Goal: Task Accomplishment & Management: Manage account settings

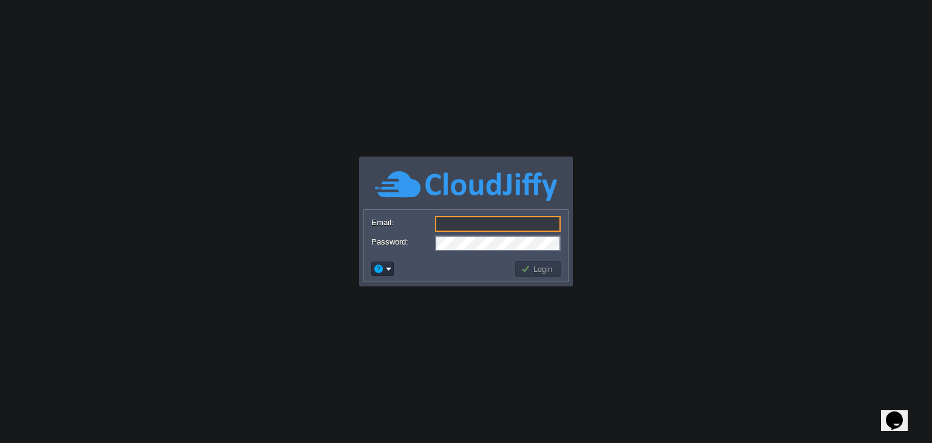
type input "tarekh.shaikh13@gmail.com"
click at [539, 269] on button "Login" at bounding box center [538, 268] width 35 height 11
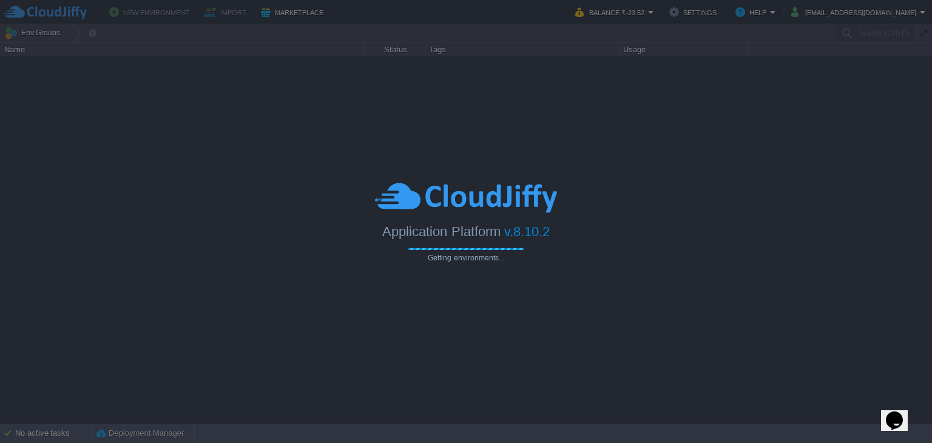
type input "Search (Ctrl+F)"
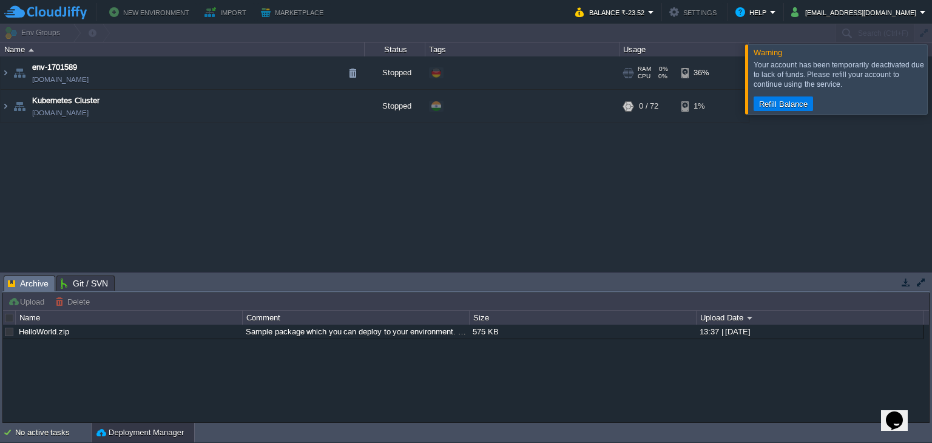
click at [311, 75] on td "env-1701589 env-1701589.fra1-de.cloudjiffy.net" at bounding box center [183, 72] width 364 height 33
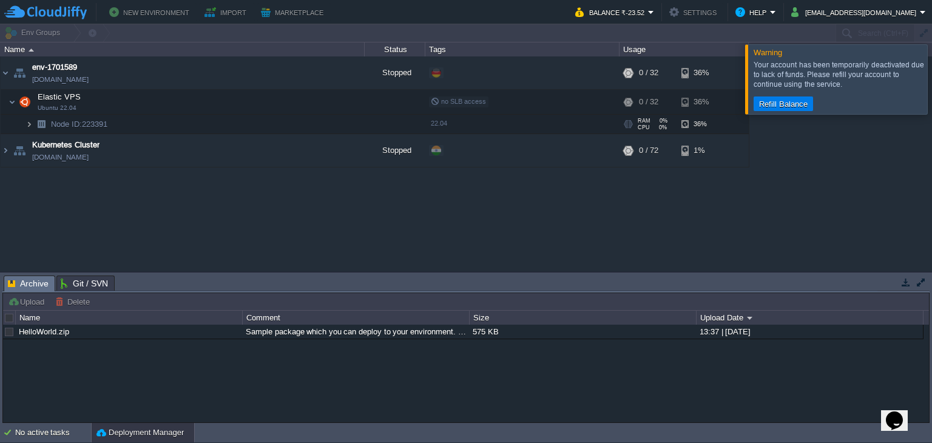
click at [31, 124] on img at bounding box center [28, 124] width 7 height 19
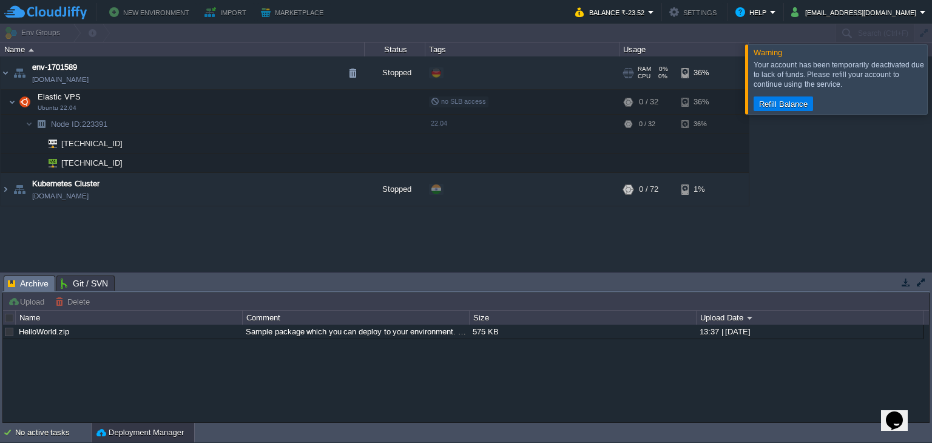
click at [308, 73] on td "env-1701589 env-1701589.fra1-de.cloudjiffy.net" at bounding box center [183, 72] width 364 height 33
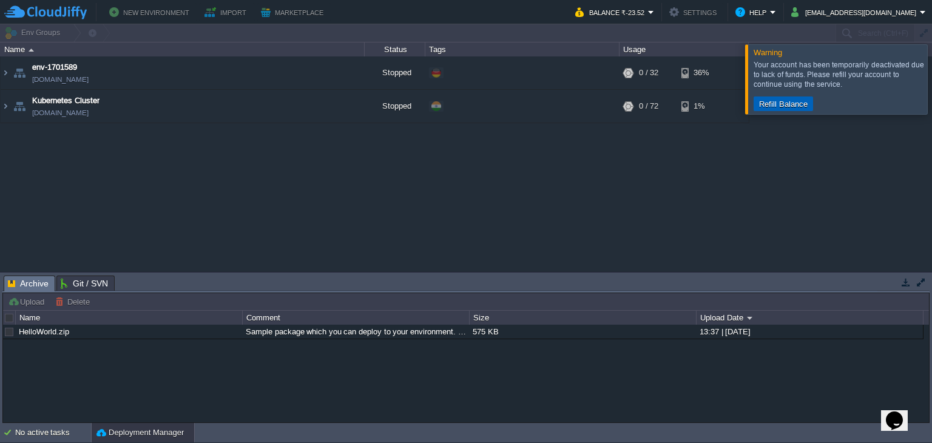
click at [764, 102] on button "Refill Balance" at bounding box center [783, 103] width 56 height 11
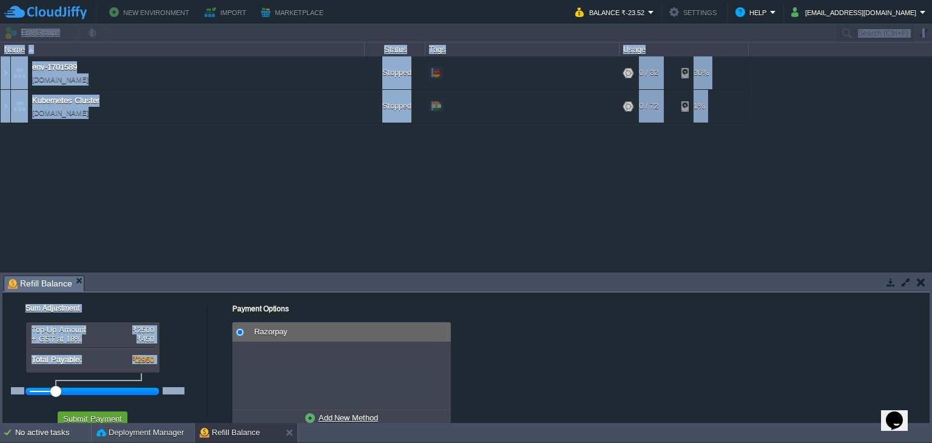
drag, startPoint x: 49, startPoint y: 391, endPoint x: -49, endPoint y: 367, distance: 100.7
click at [0, 367] on html "New Environment Import Marketplace Bonus ₹0.00 Upgrade Account Balance ₹-23.52 …" at bounding box center [466, 221] width 932 height 443
drag, startPoint x: 58, startPoint y: 391, endPoint x: 17, endPoint y: 377, distance: 43.8
click at [17, 377] on div "500 100000" at bounding box center [100, 387] width 182 height 28
click at [274, 237] on div "env-1701589 env-1701589.fra1-de.cloudjiffy.net Stopped + Add to Env Group RAM 0…" at bounding box center [466, 163] width 932 height 215
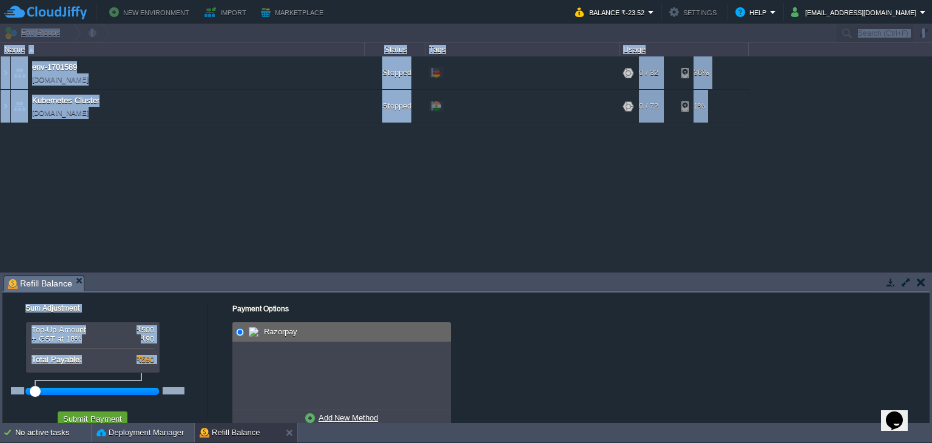
click at [193, 336] on div "Top-Up Amount ₹500 + GST at 18% ₹90 Total Payable: ₹590 500 100000" at bounding box center [105, 361] width 192 height 79
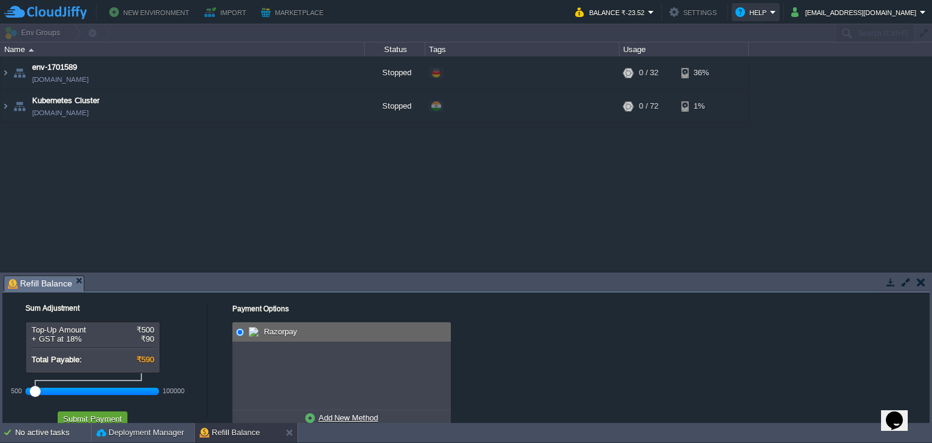
click at [770, 15] on button "Help" at bounding box center [752, 12] width 35 height 15
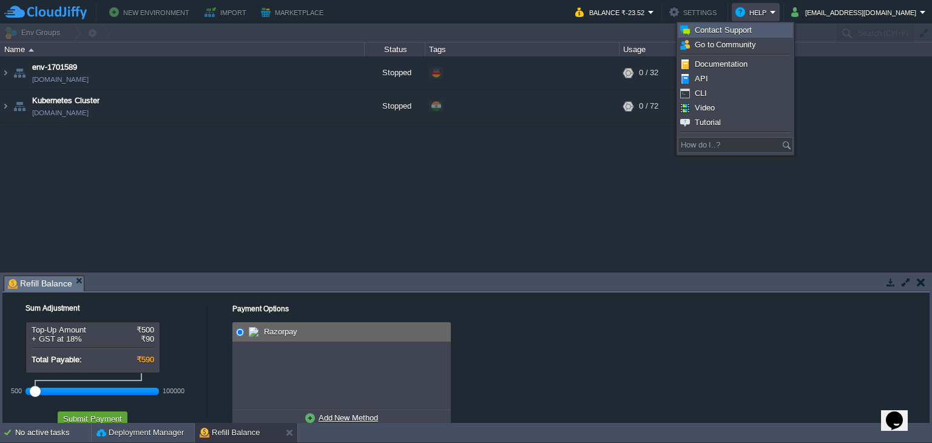
click at [738, 30] on span "Contact Support" at bounding box center [723, 29] width 57 height 9
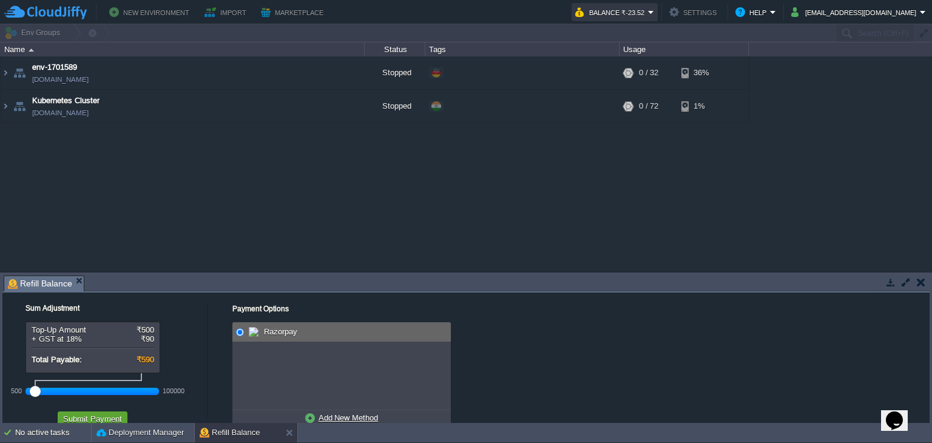
click at [648, 15] on button "Balance ₹-23.52" at bounding box center [611, 12] width 73 height 15
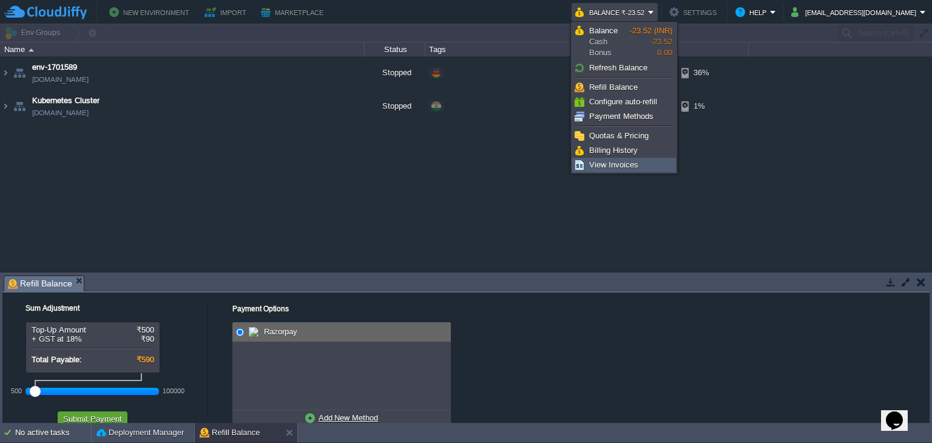
click at [629, 163] on span "View Invoices" at bounding box center [613, 164] width 49 height 9
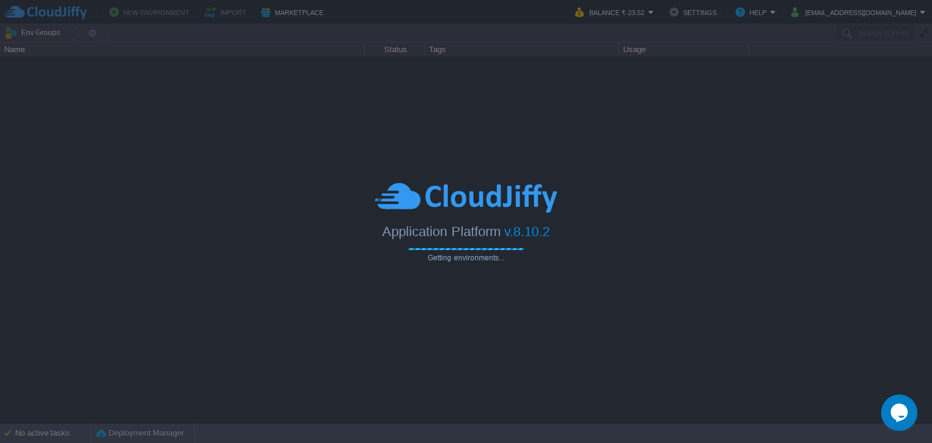
type input "Search (Ctrl+F)"
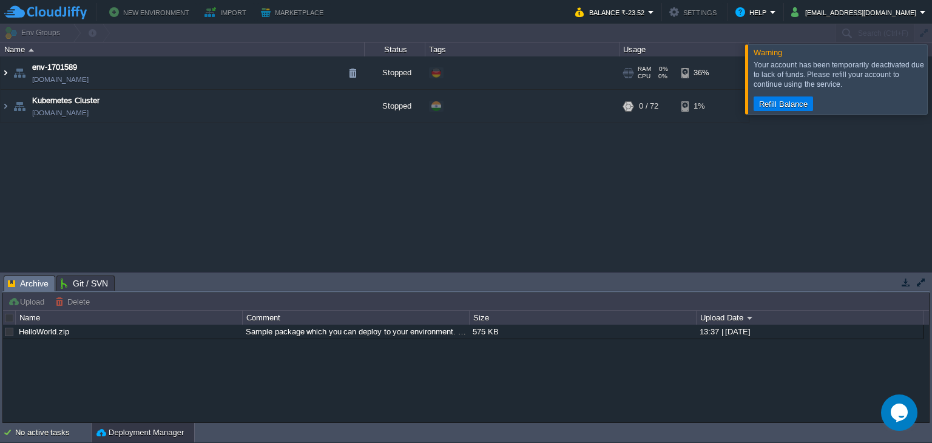
click at [5, 72] on img at bounding box center [6, 72] width 10 height 33
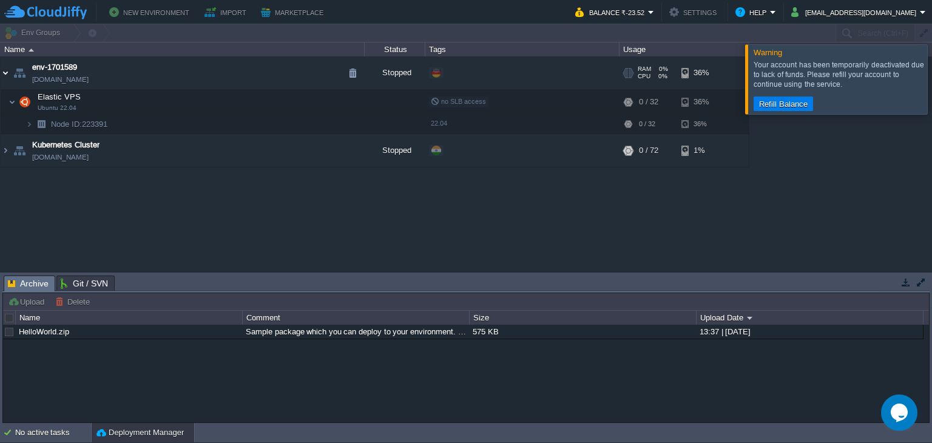
click at [5, 72] on img at bounding box center [6, 72] width 10 height 33
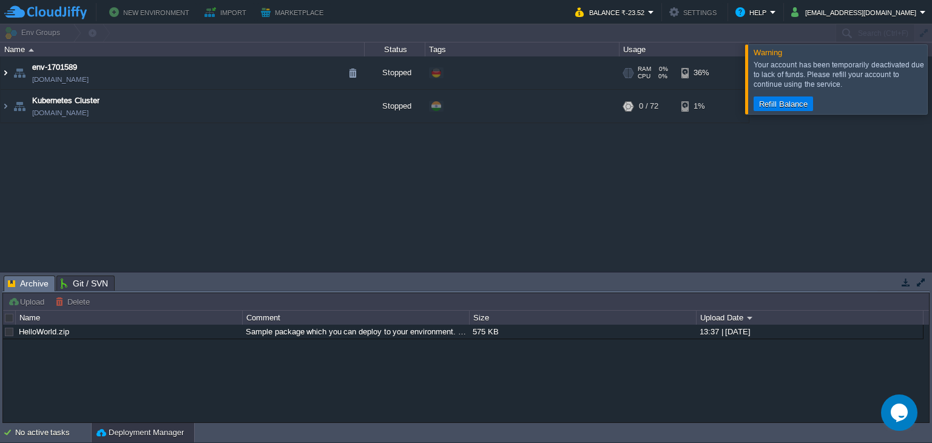
click at [5, 72] on img at bounding box center [6, 72] width 10 height 33
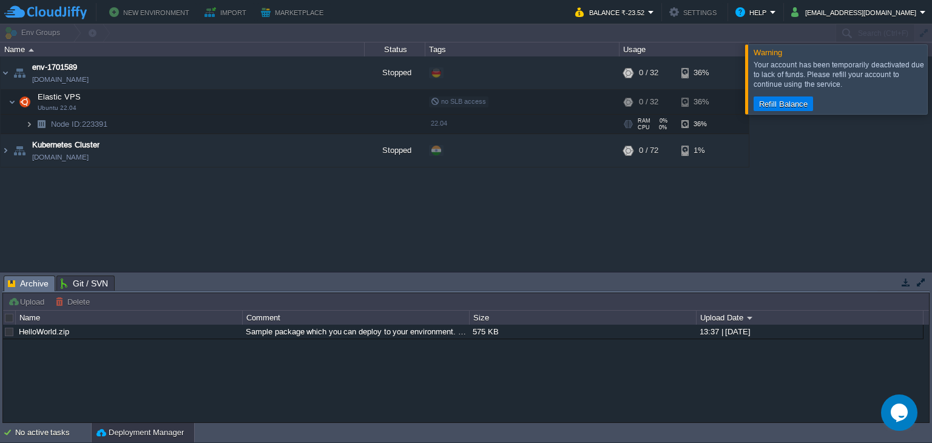
click at [29, 127] on img at bounding box center [28, 124] width 7 height 19
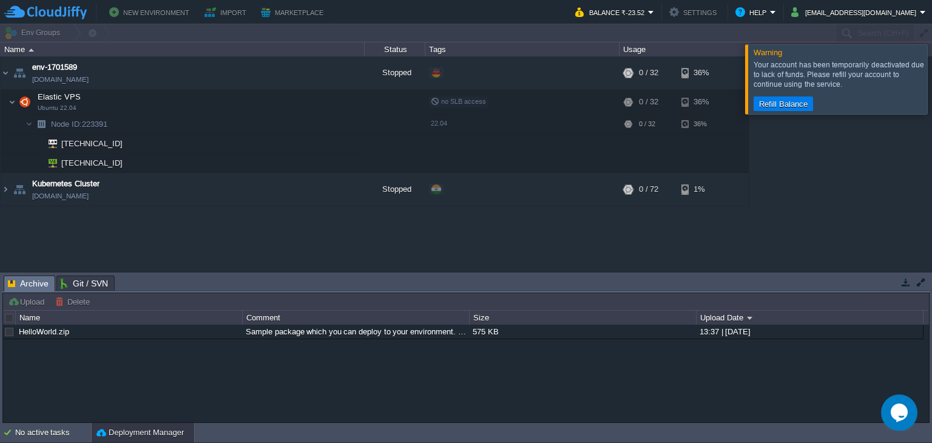
click at [931, 71] on div at bounding box center [946, 78] width 0 height 69
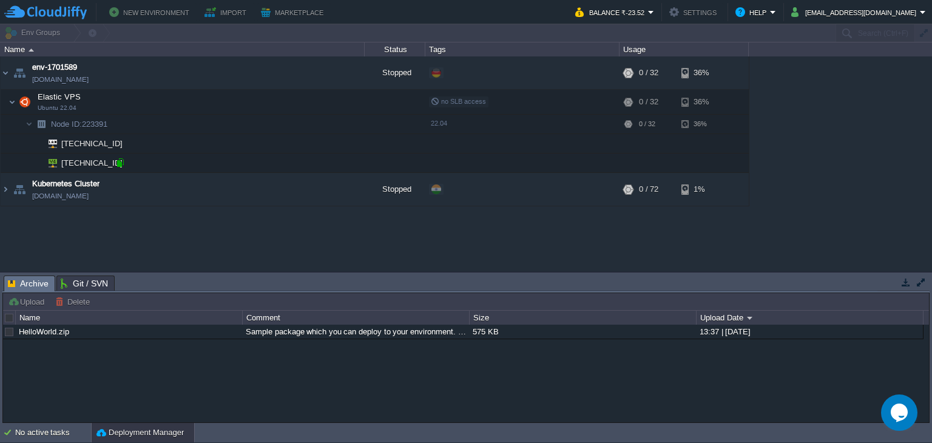
click at [120, 163] on div at bounding box center [120, 162] width 11 height 11
click at [114, 145] on div at bounding box center [111, 143] width 11 height 11
click at [117, 163] on div at bounding box center [120, 162] width 11 height 11
type input "[TECHNICAL_ID]"
click at [352, 192] on button "button" at bounding box center [352, 188] width 11 height 11
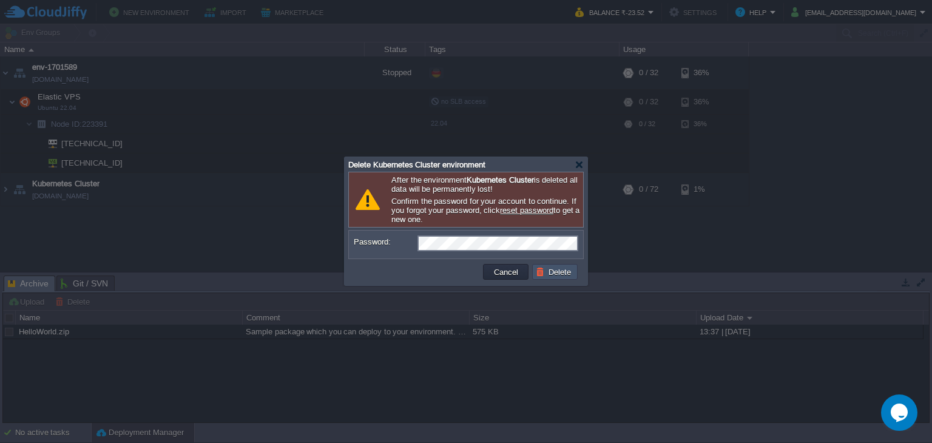
click at [544, 268] on button "Delete" at bounding box center [555, 271] width 39 height 11
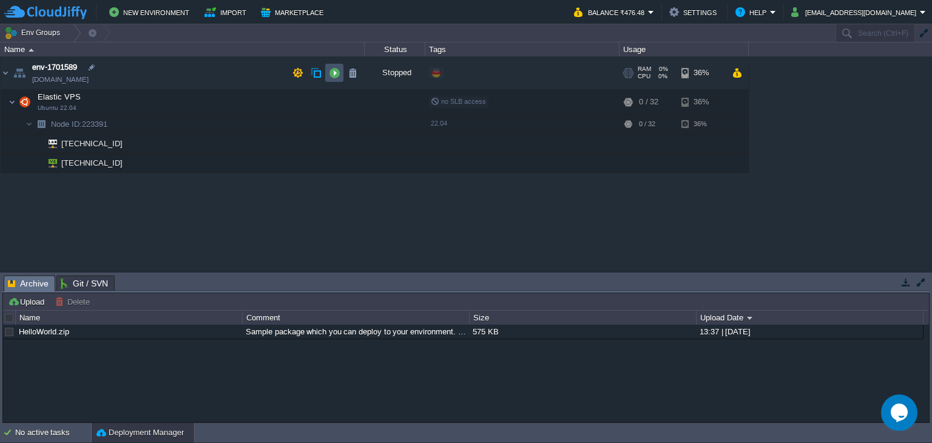
click at [335, 72] on button "button" at bounding box center [334, 72] width 11 height 11
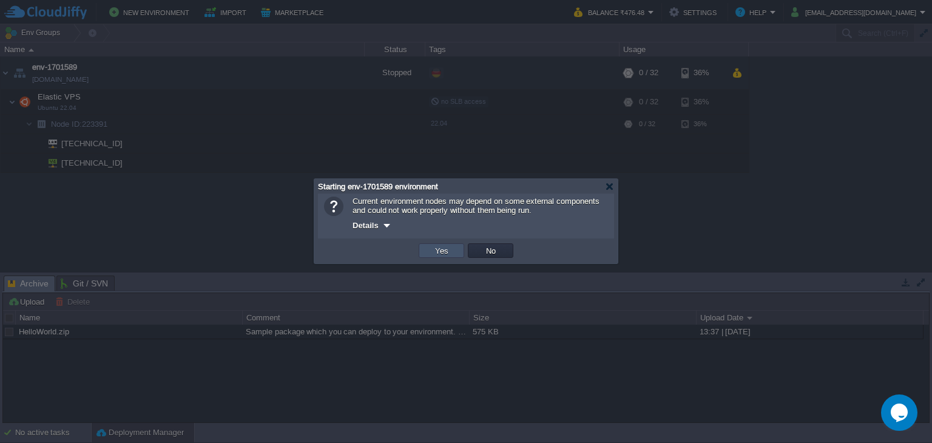
click at [440, 248] on button "Yes" at bounding box center [441, 250] width 21 height 11
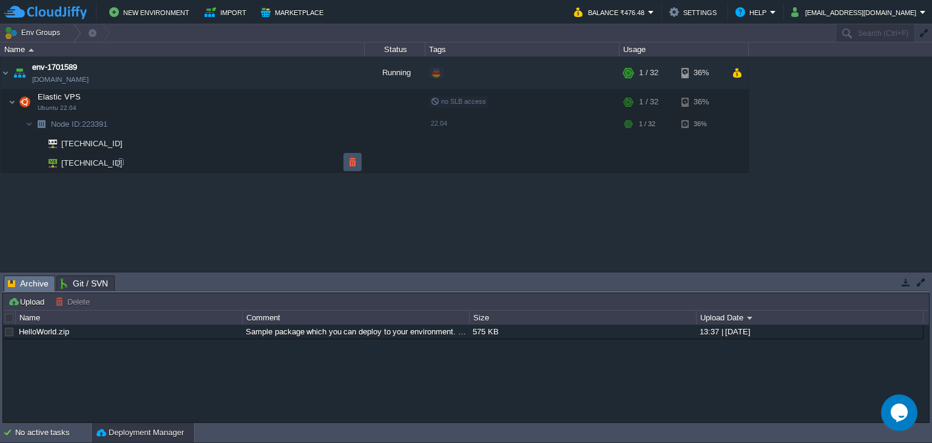
click at [354, 165] on button "button" at bounding box center [352, 162] width 11 height 11
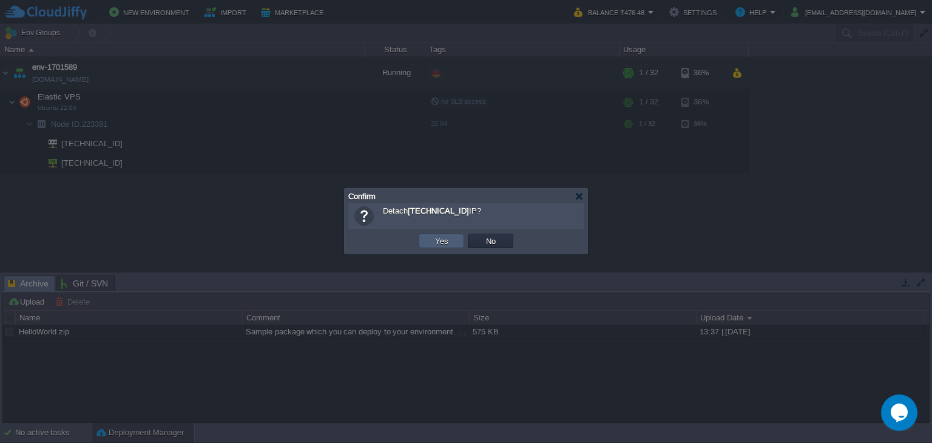
click at [433, 235] on button "Yes" at bounding box center [441, 240] width 21 height 11
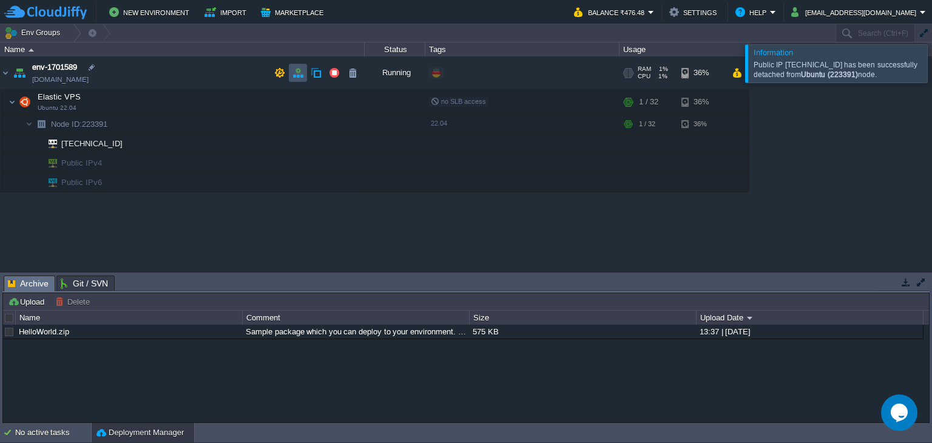
click at [301, 78] on button "button" at bounding box center [297, 72] width 11 height 11
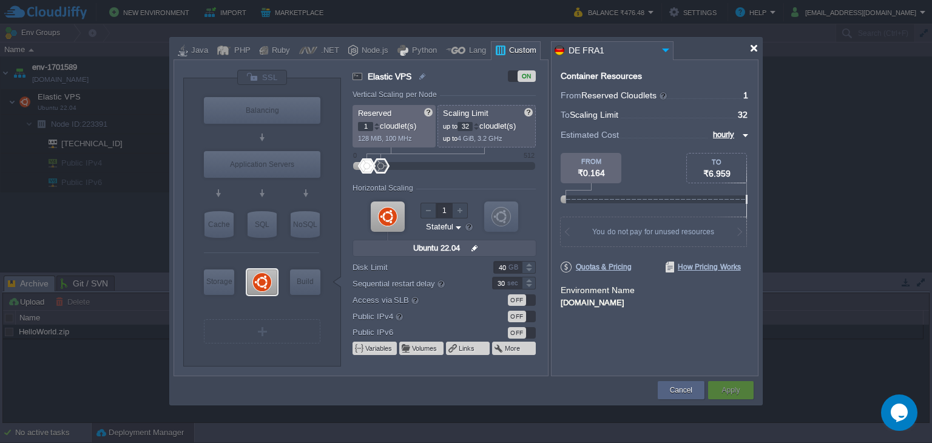
click at [754, 47] on div at bounding box center [753, 48] width 9 height 9
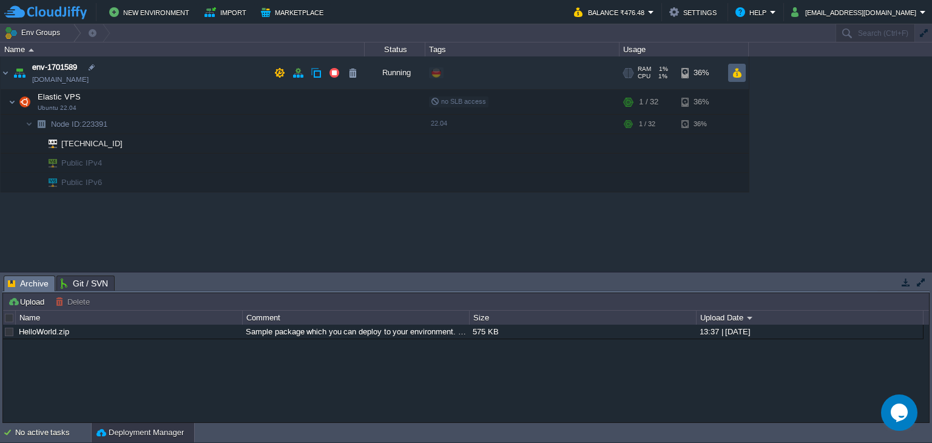
click at [731, 76] on td at bounding box center [737, 73] width 18 height 18
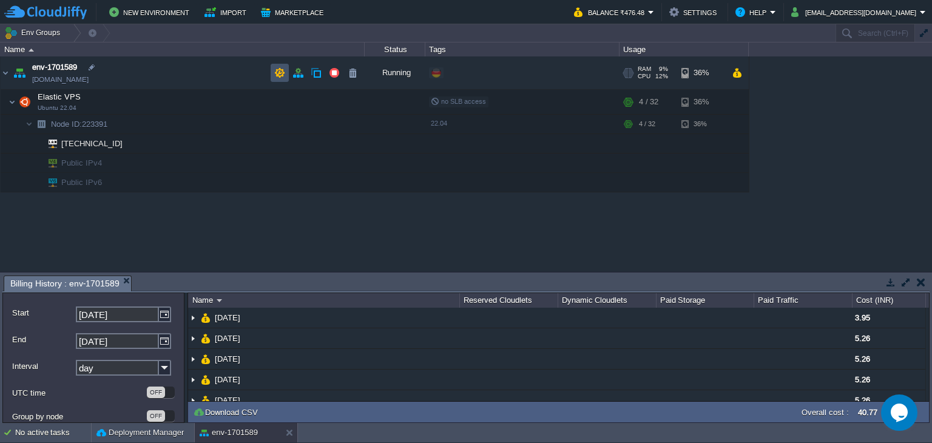
click at [275, 72] on button "button" at bounding box center [279, 72] width 11 height 11
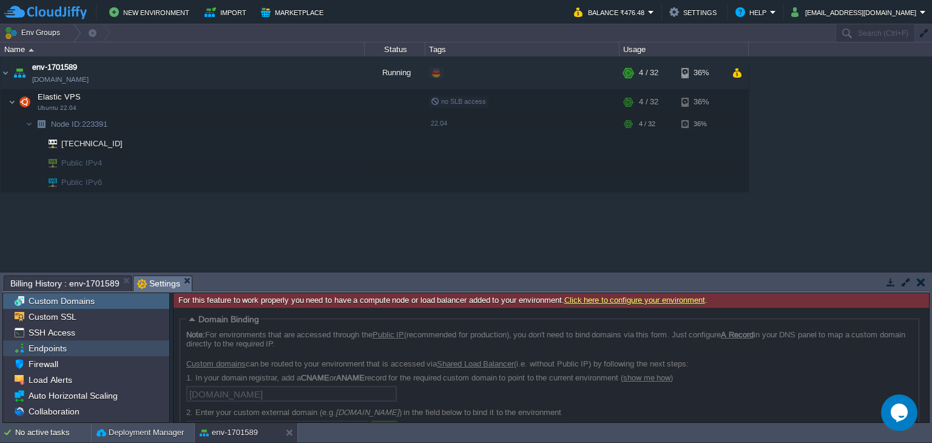
click at [71, 343] on div "Endpoints" at bounding box center [86, 348] width 166 height 16
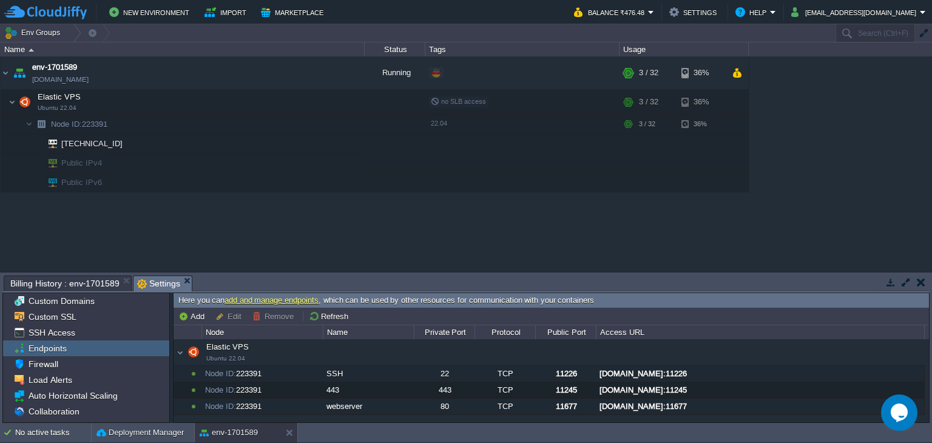
drag, startPoint x: 826, startPoint y: 370, endPoint x: 594, endPoint y: 370, distance: 231.8
click at [590, 365] on div "Elastic VPS Ubuntu 22.04 Elastic VPS Ubuntu 22.04 Node ID: 223391 SSH 22 TCP 11…" at bounding box center [549, 377] width 751 height 76
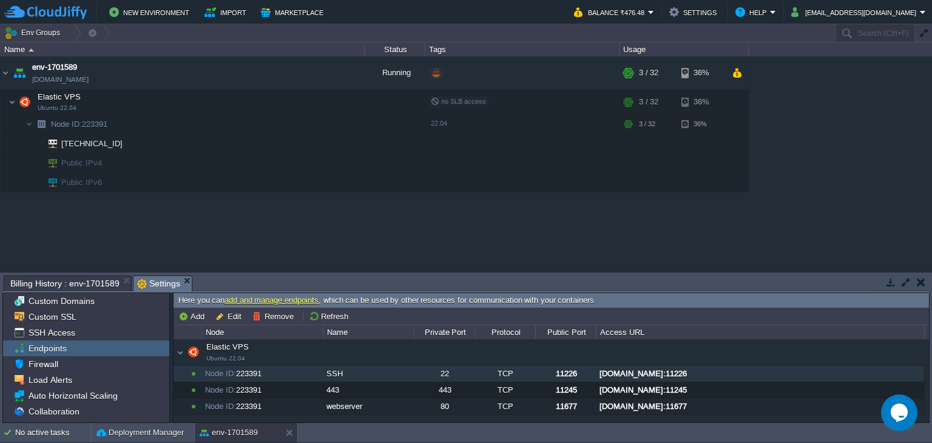
drag, startPoint x: 599, startPoint y: 374, endPoint x: 654, endPoint y: 371, distance: 55.3
click at [654, 371] on div "[DOMAIN_NAME]:11226" at bounding box center [759, 374] width 327 height 16
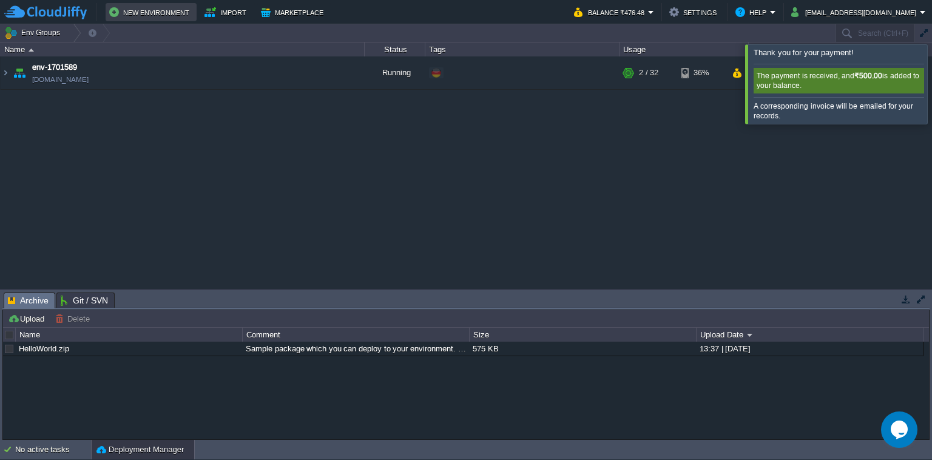
click at [165, 12] on button "New Environment" at bounding box center [151, 12] width 84 height 15
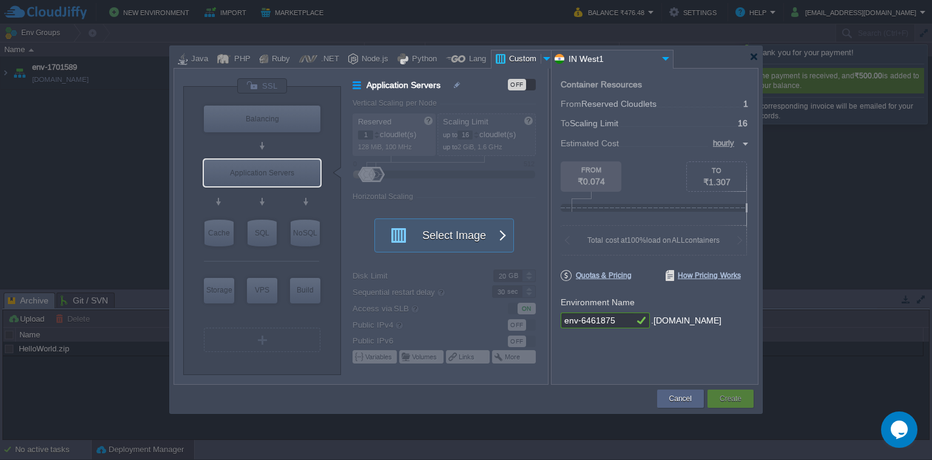
click at [541, 63] on div at bounding box center [547, 59] width 12 height 18
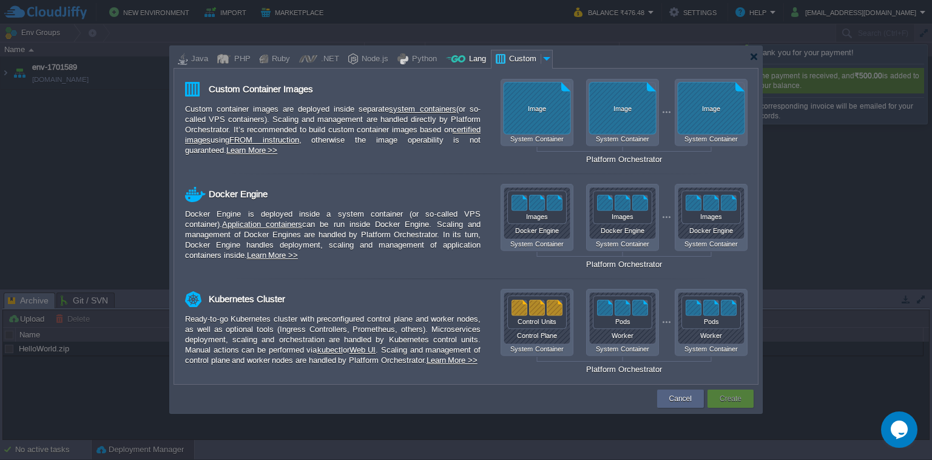
click at [450, 59] on div at bounding box center [455, 59] width 19 height 18
type input "Application Servers"
type input "6"
type input "Golang 1.25.0"
type input "1.25.0"
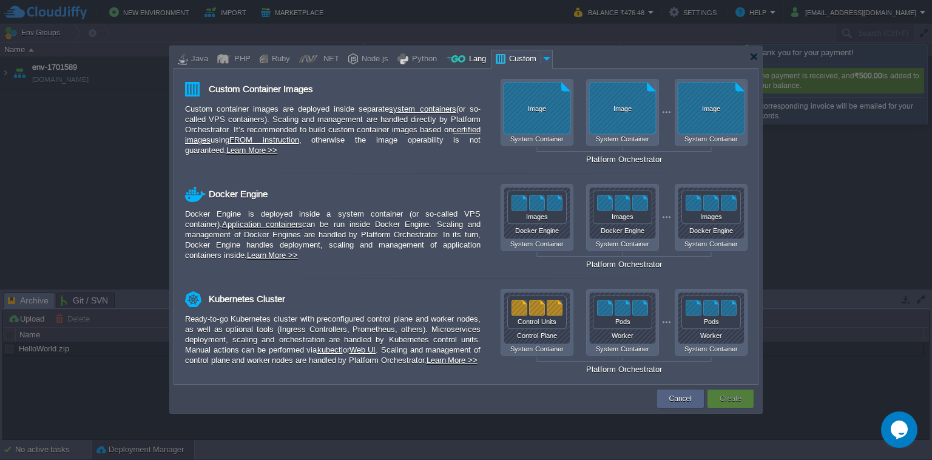
type input "Stateful"
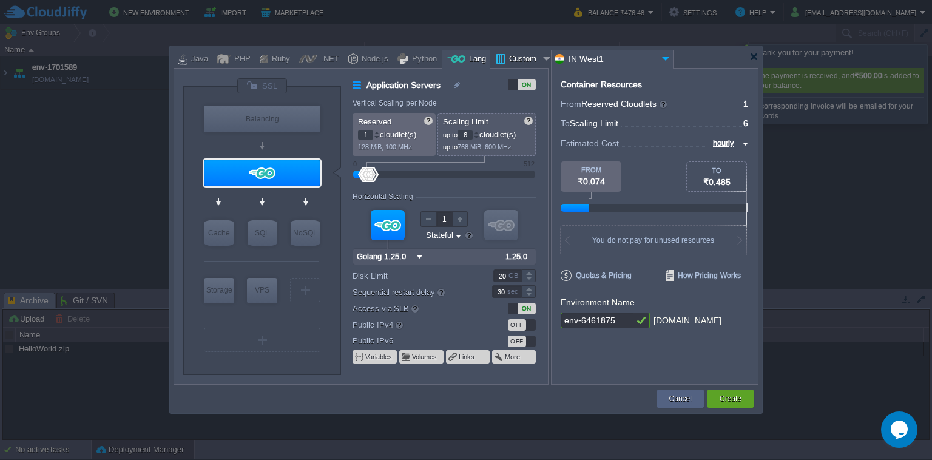
click at [495, 52] on div at bounding box center [500, 59] width 10 height 18
type input "Application Servers"
type input "16"
type input "Docker Image"
type input "Stateless"
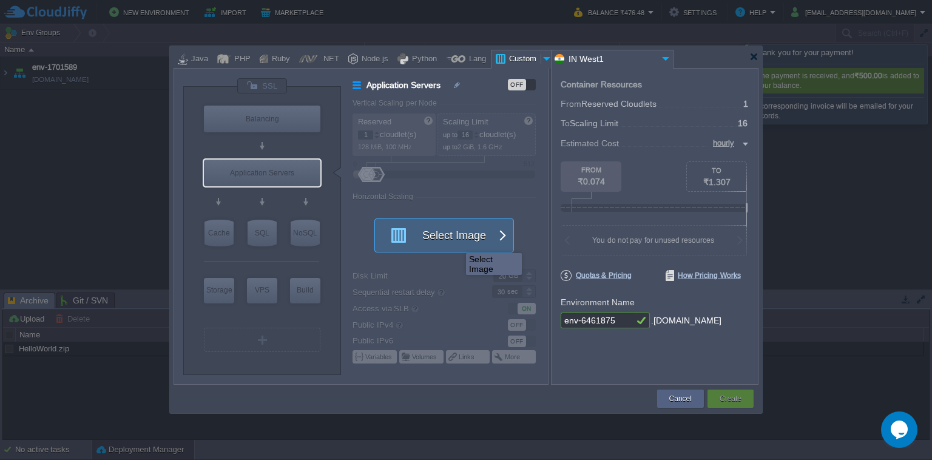
click at [457, 242] on button "Select Image" at bounding box center [437, 235] width 109 height 33
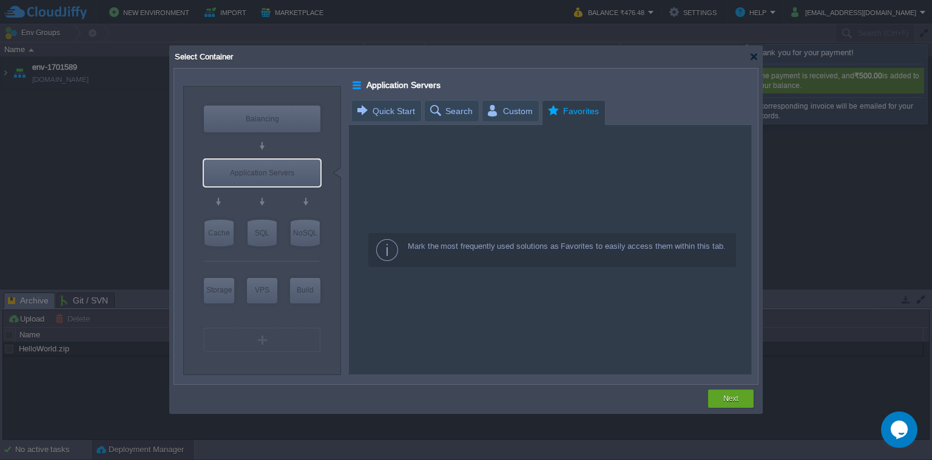
click at [563, 109] on span "Favorites" at bounding box center [572, 111] width 53 height 21
click at [252, 287] on div "VPS" at bounding box center [262, 290] width 30 height 24
type input "Elastic VPS"
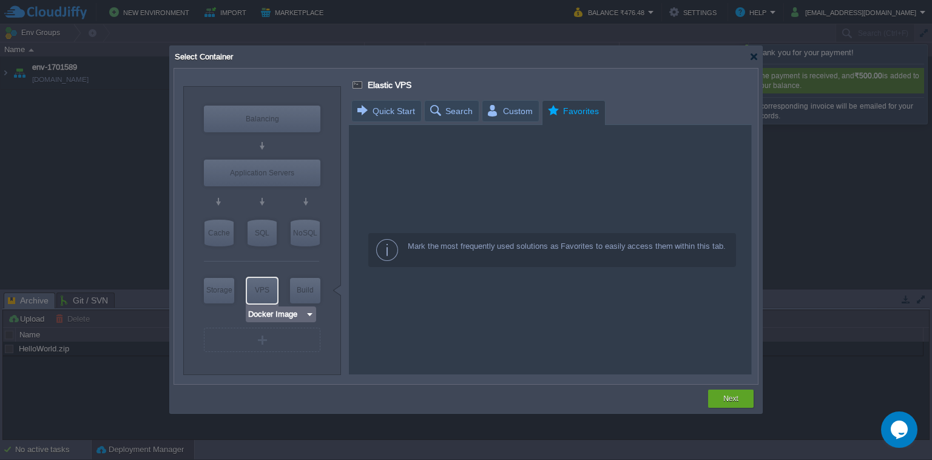
click at [262, 289] on div "VPS" at bounding box center [262, 290] width 30 height 24
click at [262, 312] on input "Docker Image" at bounding box center [277, 314] width 58 height 12
click at [278, 405] on td at bounding box center [440, 399] width 533 height 22
click at [278, 313] on input "Docker Image" at bounding box center [277, 314] width 58 height 12
click at [262, 407] on td at bounding box center [440, 399] width 533 height 22
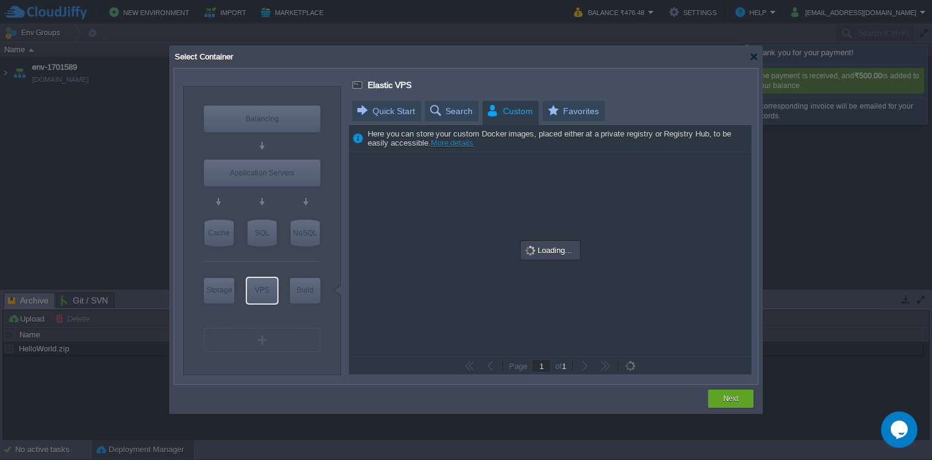
click at [513, 113] on span "Custom" at bounding box center [509, 111] width 47 height 21
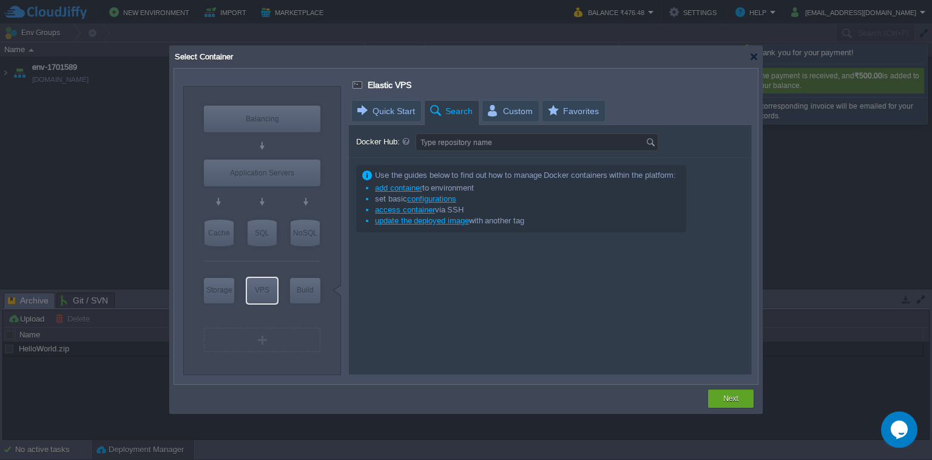
click at [447, 106] on span "Search" at bounding box center [450, 111] width 44 height 21
click at [440, 143] on input "Docker Hub:" at bounding box center [530, 142] width 229 height 16
type input "openvpn"
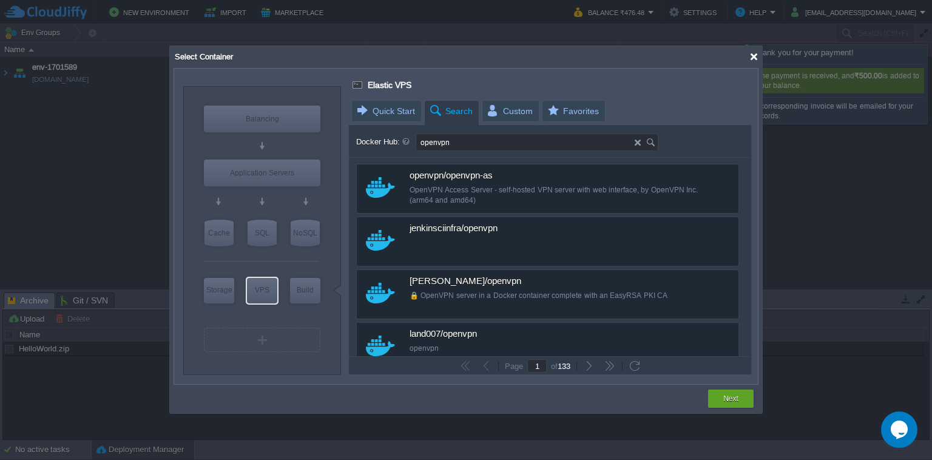
click at [749, 58] on div at bounding box center [753, 56] width 9 height 9
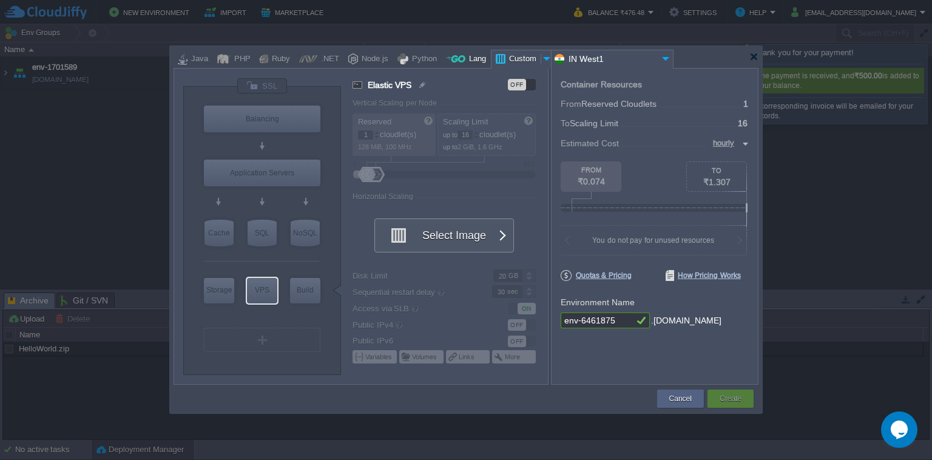
click at [467, 56] on div "Lang" at bounding box center [475, 59] width 21 height 18
type input "Elastic VPS"
type input "4"
type input "AlmaLinux 9.6"
type input "9.6"
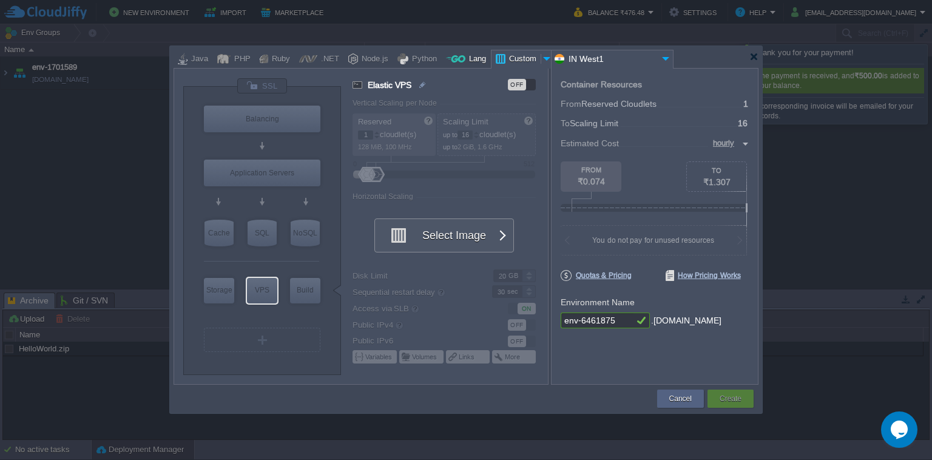
type input "Stateful"
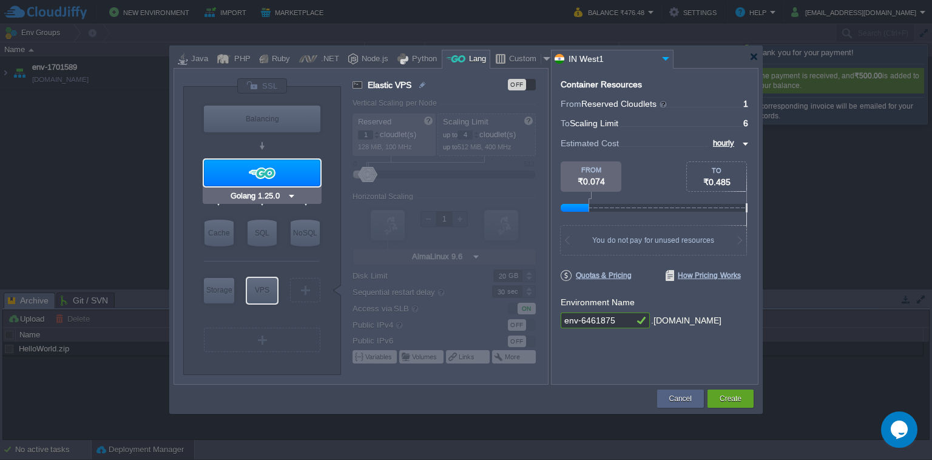
type input "NGINX 1.28.0"
click at [427, 57] on div "Python" at bounding box center [422, 59] width 29 height 18
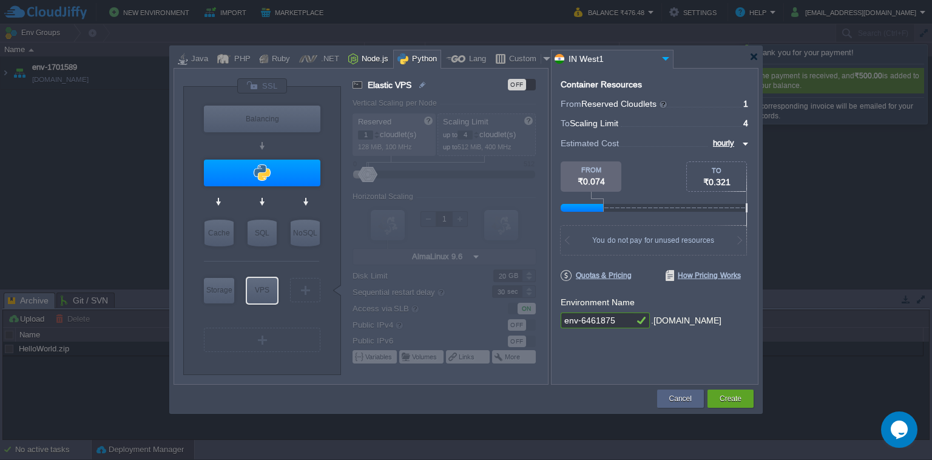
click at [359, 62] on div "Node.js" at bounding box center [373, 59] width 30 height 18
click at [191, 62] on div "Java" at bounding box center [197, 59] width 21 height 18
click at [531, 181] on div at bounding box center [450, 241] width 195 height 285
click at [519, 60] on div "Custom" at bounding box center [522, 59] width 35 height 18
type input "Elastic VPS"
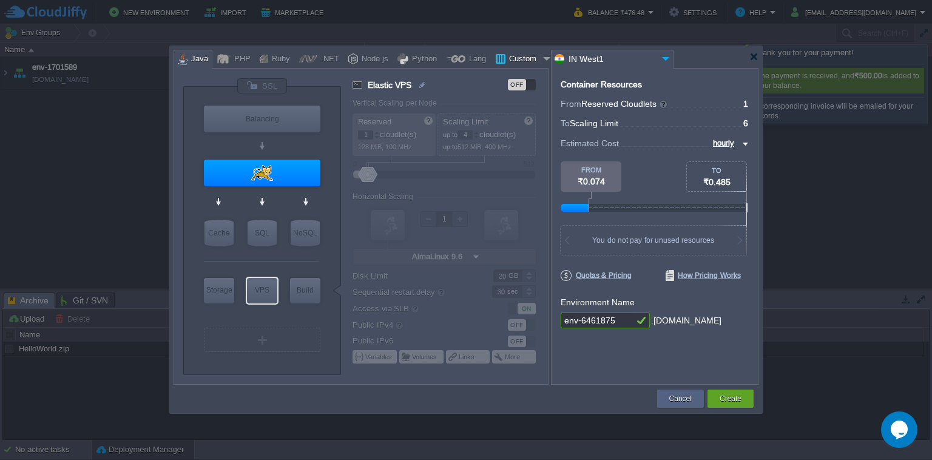
type input "16"
type input "Docker Image"
type input "Stateless"
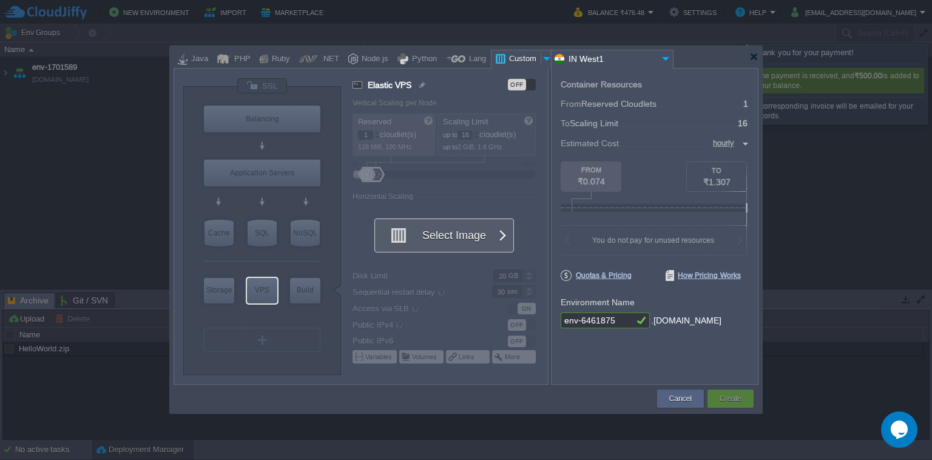
click at [444, 235] on button "Select Image" at bounding box center [437, 235] width 109 height 33
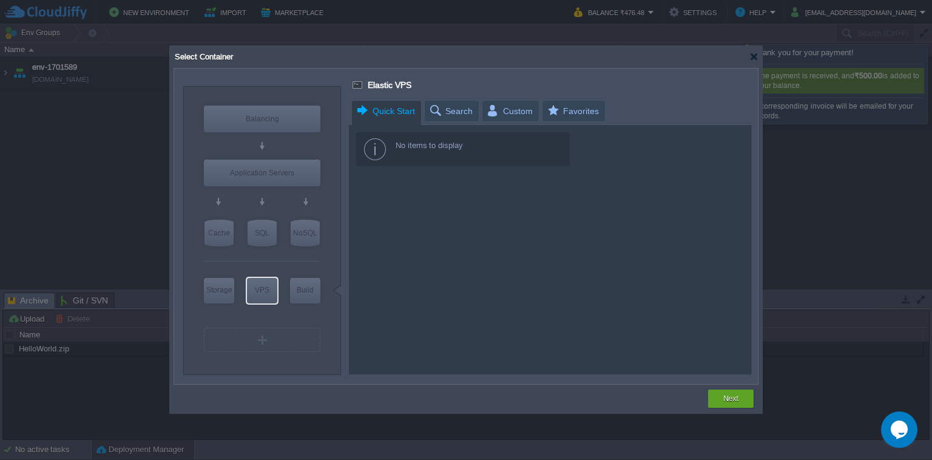
click at [381, 110] on span "Quick Start" at bounding box center [385, 111] width 59 height 21
click at [390, 139] on div "No items to display" at bounding box center [463, 149] width 214 height 34
click at [376, 161] on div "No items to display" at bounding box center [463, 149] width 214 height 34
click at [381, 151] on div "No items to display" at bounding box center [463, 149] width 214 height 34
click at [754, 53] on div at bounding box center [753, 56] width 9 height 9
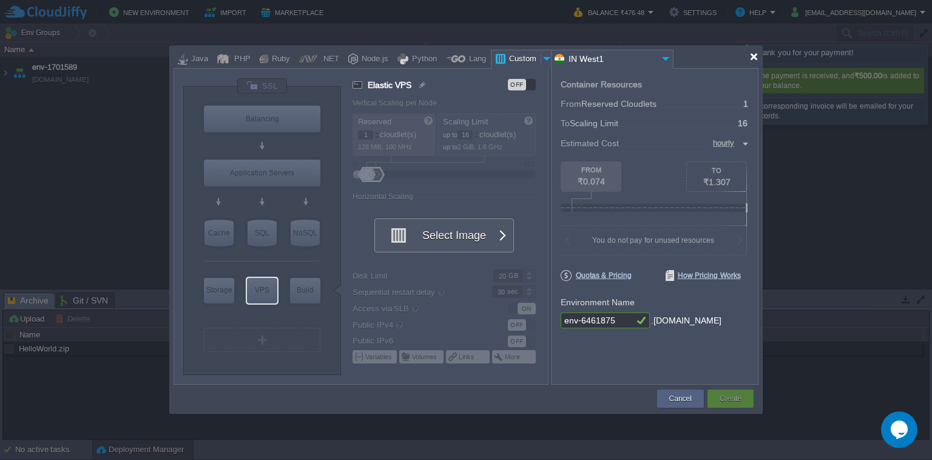
click at [754, 53] on div at bounding box center [753, 56] width 9 height 9
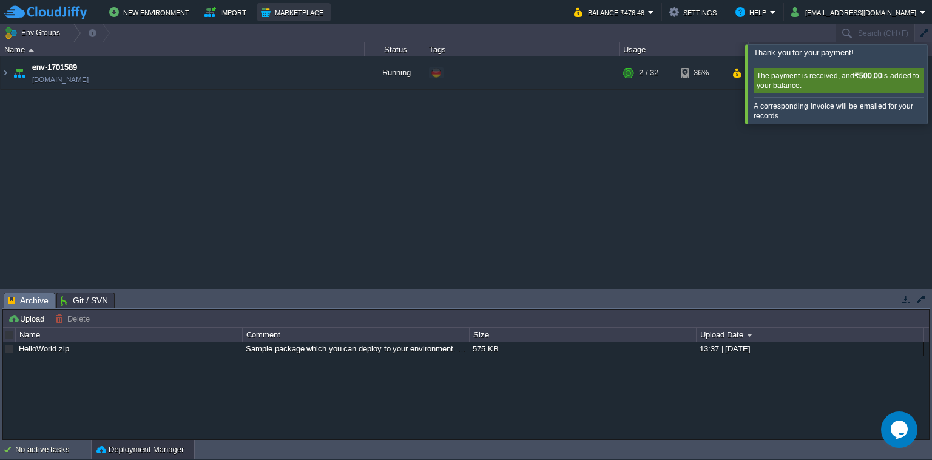
click at [277, 16] on button "Marketplace" at bounding box center [294, 12] width 66 height 15
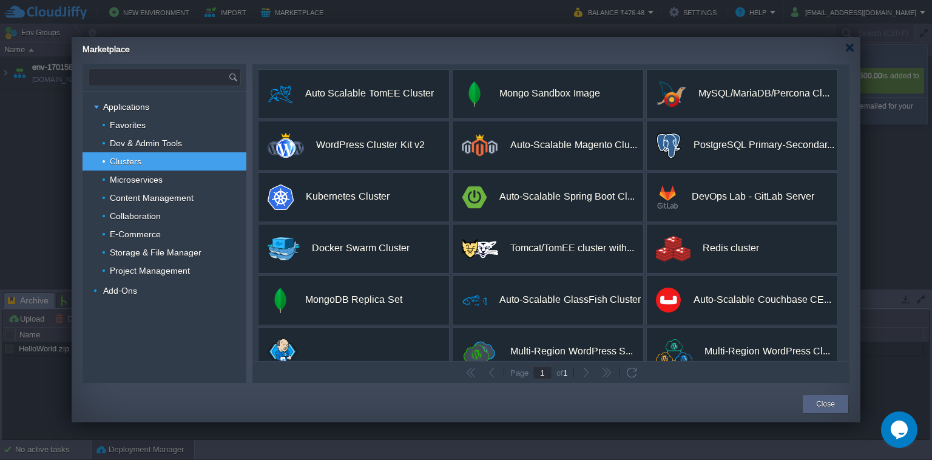
click at [170, 76] on input "text" at bounding box center [159, 77] width 140 height 16
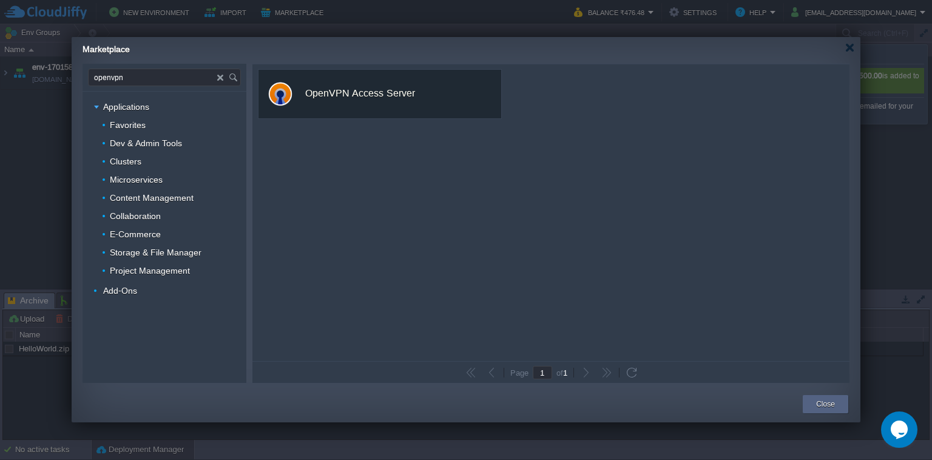
type input "openvpn"
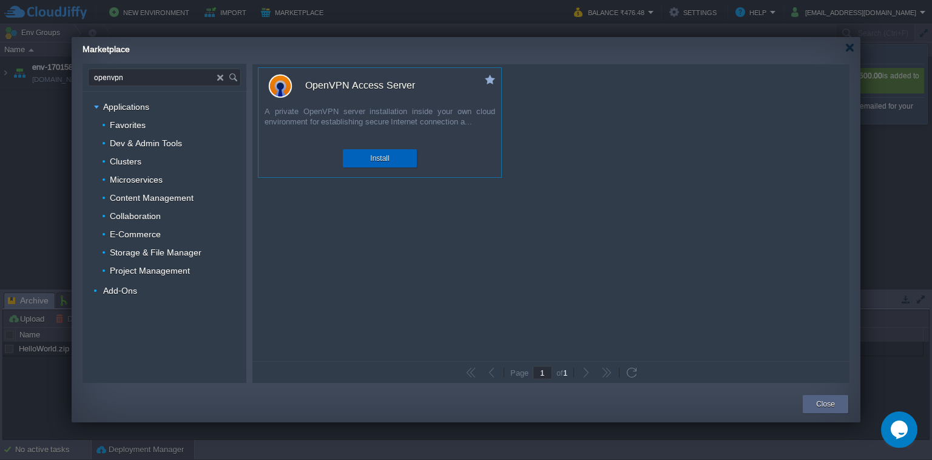
click at [383, 158] on button "Install" at bounding box center [379, 158] width 19 height 12
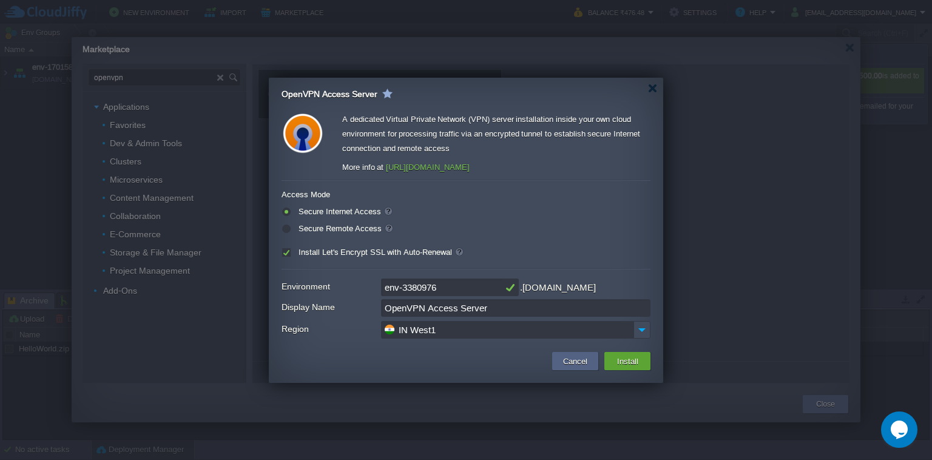
click at [445, 329] on input "IN West1" at bounding box center [507, 330] width 252 height 18
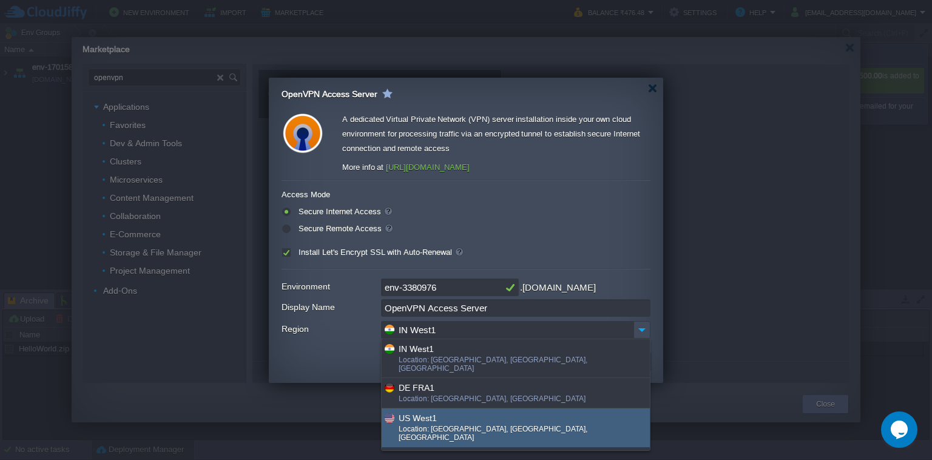
click at [444, 414] on div "US West1" at bounding box center [524, 418] width 250 height 14
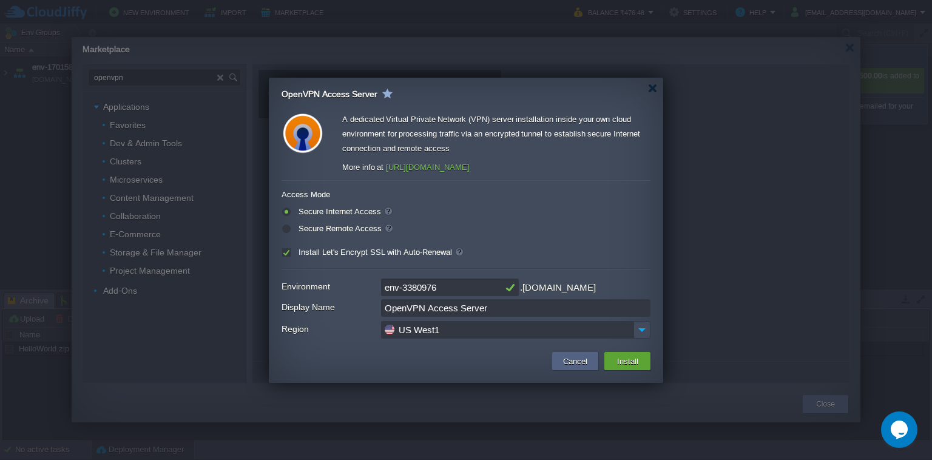
click at [466, 325] on input "US West1" at bounding box center [507, 330] width 252 height 18
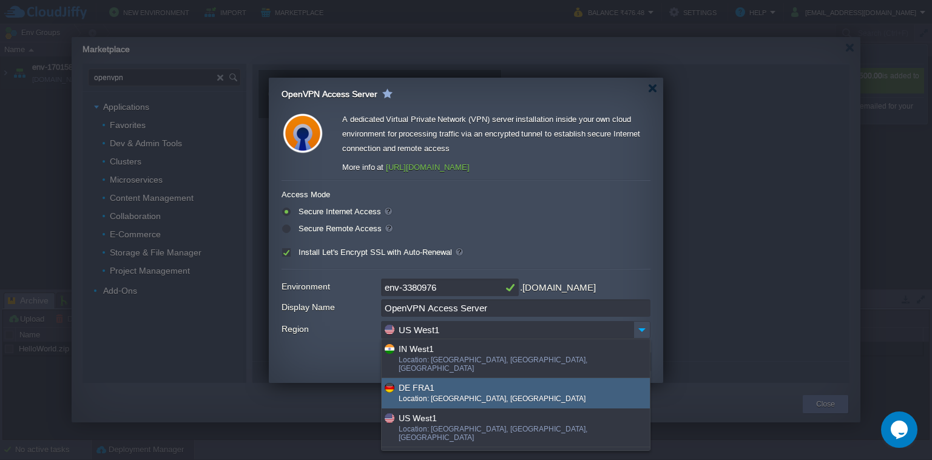
click at [426, 397] on div "DE FRA1 Location: Frankfurt, Germany" at bounding box center [516, 393] width 268 height 30
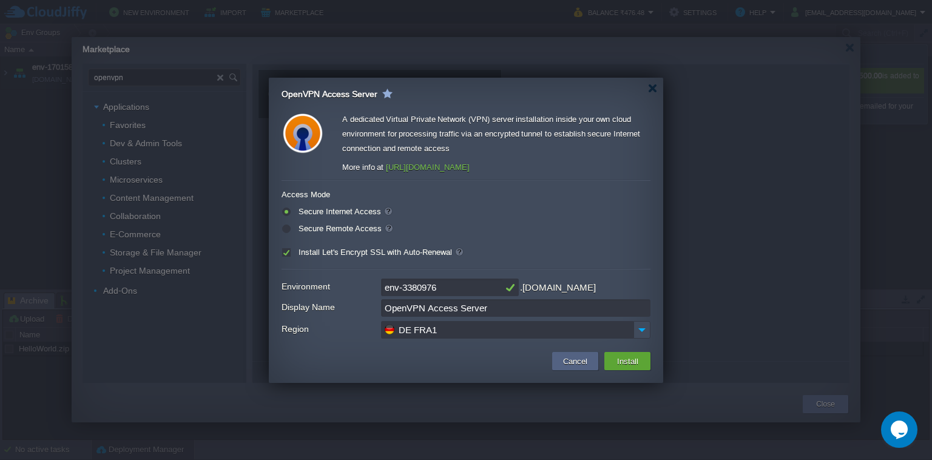
click at [470, 331] on input "DE FRA1" at bounding box center [507, 330] width 252 height 18
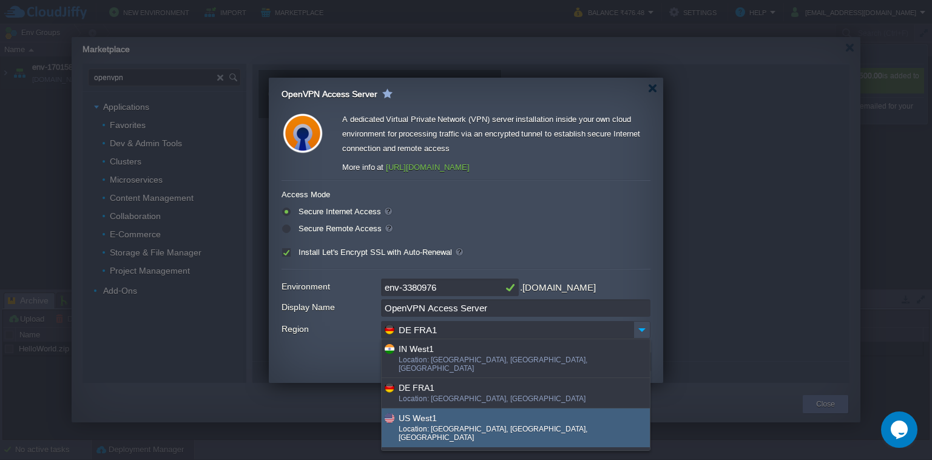
click at [460, 414] on div "US West1" at bounding box center [524, 418] width 250 height 14
type input "US West1"
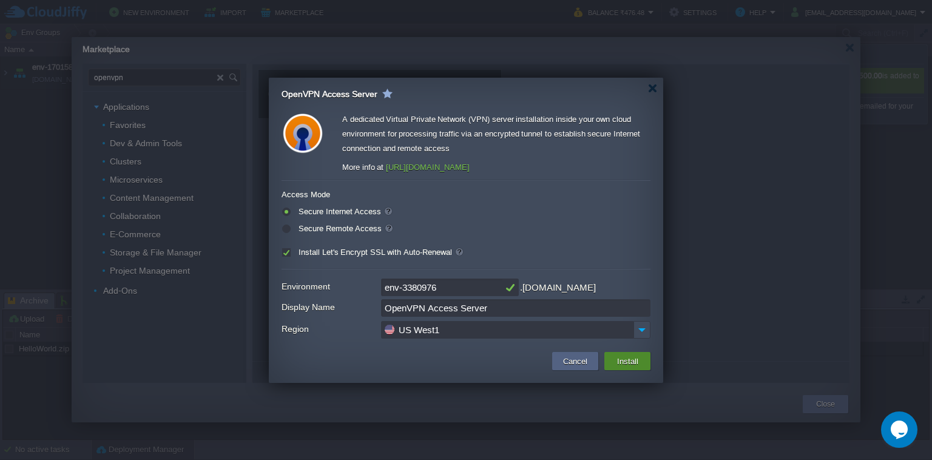
click at [633, 365] on button "Install" at bounding box center [627, 361] width 29 height 15
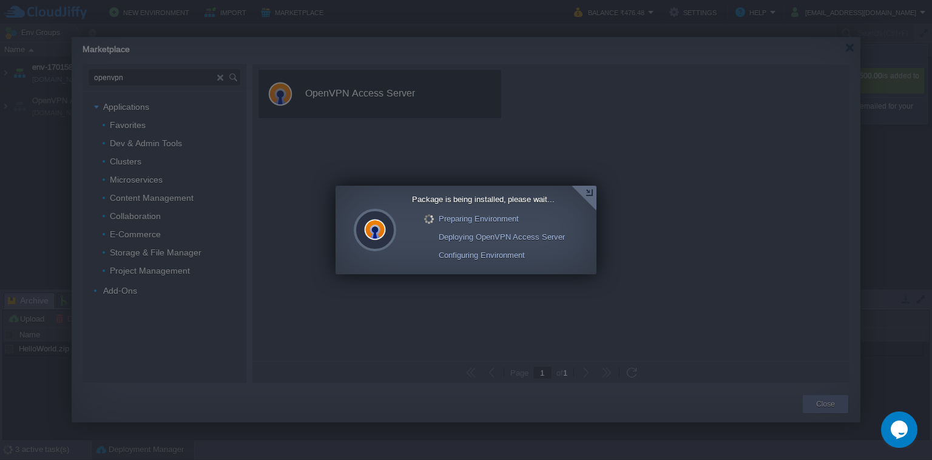
click at [633, 365] on div at bounding box center [466, 230] width 932 height 460
click at [588, 192] on div at bounding box center [584, 198] width 25 height 25
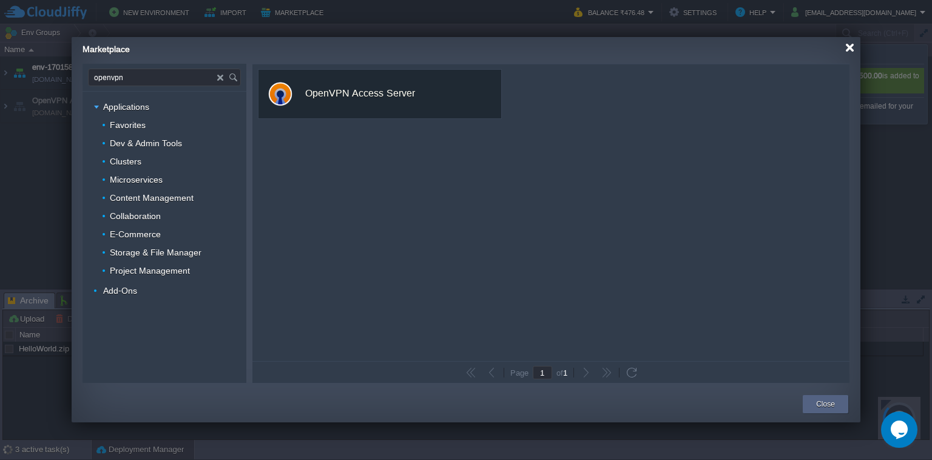
click at [854, 50] on div at bounding box center [849, 47] width 9 height 9
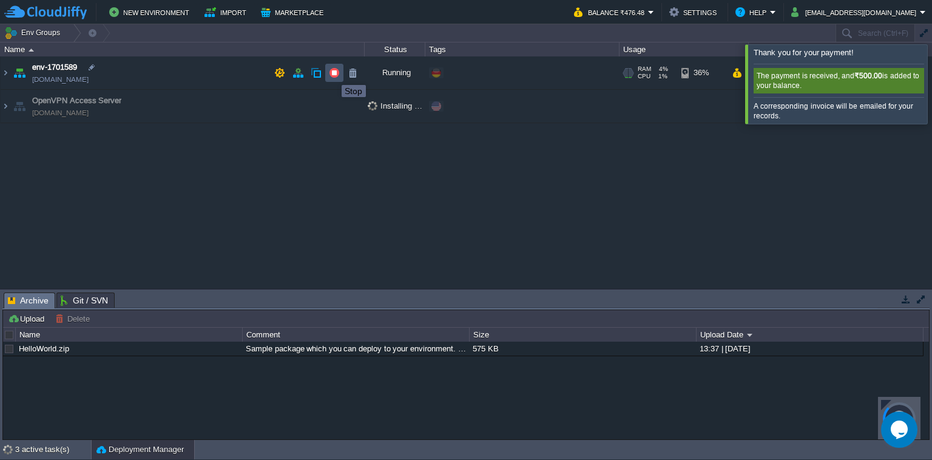
click at [332, 74] on button "button" at bounding box center [334, 72] width 11 height 11
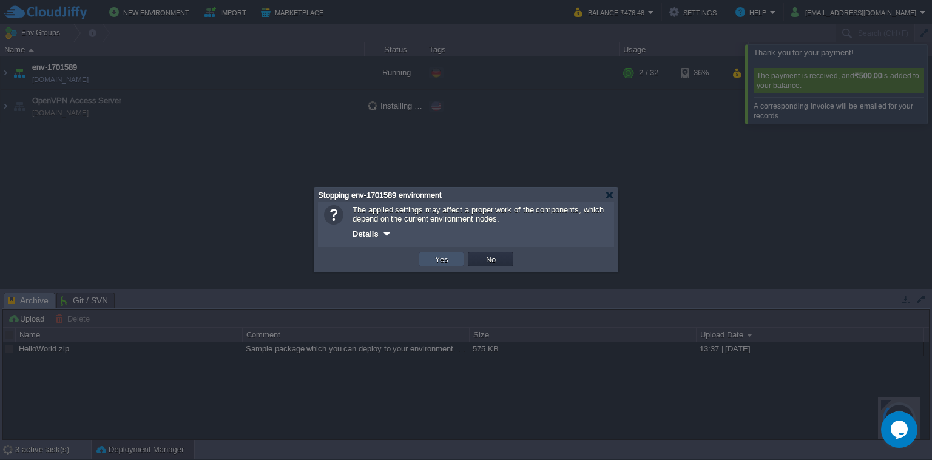
click at [439, 256] on button "Yes" at bounding box center [441, 259] width 21 height 11
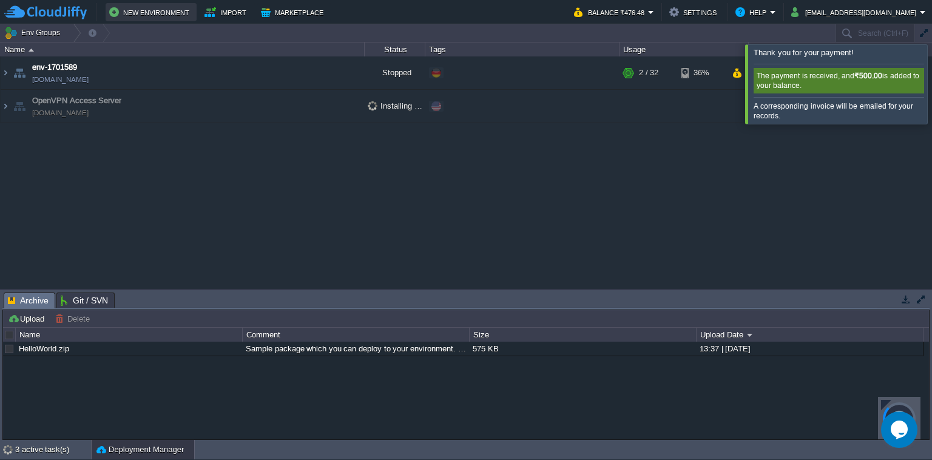
click at [158, 10] on button "New Environment" at bounding box center [151, 12] width 84 height 15
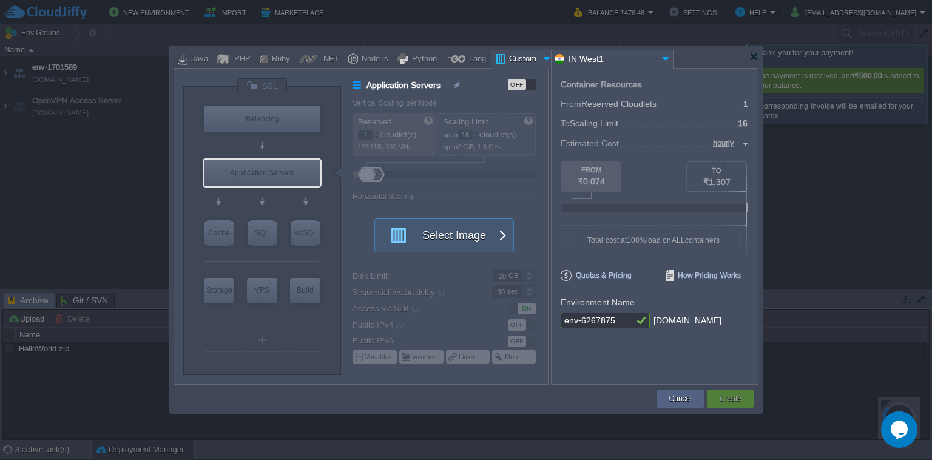
click at [589, 60] on input "IN West1" at bounding box center [605, 59] width 107 height 18
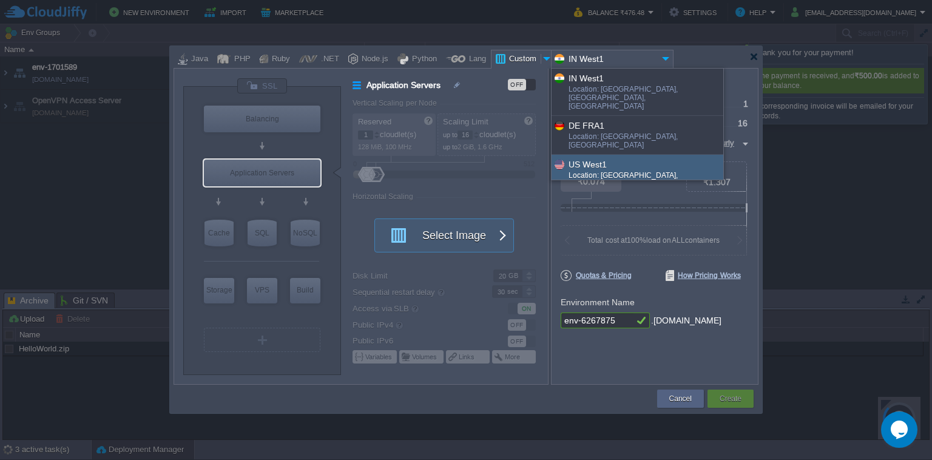
click at [579, 157] on div "US West1" at bounding box center [646, 164] width 154 height 14
type input "US West1"
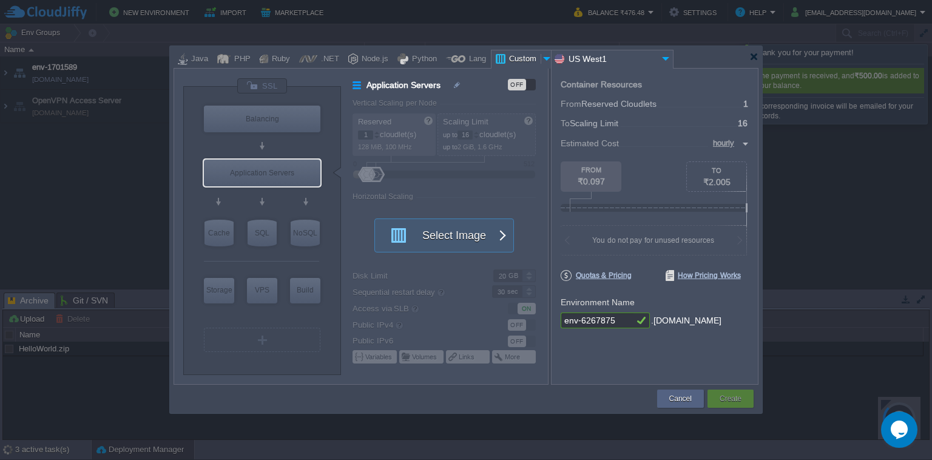
click at [419, 171] on div at bounding box center [450, 241] width 195 height 285
click at [513, 84] on div "OFF" at bounding box center [517, 85] width 18 height 12
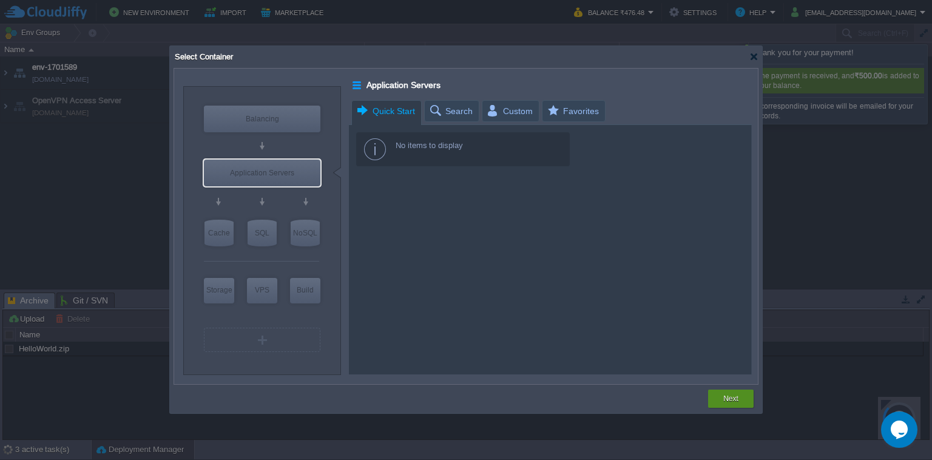
click at [731, 397] on button "Next" at bounding box center [730, 399] width 15 height 12
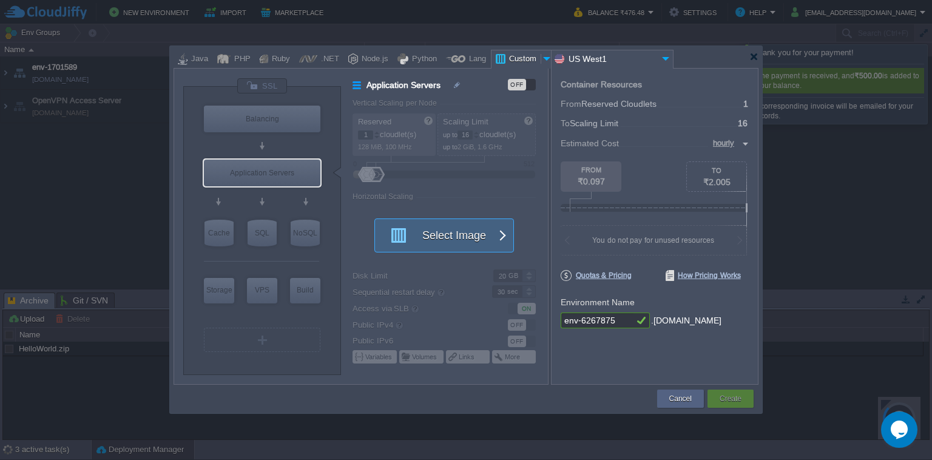
click at [464, 228] on button "Select Image" at bounding box center [437, 235] width 109 height 33
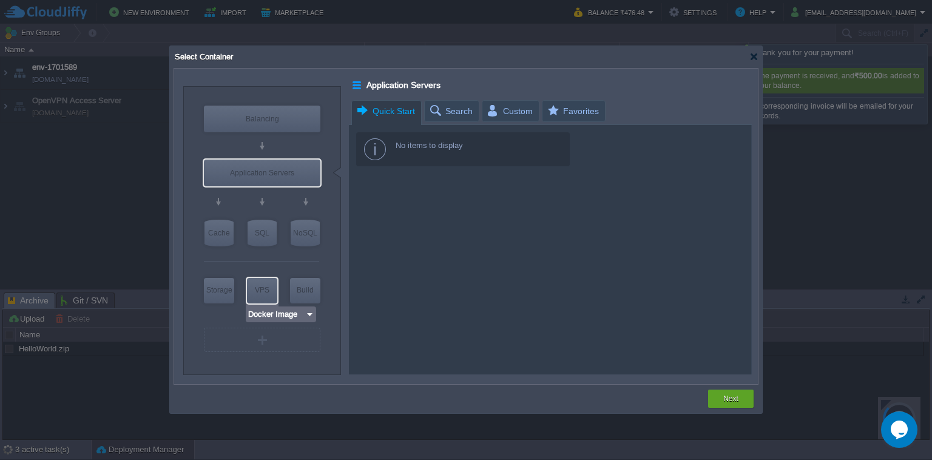
click at [262, 295] on div "VPS" at bounding box center [262, 290] width 30 height 24
type input "Elastic VPS"
type input "4"
type input "Select Image"
type input "Stateful"
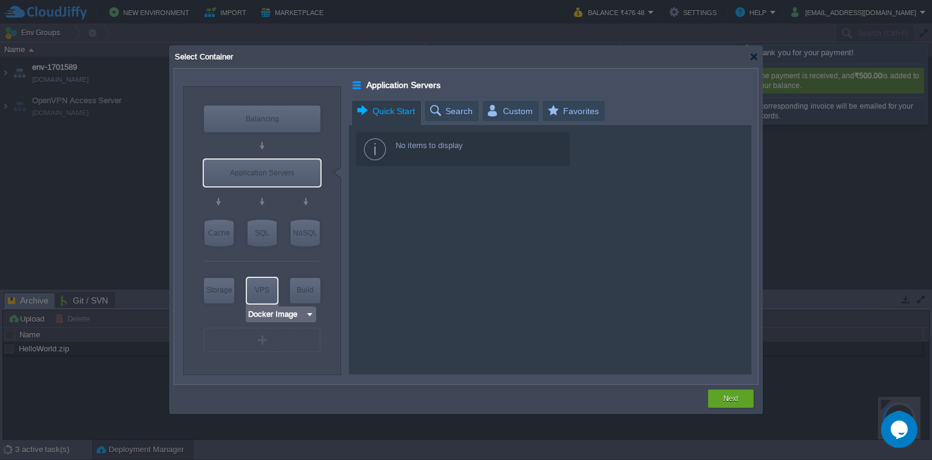
type input "Elastic VPS"
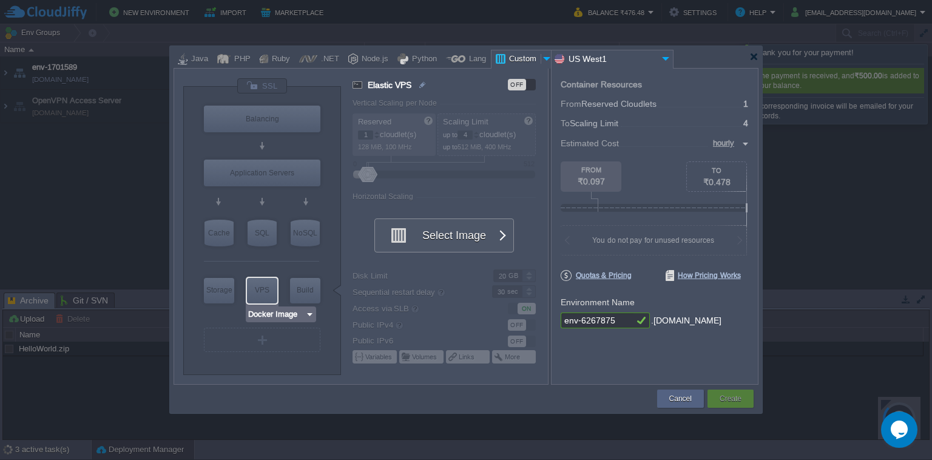
click at [263, 315] on input "Docker Image" at bounding box center [277, 314] width 58 height 12
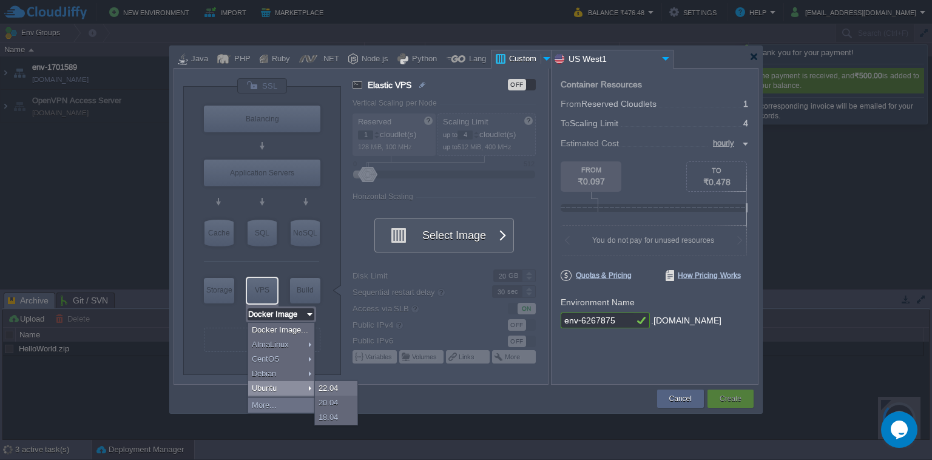
click at [271, 391] on div "Ubuntu" at bounding box center [281, 388] width 66 height 15
type input "Ubuntu 22.04"
type input "22.04"
type input "Ubuntu 22.04"
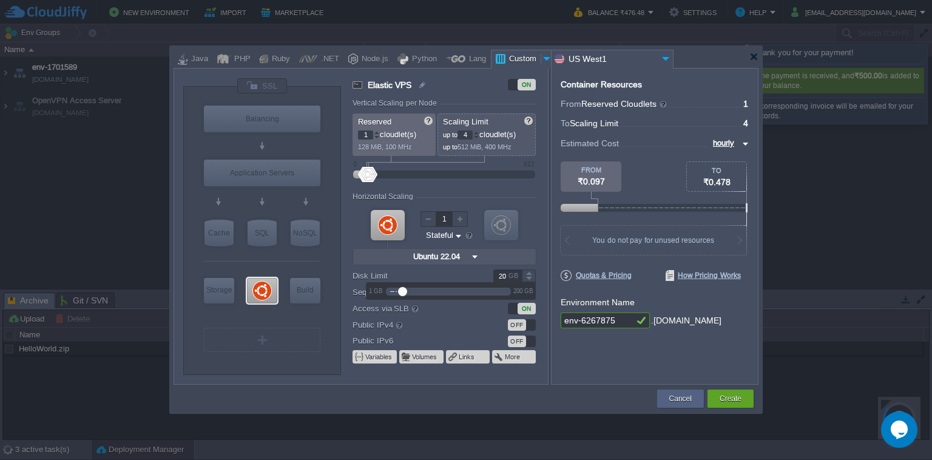
click at [501, 277] on input "20" at bounding box center [507, 275] width 29 height 13
click at [692, 353] on div "Container Resources From Reserved Cloudlets ... = 1 not added To Scaling Limit …" at bounding box center [655, 226] width 208 height 317
click at [499, 274] on input "40" at bounding box center [507, 275] width 29 height 13
type input "198"
click at [505, 289] on div at bounding box center [448, 291] width 125 height 13
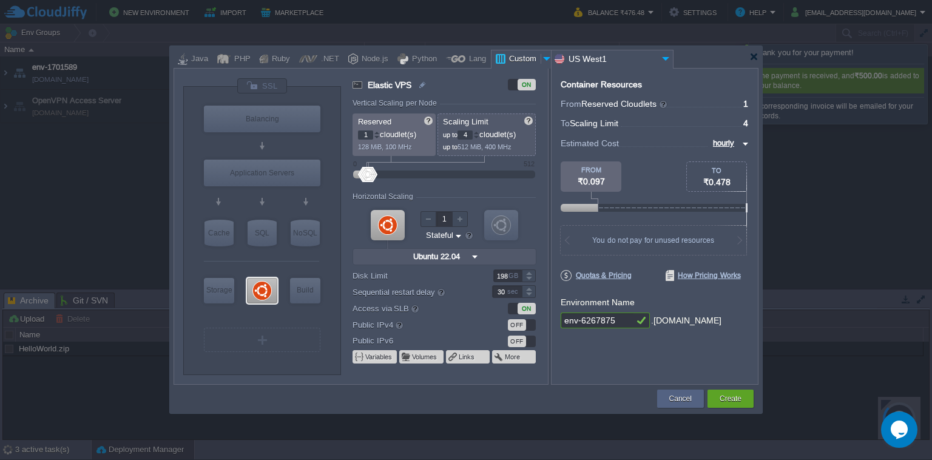
click at [633, 376] on div "Container Resources From Reserved Cloudlets ... = 1 not added To Scaling Limit …" at bounding box center [655, 226] width 208 height 317
click at [628, 345] on div "Container Resources From Reserved Cloudlets ... = 1 not added To Scaling Limit …" at bounding box center [655, 226] width 208 height 317
click at [752, 57] on div at bounding box center [753, 56] width 9 height 9
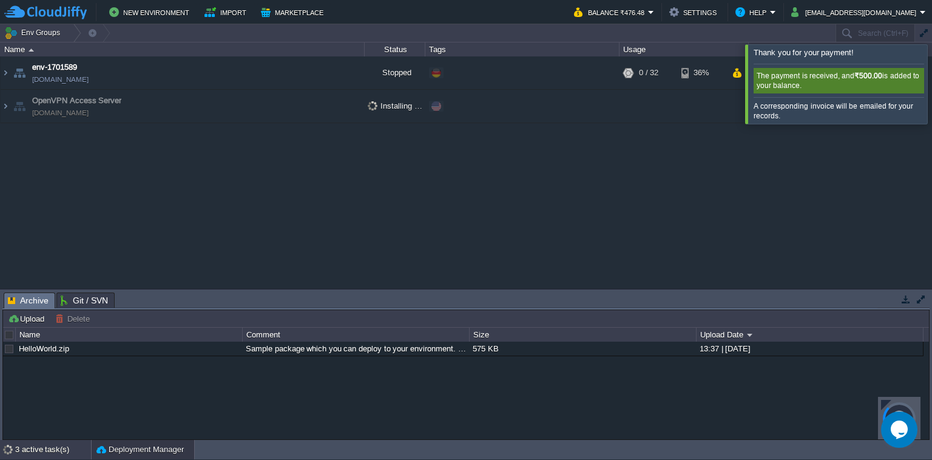
click at [39, 444] on div "3 active task(s)" at bounding box center [53, 449] width 76 height 19
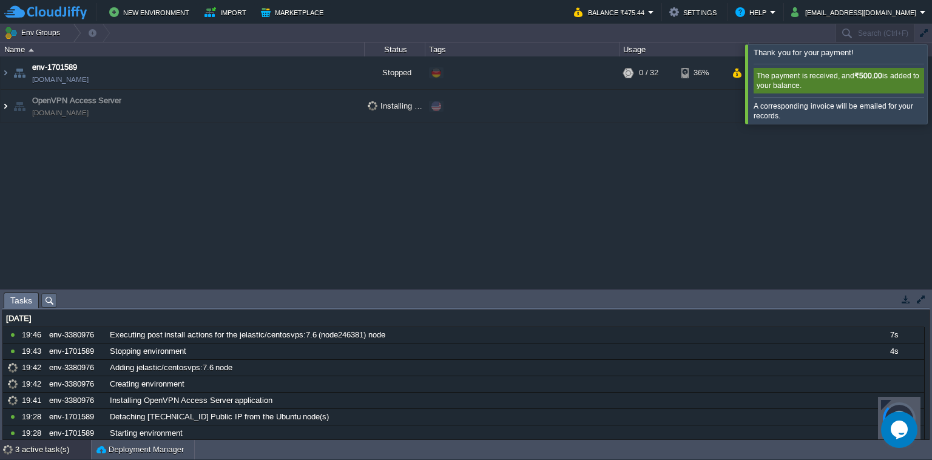
click at [8, 106] on img at bounding box center [6, 106] width 10 height 33
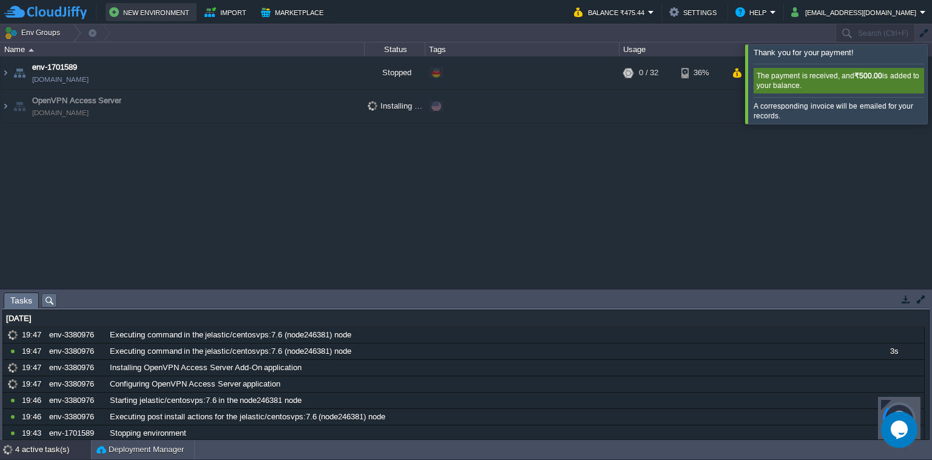
click at [164, 13] on button "New Environment" at bounding box center [151, 12] width 84 height 15
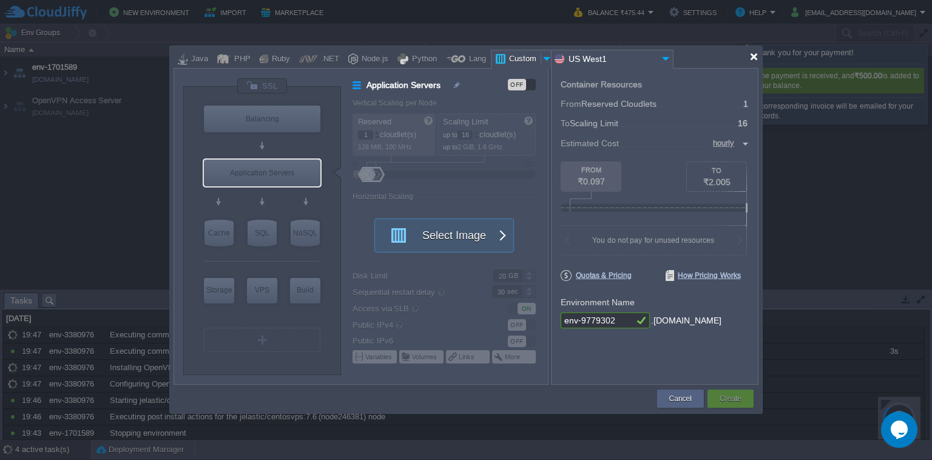
click at [751, 59] on div at bounding box center [753, 56] width 9 height 9
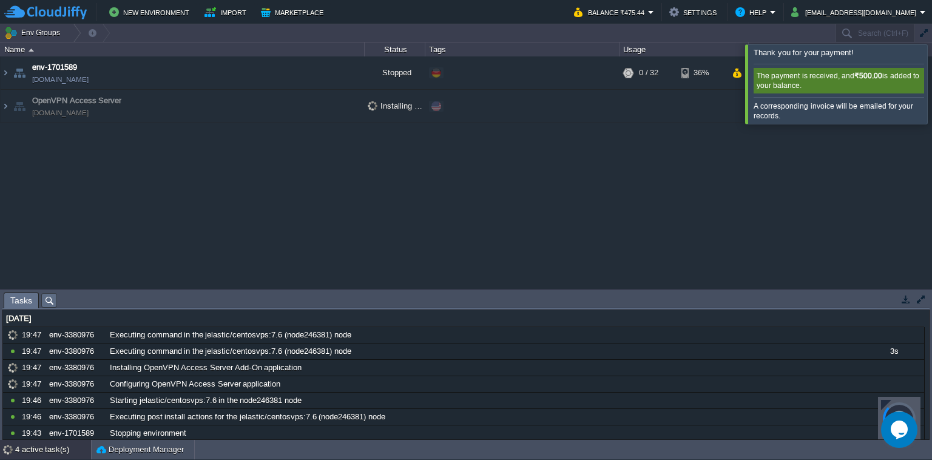
click at [931, 76] on div at bounding box center [946, 83] width 0 height 79
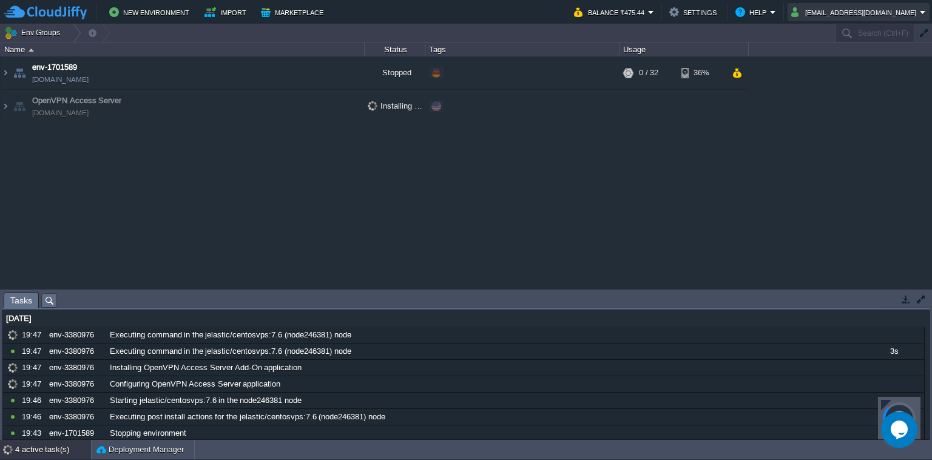
click at [832, 9] on button "[EMAIL_ADDRESS][DOMAIN_NAME]" at bounding box center [855, 12] width 129 height 15
click at [770, 6] on button "Help" at bounding box center [752, 12] width 35 height 15
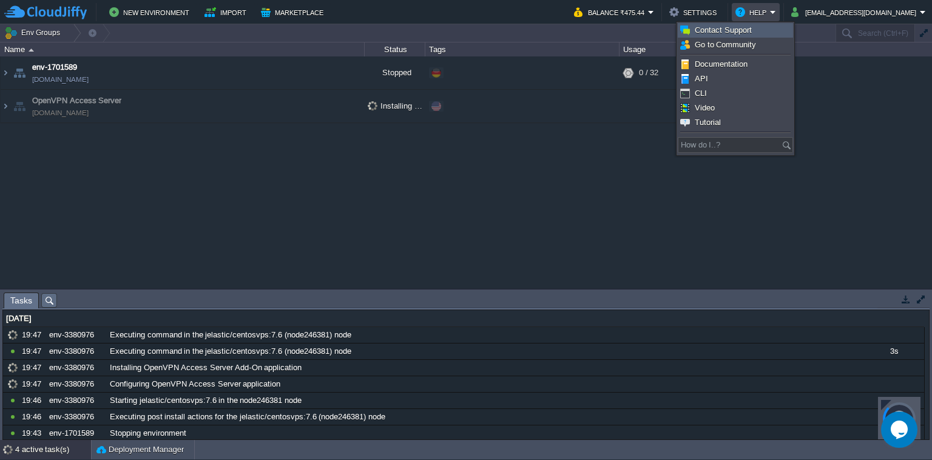
click at [751, 30] on link "Contact Support" at bounding box center [735, 30] width 114 height 13
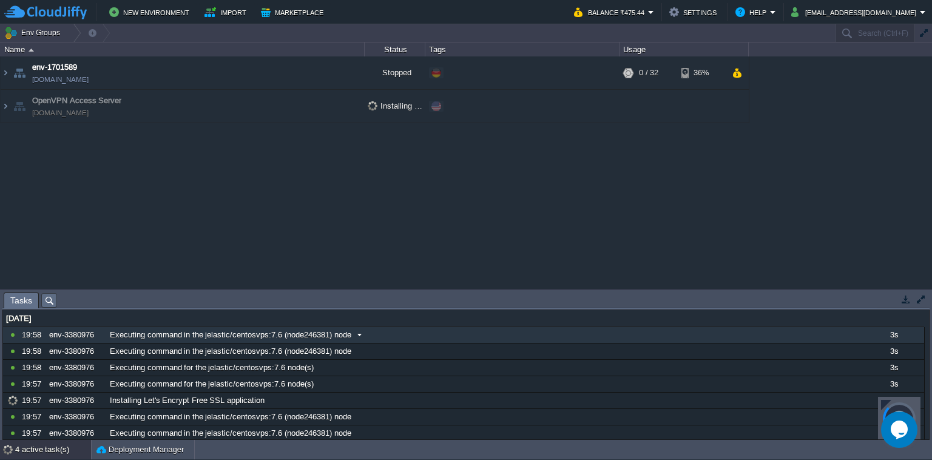
click at [359, 335] on span at bounding box center [359, 334] width 16 height 11
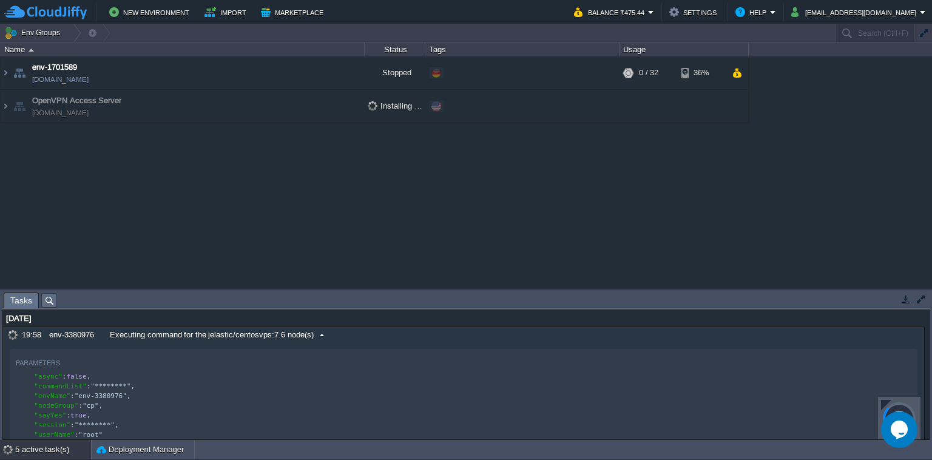
click at [317, 332] on span at bounding box center [322, 334] width 16 height 11
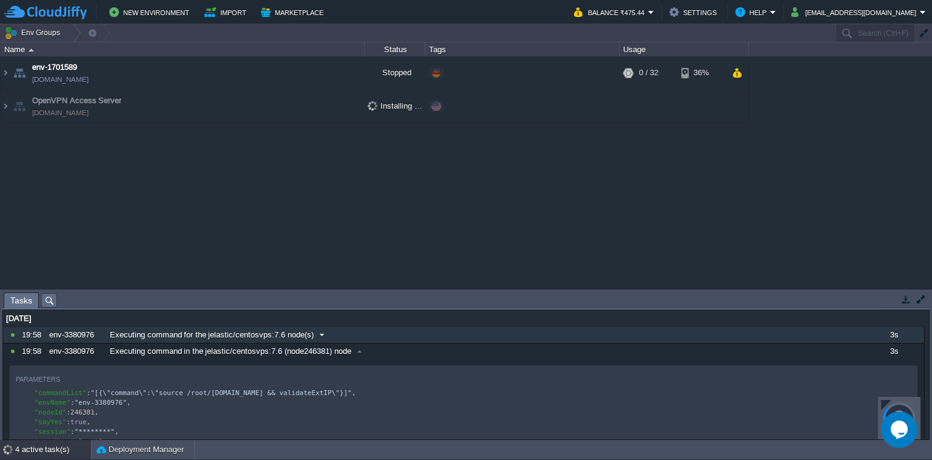
click at [315, 333] on span at bounding box center [322, 334] width 16 height 11
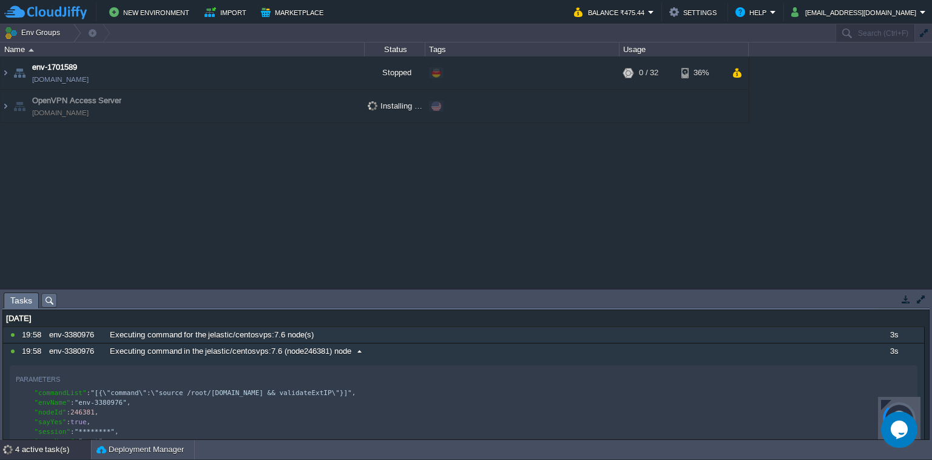
click at [360, 348] on span at bounding box center [359, 351] width 16 height 11
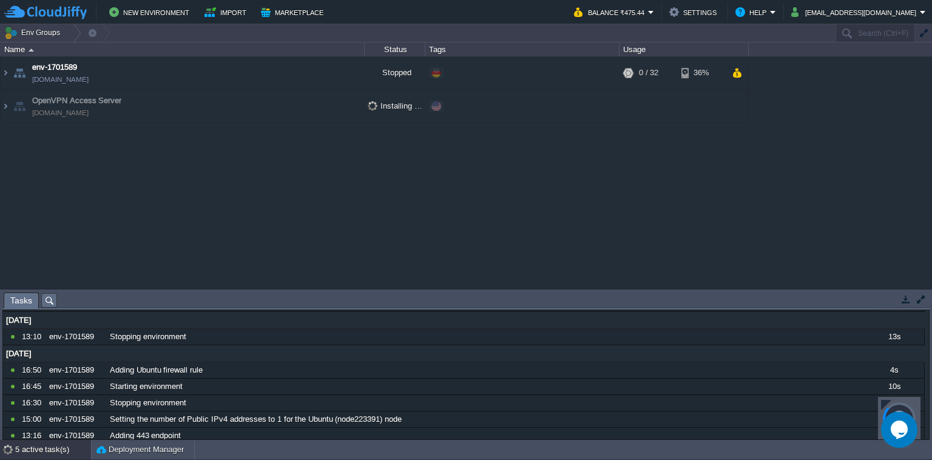
scroll to position [441, 0]
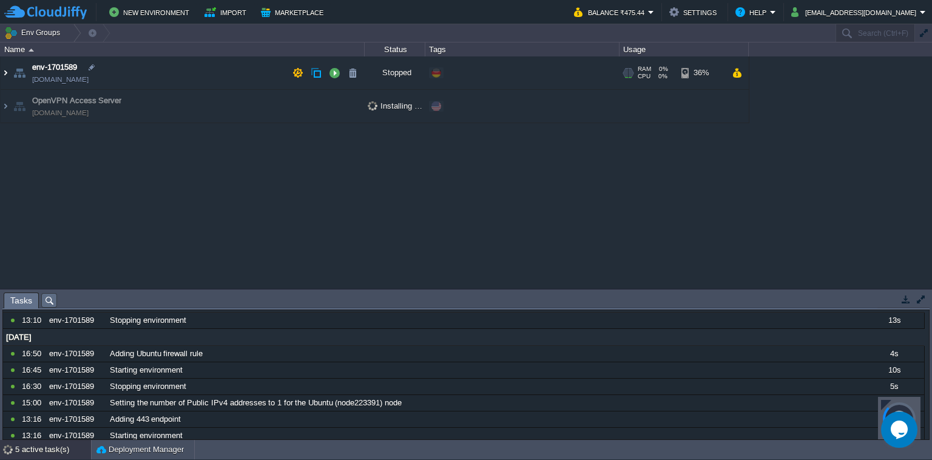
click at [8, 75] on img at bounding box center [6, 72] width 10 height 33
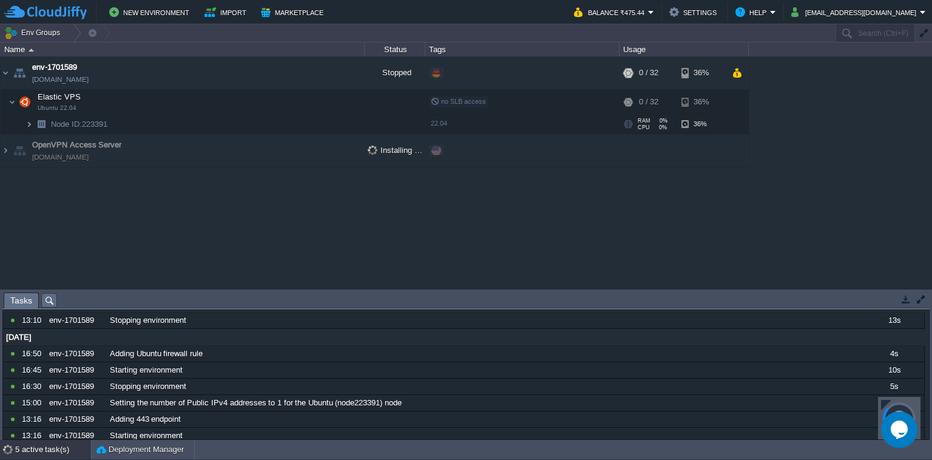
click at [29, 123] on img at bounding box center [28, 124] width 7 height 19
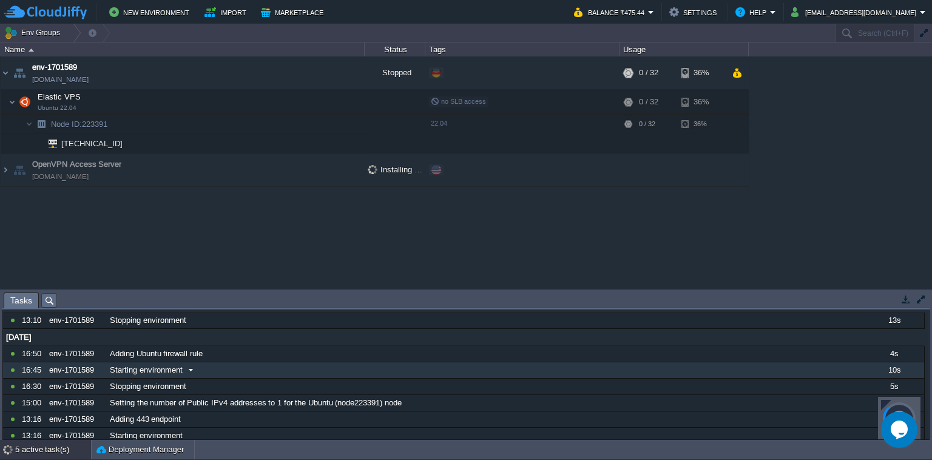
scroll to position [0, 0]
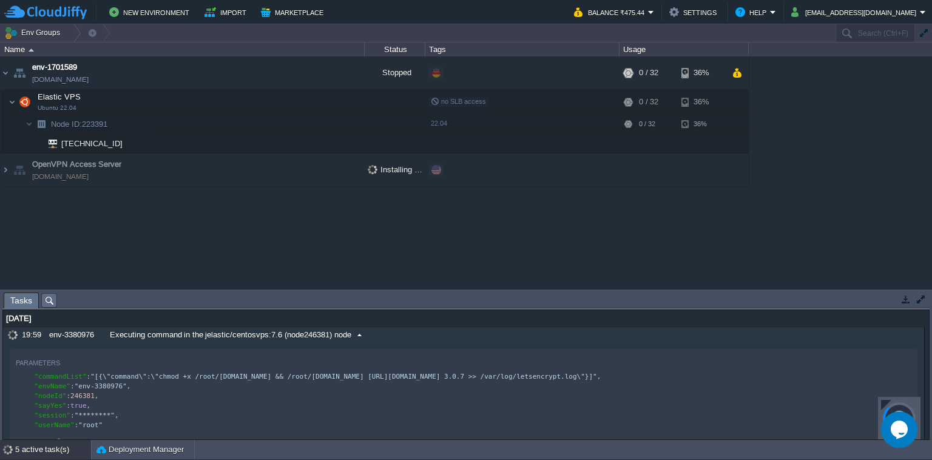
click at [354, 335] on span at bounding box center [359, 334] width 16 height 11
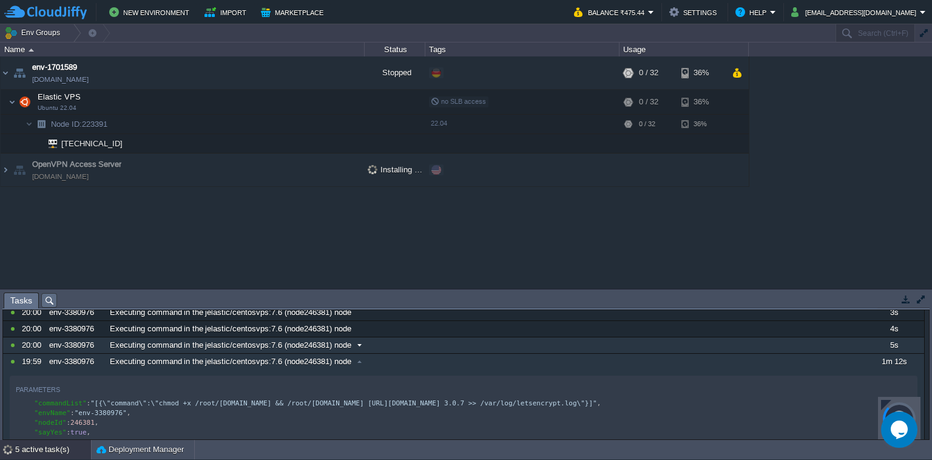
scroll to position [56, 0]
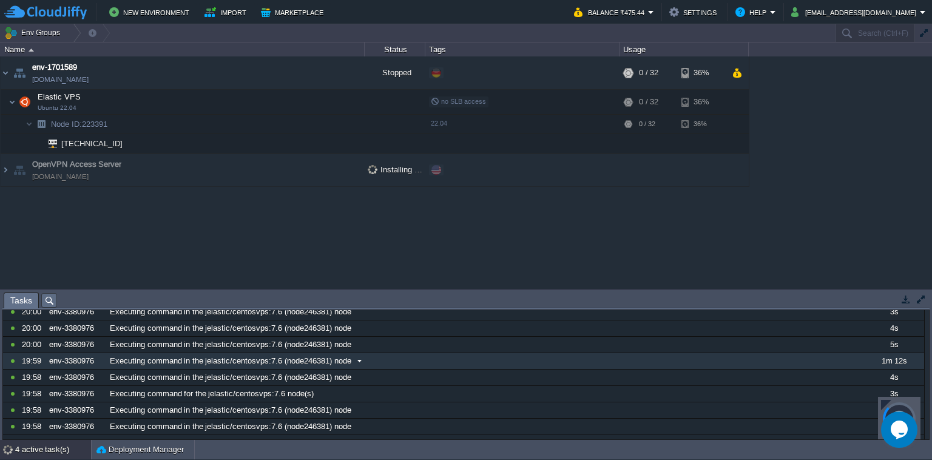
click at [358, 360] on span at bounding box center [359, 361] width 16 height 11
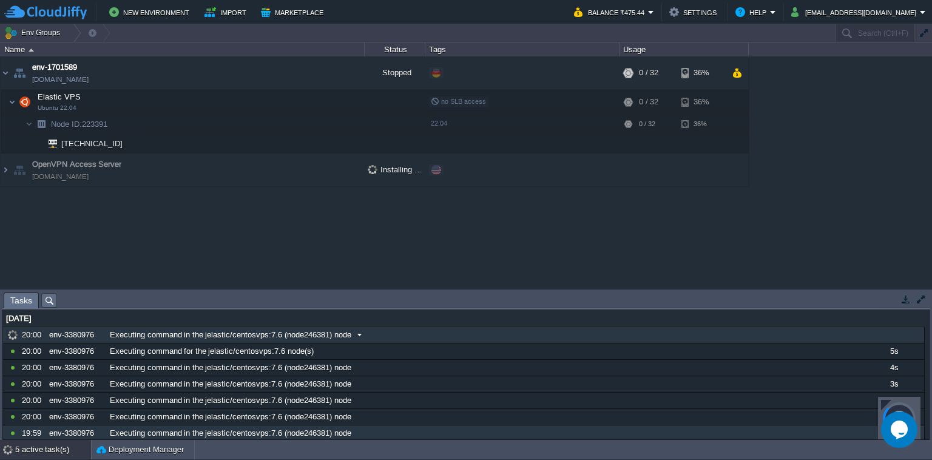
click at [343, 329] on span "Executing command in the jelastic/centosvps:7.6 (node246381) node" at bounding box center [230, 334] width 241 height 11
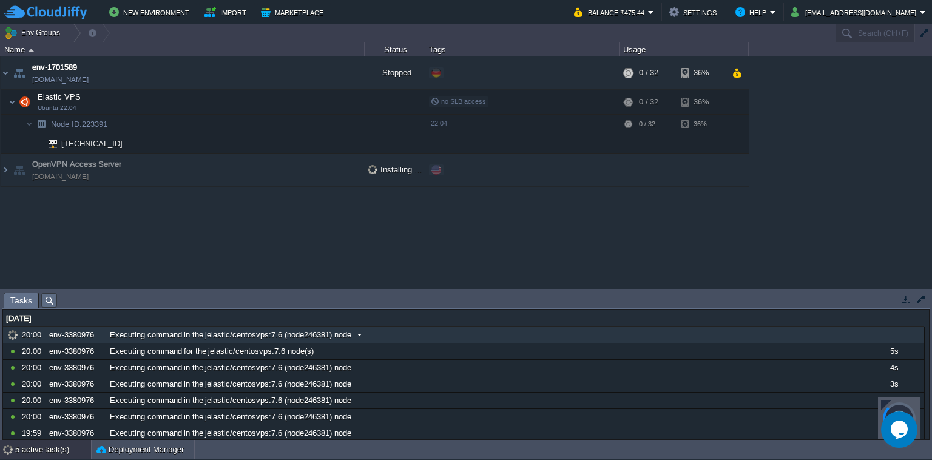
click at [342, 336] on span "Executing command in the jelastic/centosvps:7.6 (node246381) node" at bounding box center [230, 334] width 241 height 11
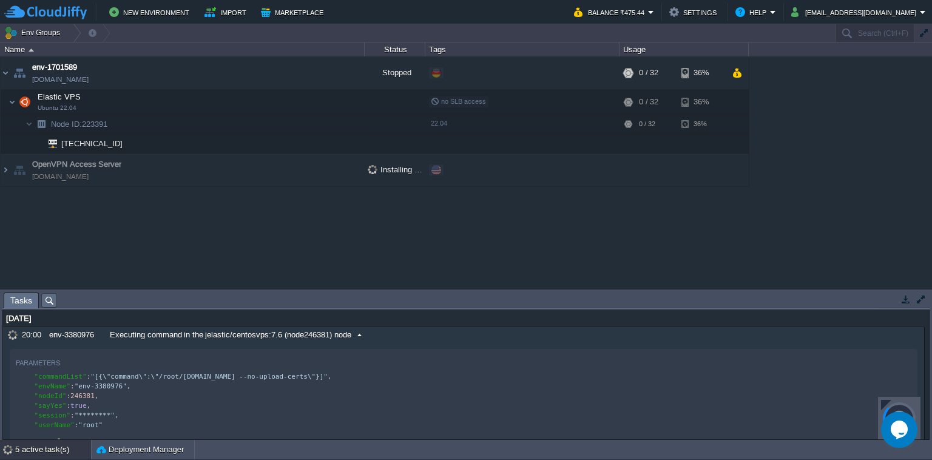
click at [342, 336] on span "Executing command in the jelastic/centosvps:7.6 (node246381) node" at bounding box center [230, 334] width 241 height 11
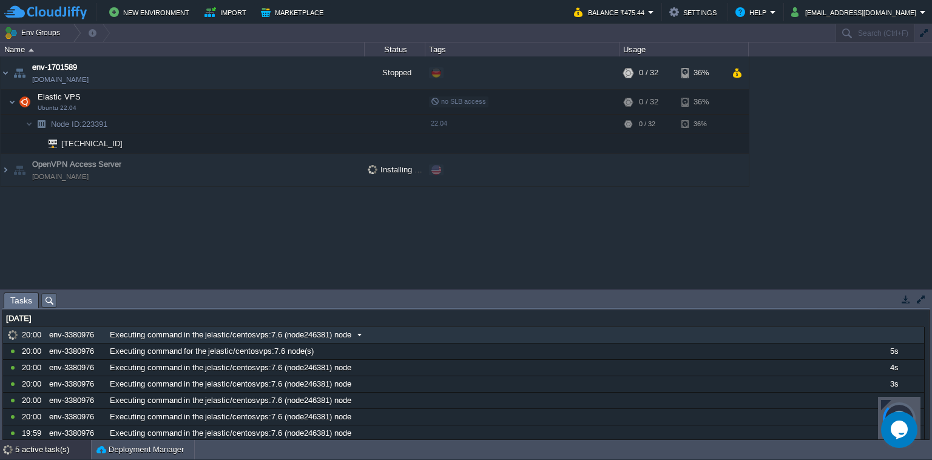
click at [352, 336] on span at bounding box center [359, 334] width 16 height 11
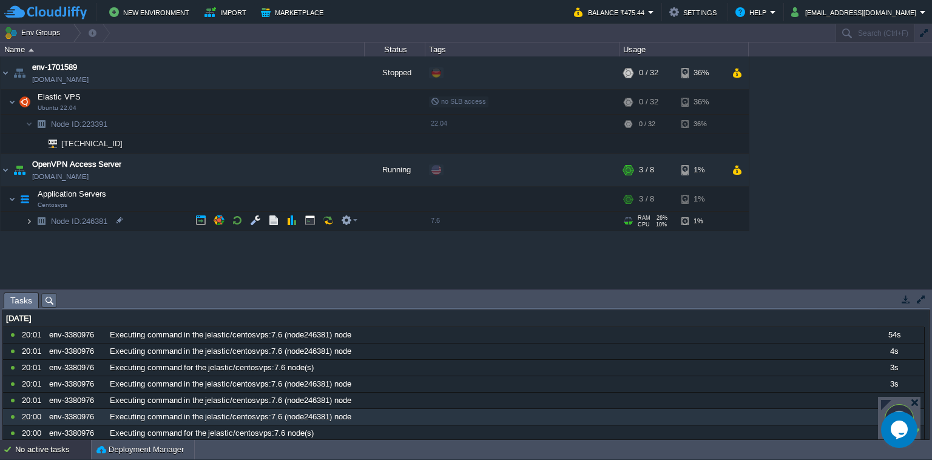
click at [32, 220] on img at bounding box center [28, 221] width 7 height 19
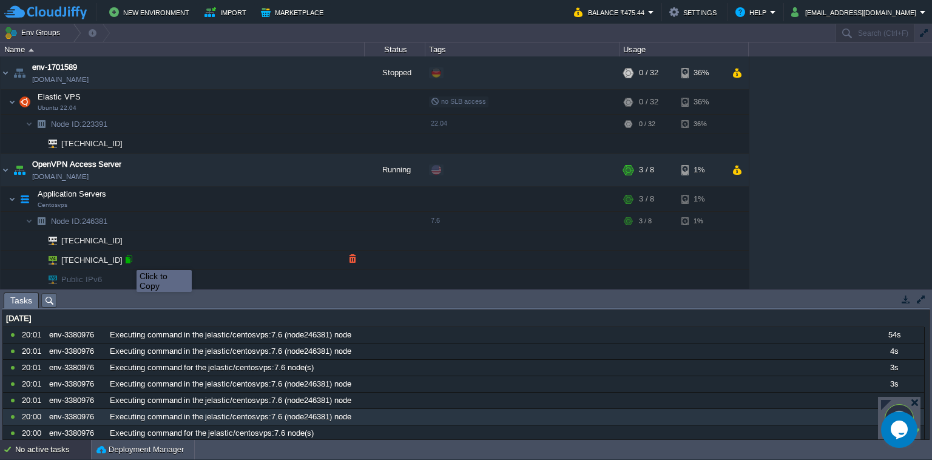
click at [127, 259] on div at bounding box center [128, 259] width 11 height 11
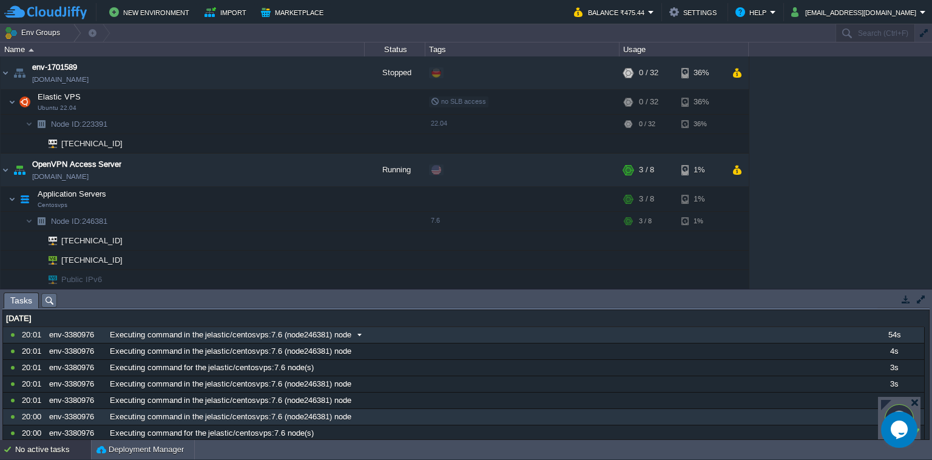
click at [369, 332] on div "Executing command in the jelastic/centosvps:7.6 (node246381) node" at bounding box center [485, 335] width 756 height 16
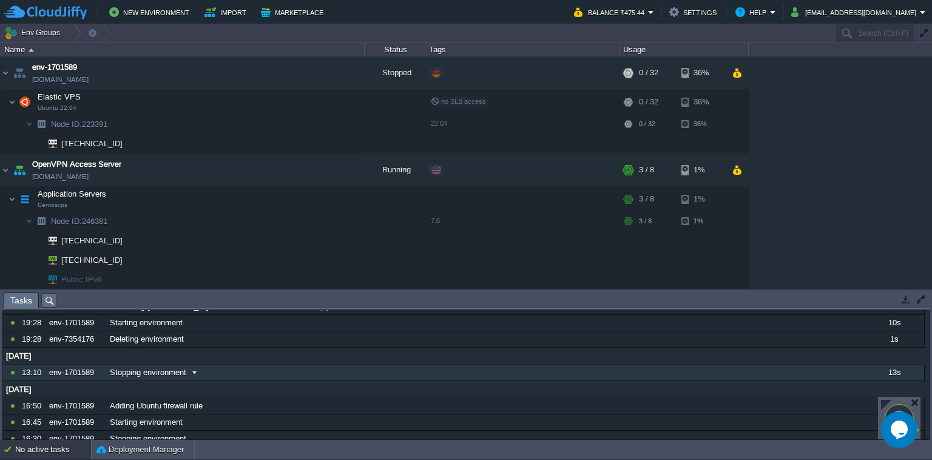
scroll to position [777, 0]
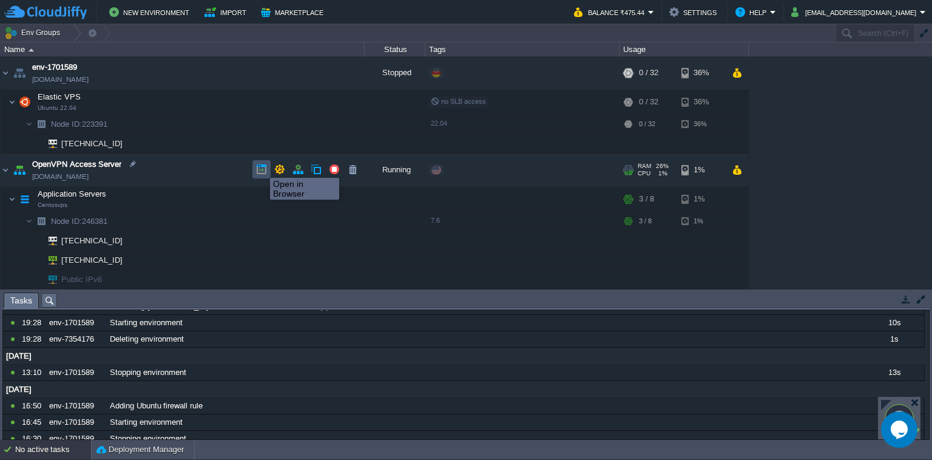
click at [260, 169] on button "button" at bounding box center [261, 169] width 11 height 11
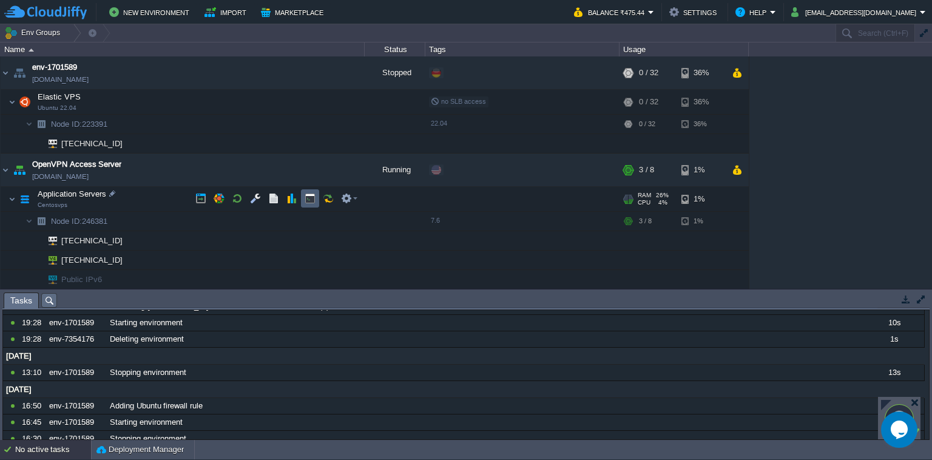
click at [315, 203] on td at bounding box center [310, 198] width 18 height 18
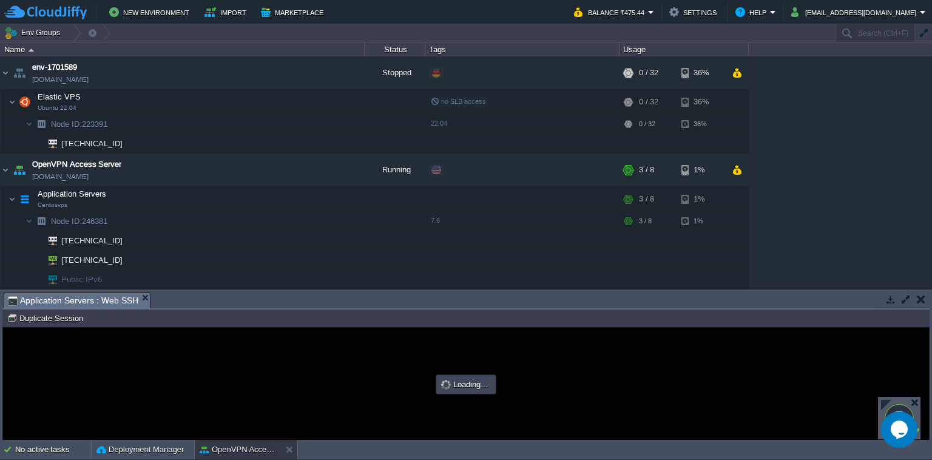
scroll to position [0, 0]
click at [347, 363] on div at bounding box center [466, 384] width 926 height 112
type input "#000000"
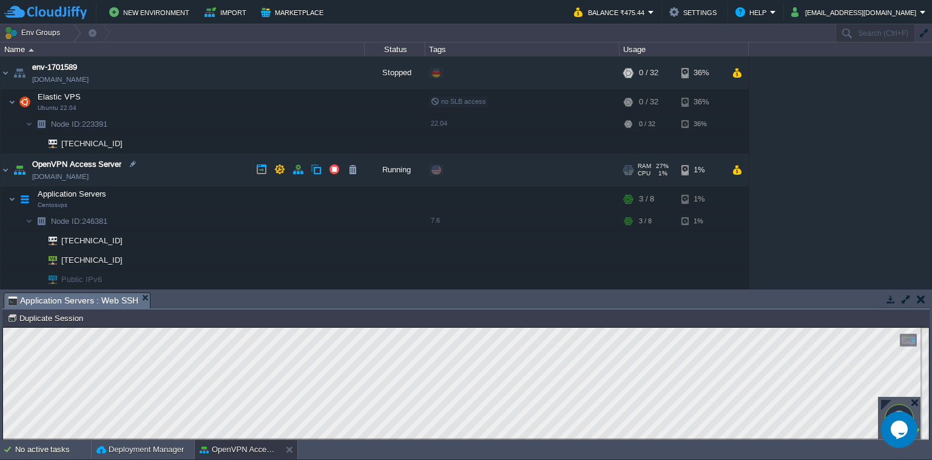
drag, startPoint x: 160, startPoint y: 175, endPoint x: 146, endPoint y: 175, distance: 14.6
click at [146, 175] on td "OpenVPN Access Server env-3380976.west1-us.cloudjiffy.net" at bounding box center [183, 170] width 364 height 33
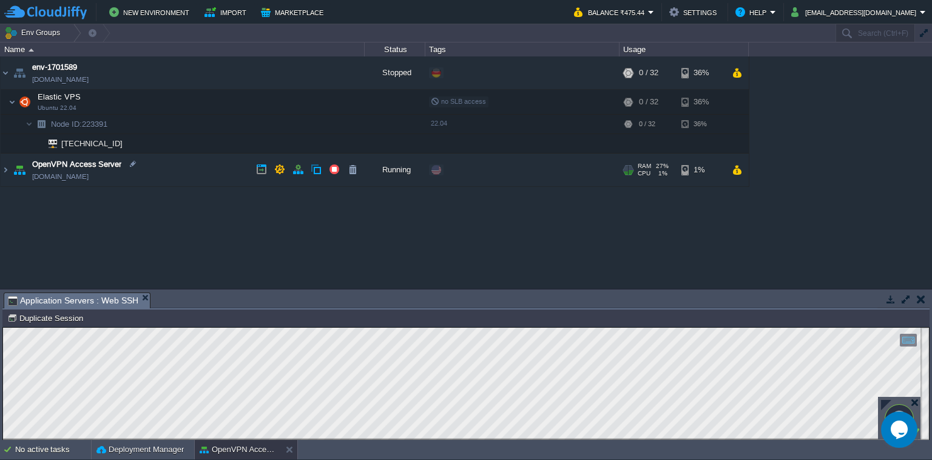
drag, startPoint x: 129, startPoint y: 175, endPoint x: 146, endPoint y: 176, distance: 17.0
click at [145, 176] on td "OpenVPN Access Server env-3380976.west1-us.cloudjiffy.net" at bounding box center [183, 170] width 364 height 33
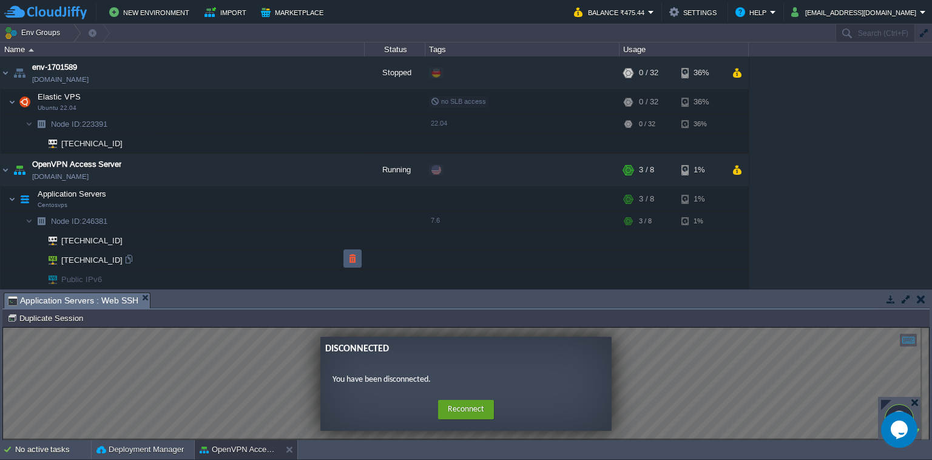
click at [345, 260] on td at bounding box center [352, 258] width 18 height 18
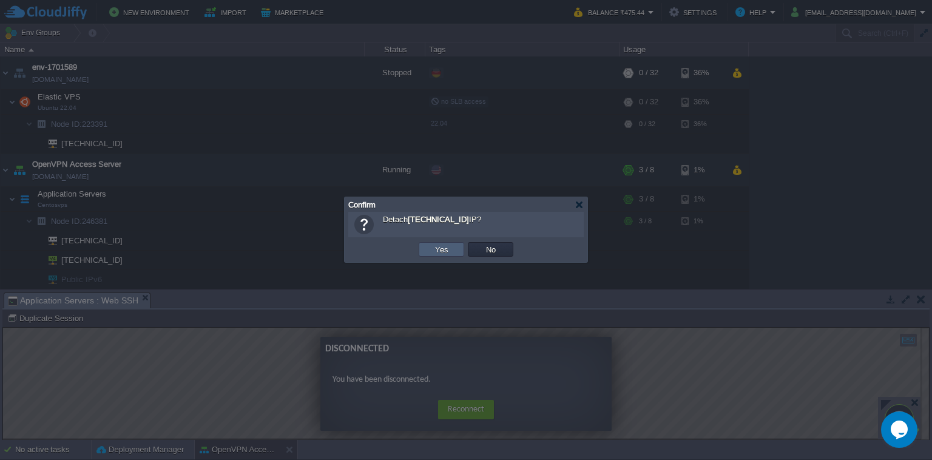
click at [453, 248] on td "Yes" at bounding box center [442, 249] width 46 height 15
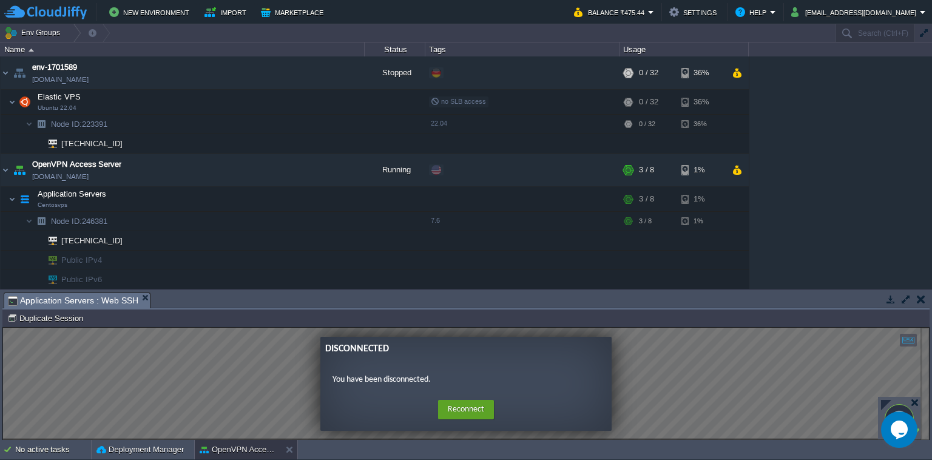
click at [767, 339] on ng-transclude "Disconnected You have been disconnected. Home Reconnect Logout" at bounding box center [466, 384] width 926 height 95
click at [279, 171] on button "button" at bounding box center [279, 169] width 11 height 11
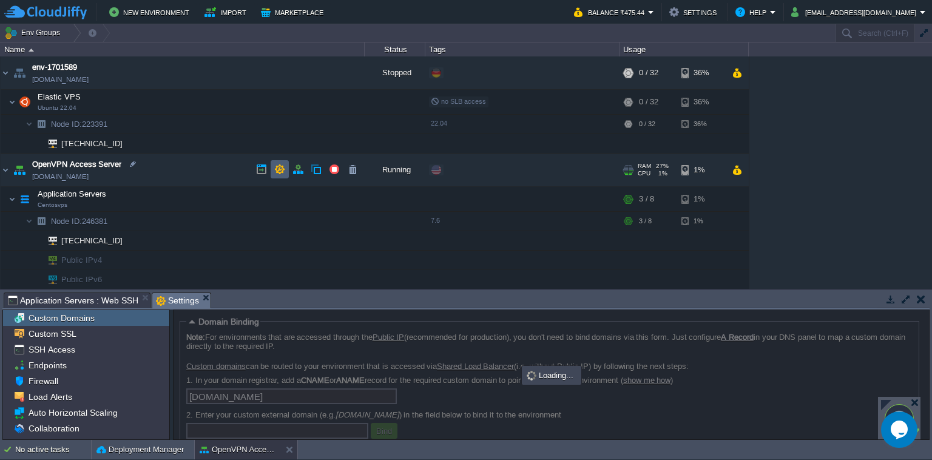
scroll to position [1, 0]
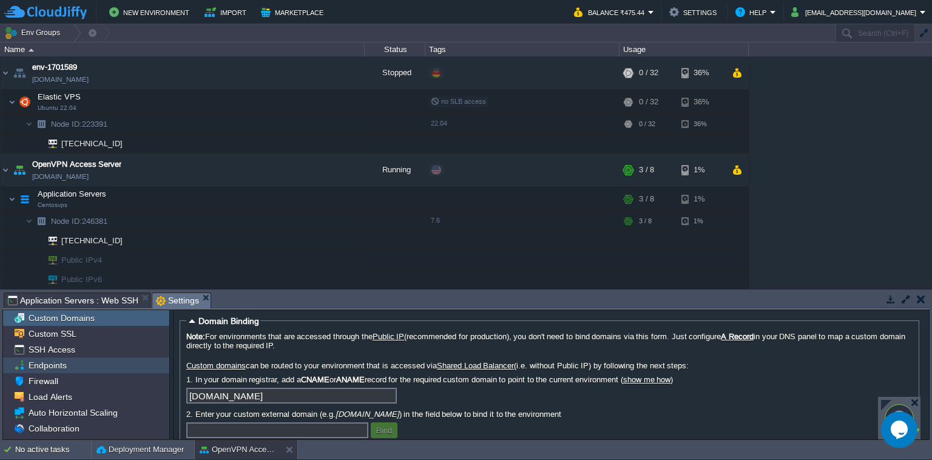
click at [55, 370] on span "Endpoints" at bounding box center [47, 365] width 42 height 11
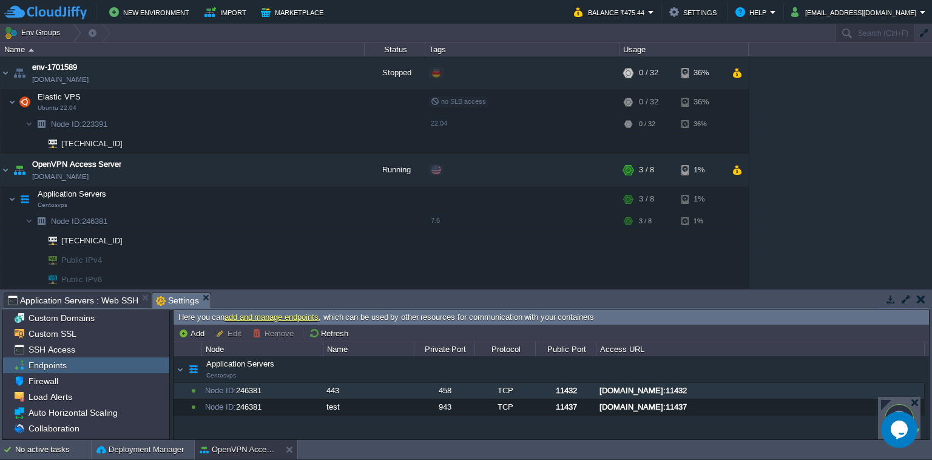
drag, startPoint x: 836, startPoint y: 387, endPoint x: 598, endPoint y: 391, distance: 237.9
click at [598, 391] on div "[DOMAIN_NAME]:11432" at bounding box center [759, 391] width 327 height 16
click at [353, 258] on button "button" at bounding box center [352, 258] width 11 height 11
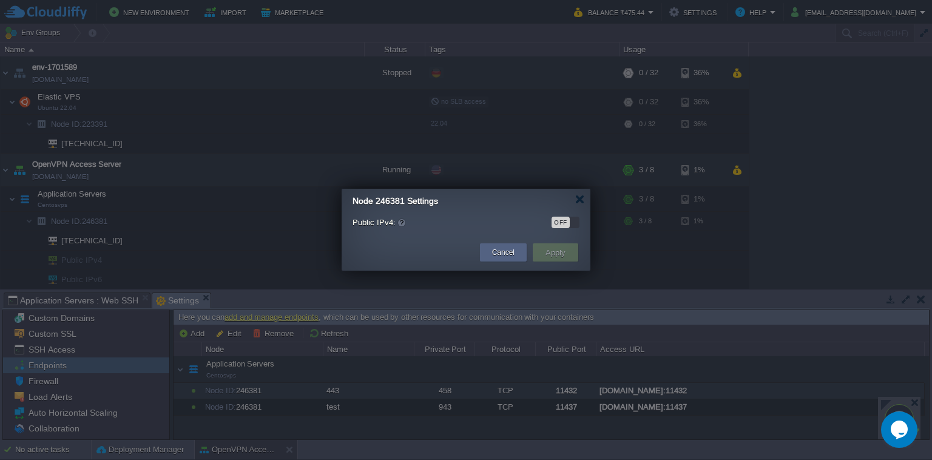
click at [569, 222] on div "OFF" at bounding box center [561, 223] width 18 height 12
click at [556, 249] on button "Apply" at bounding box center [555, 252] width 27 height 15
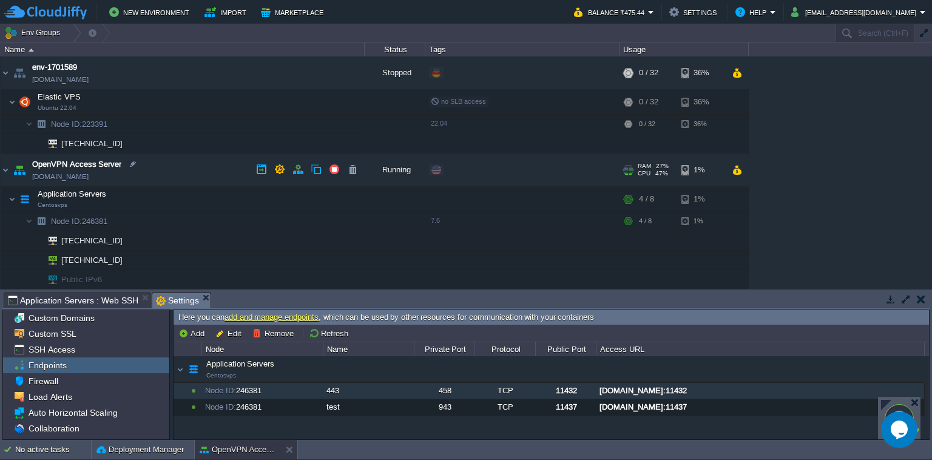
click at [89, 178] on link "[DOMAIN_NAME]" at bounding box center [60, 176] width 56 height 12
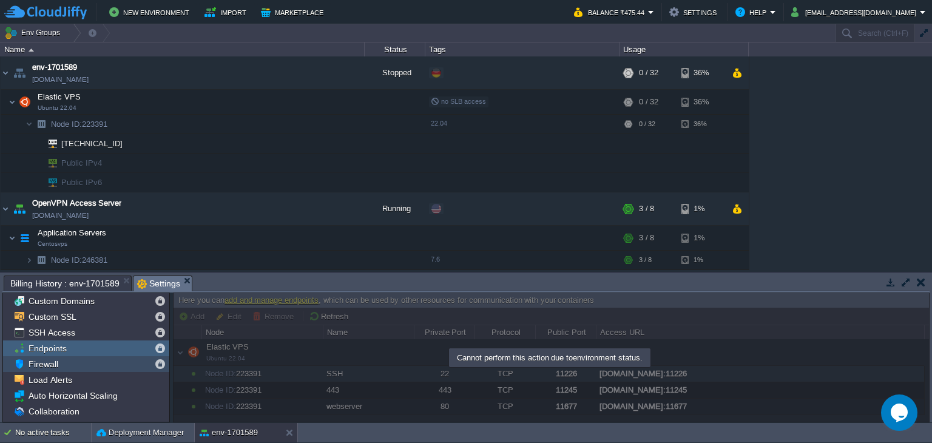
click at [53, 362] on span "Firewall" at bounding box center [43, 364] width 34 height 11
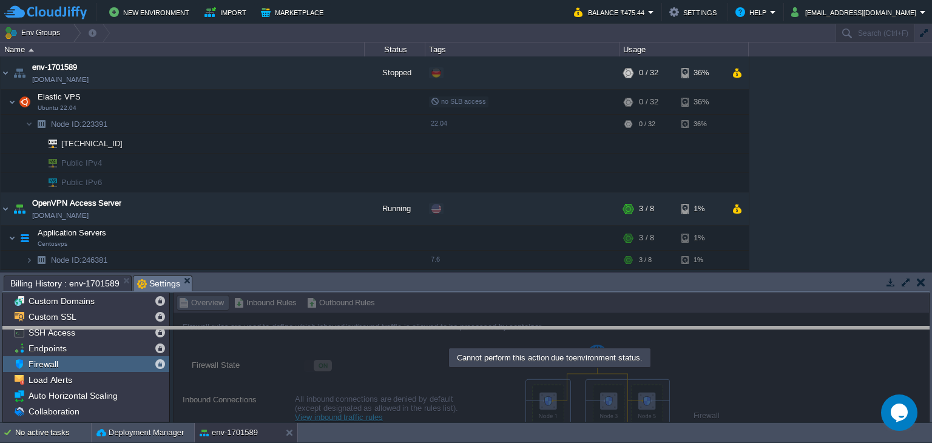
drag, startPoint x: 464, startPoint y: 280, endPoint x: 398, endPoint y: 321, distance: 77.4
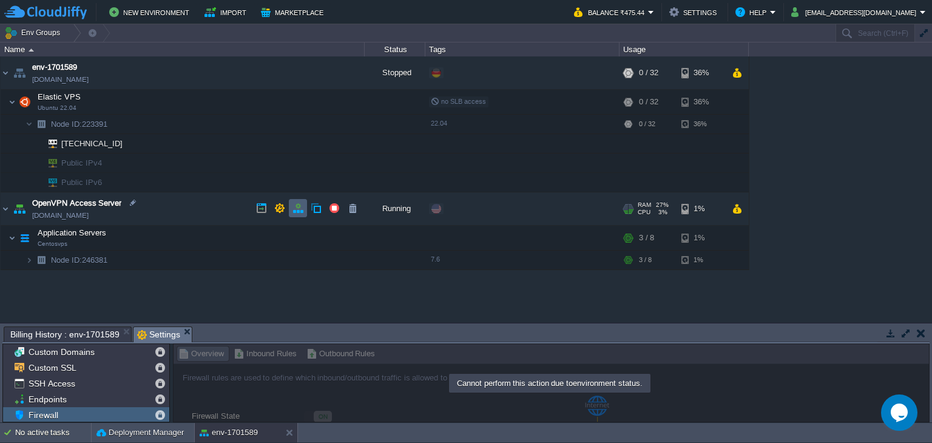
click at [300, 204] on button "button" at bounding box center [297, 208] width 11 height 11
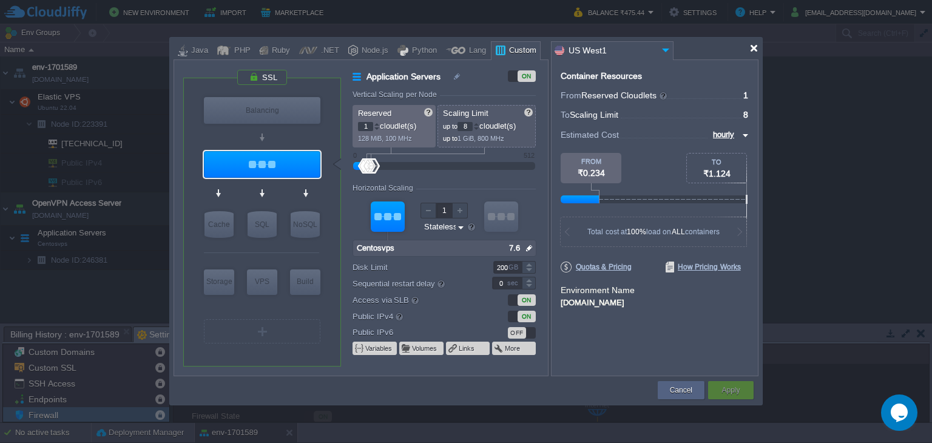
click at [749, 46] on div at bounding box center [753, 48] width 9 height 9
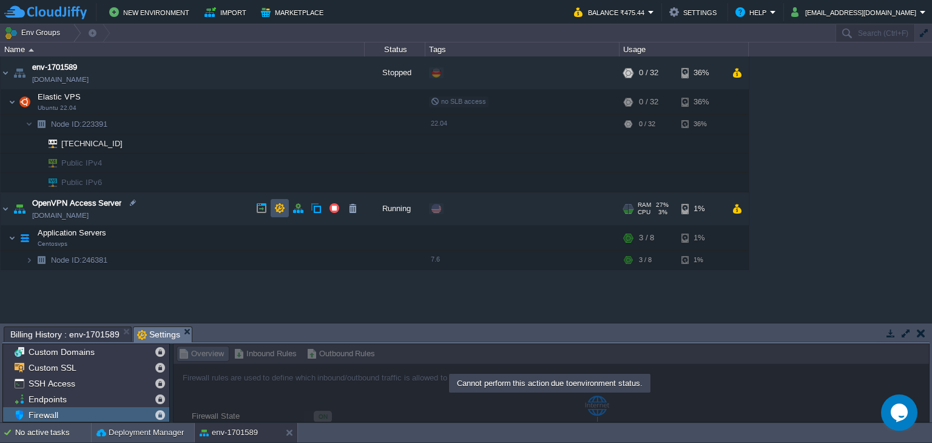
click at [282, 209] on button "button" at bounding box center [279, 208] width 11 height 11
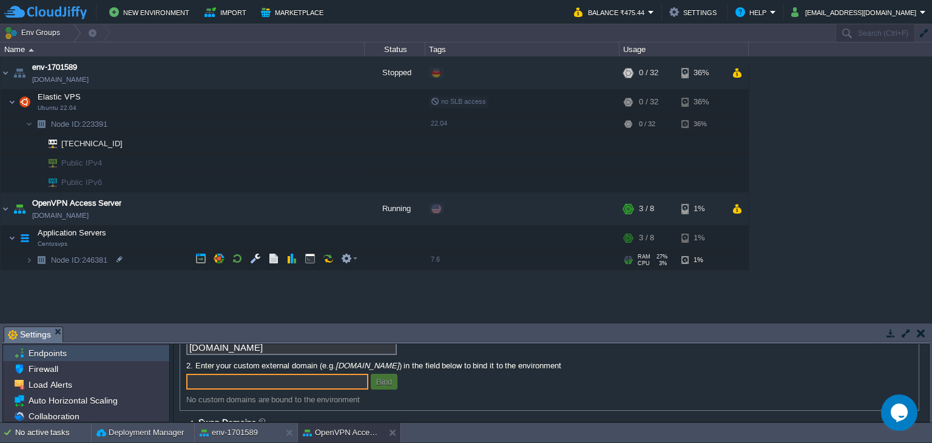
scroll to position [62, 0]
click at [122, 358] on div "Firewall" at bounding box center [86, 353] width 166 height 16
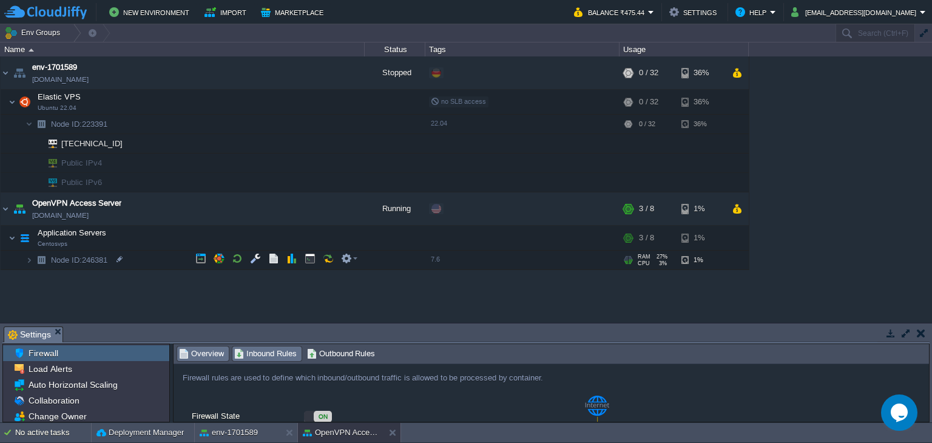
click at [250, 354] on span "Inbound Rules" at bounding box center [265, 353] width 62 height 13
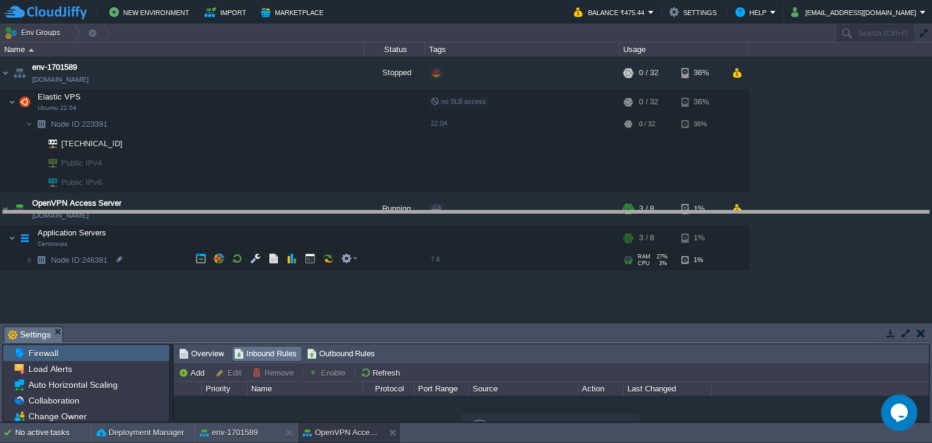
drag, startPoint x: 285, startPoint y: 329, endPoint x: 323, endPoint y: 212, distance: 123.2
click at [323, 212] on body "New Environment Import Marketplace Bonus ₹0.00 Upgrade Account Balance ₹475.44 …" at bounding box center [466, 221] width 932 height 443
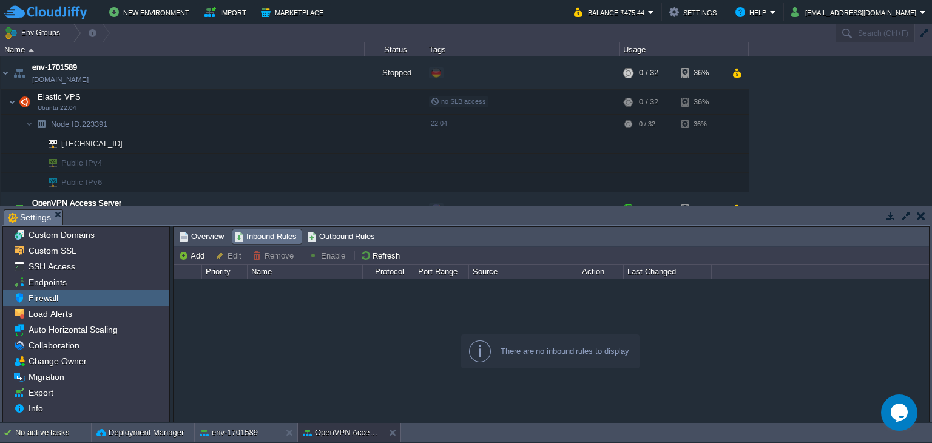
scroll to position [0, 0]
click at [194, 255] on button "Add" at bounding box center [193, 255] width 30 height 11
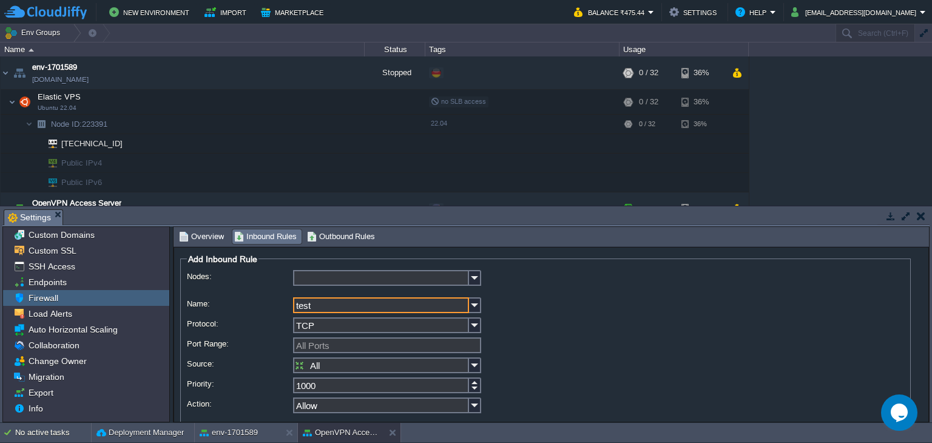
type input "test"
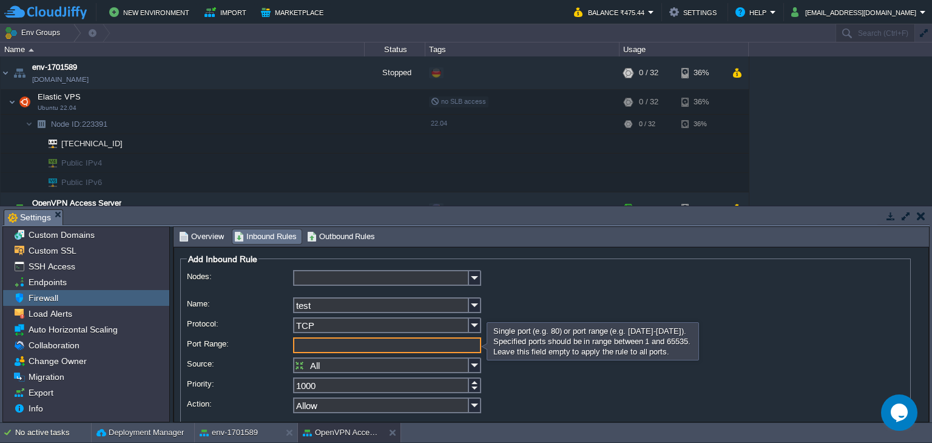
click at [331, 340] on input "Port Range:" at bounding box center [387, 345] width 188 height 16
type input "943"
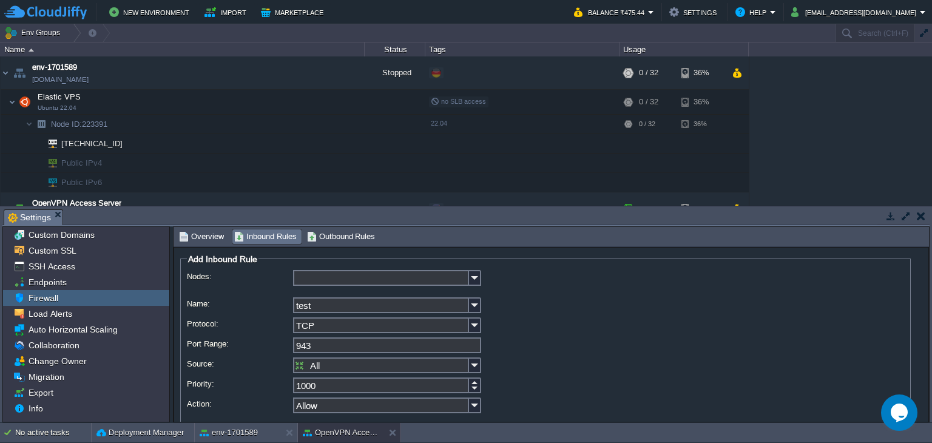
click at [604, 285] on div at bounding box center [545, 282] width 717 height 25
click at [394, 279] on input "Nodes:" at bounding box center [381, 278] width 176 height 16
click at [384, 308] on div "Application Servers Centosvps" at bounding box center [385, 299] width 187 height 23
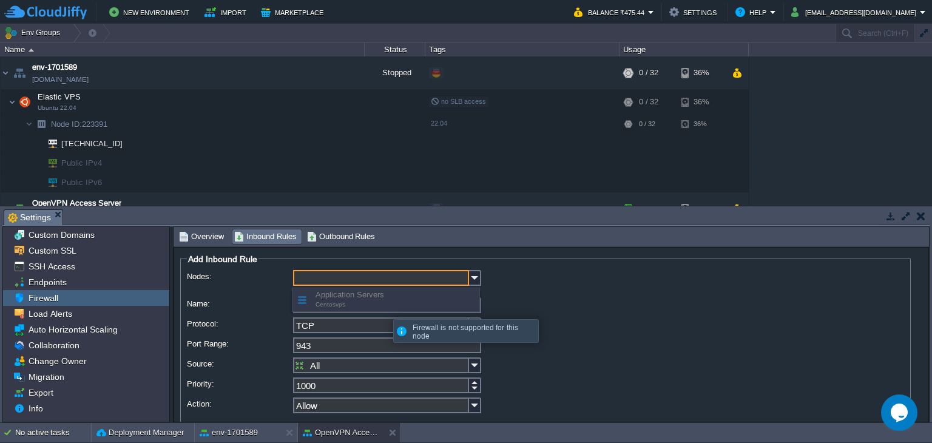
click at [393, 304] on div "Application Servers Centosvps" at bounding box center [385, 299] width 187 height 23
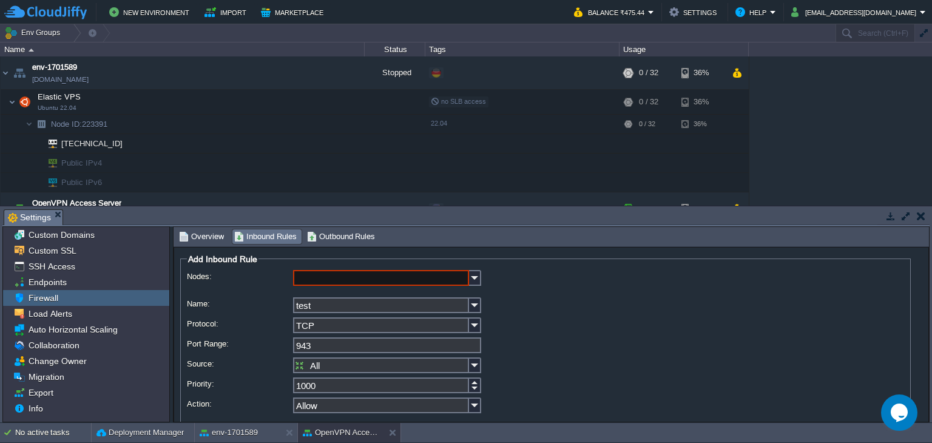
click at [526, 304] on div "test" at bounding box center [545, 306] width 717 height 18
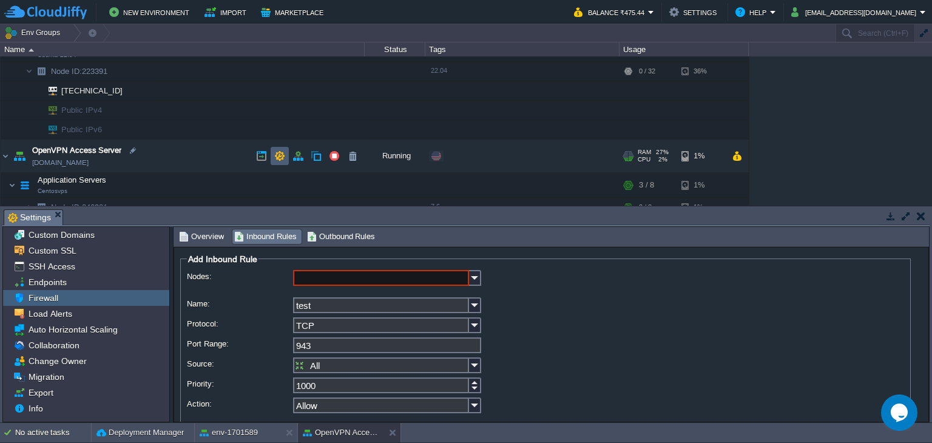
scroll to position [63, 0]
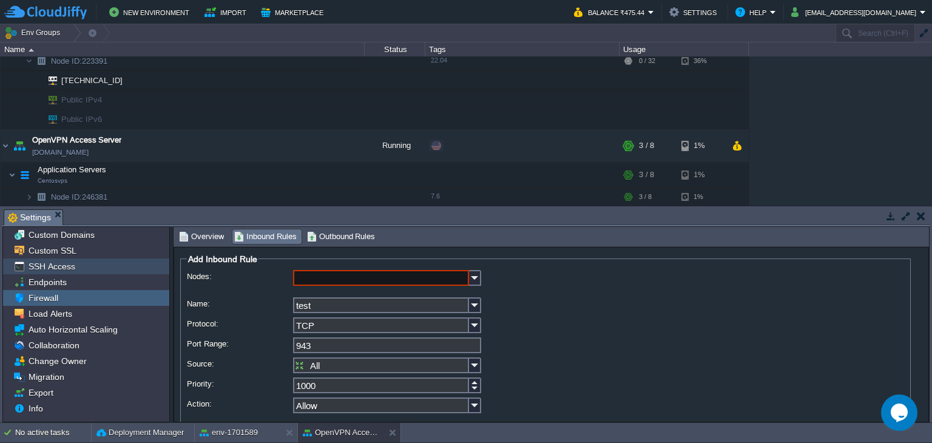
click at [87, 266] on div "SSH Access" at bounding box center [86, 266] width 166 height 16
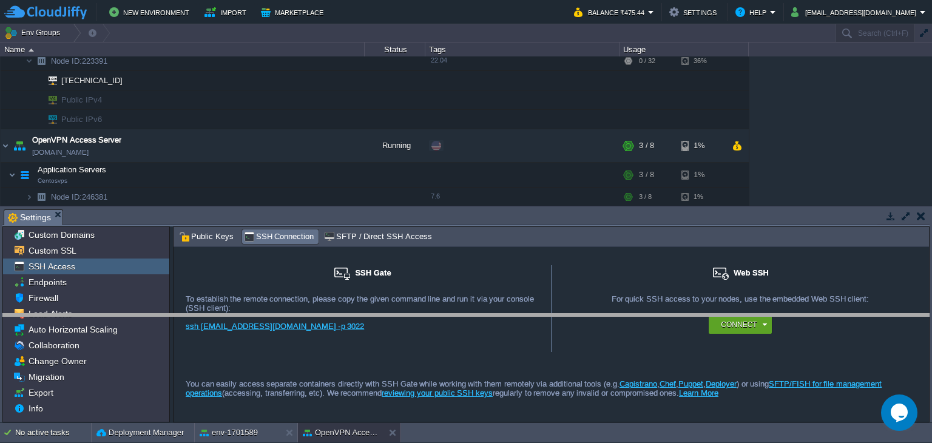
drag, startPoint x: 223, startPoint y: 211, endPoint x: 206, endPoint y: 313, distance: 103.2
click at [206, 314] on body "New Environment Import Marketplace Bonus ₹0.00 Upgrade Account Balance ₹475.44 …" at bounding box center [466, 221] width 932 height 443
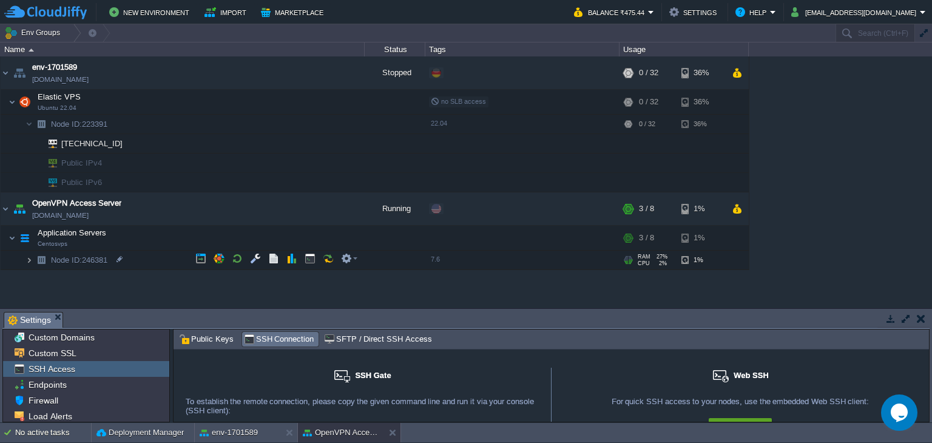
click at [30, 258] on img at bounding box center [28, 260] width 7 height 19
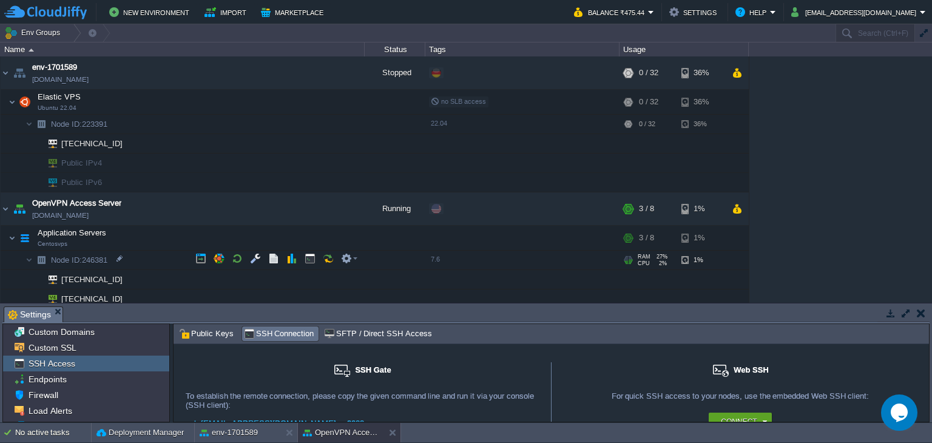
scroll to position [23, 0]
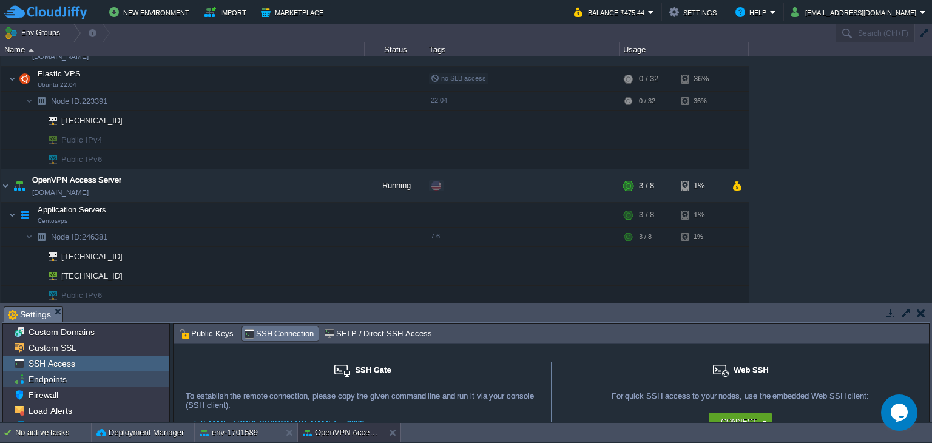
click at [69, 385] on div "Endpoints" at bounding box center [86, 379] width 166 height 16
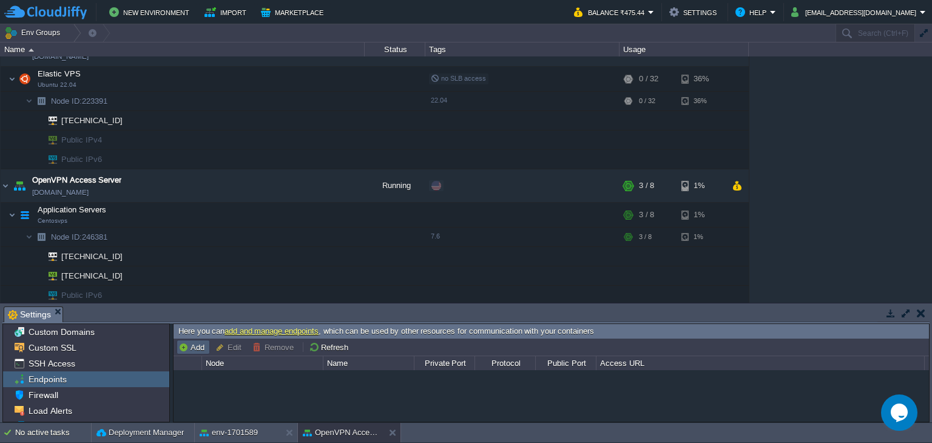
click at [187, 346] on button "Add" at bounding box center [193, 347] width 30 height 11
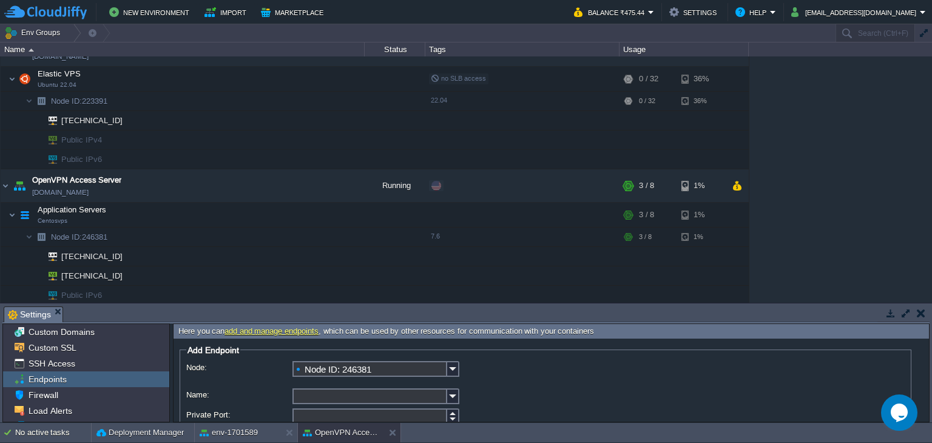
click at [379, 395] on input "Name:" at bounding box center [369, 396] width 155 height 16
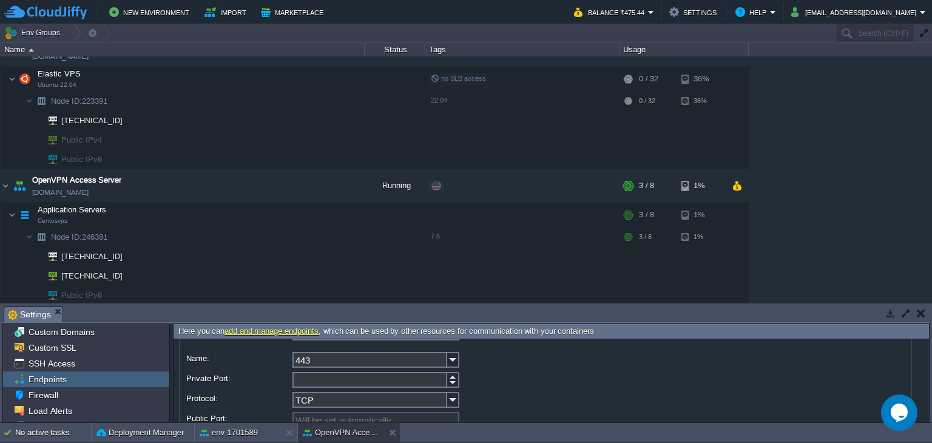
type input "443"
click at [390, 378] on input "Private Port:" at bounding box center [369, 380] width 155 height 16
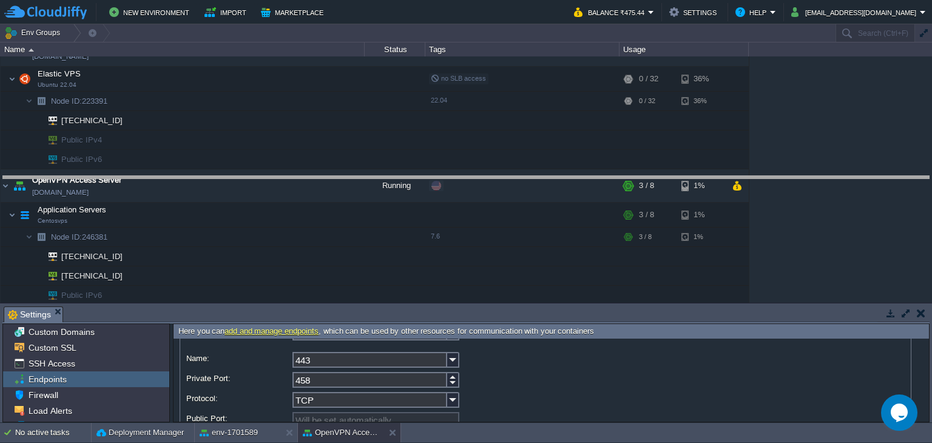
drag, startPoint x: 516, startPoint y: 320, endPoint x: 542, endPoint y: 191, distance: 132.6
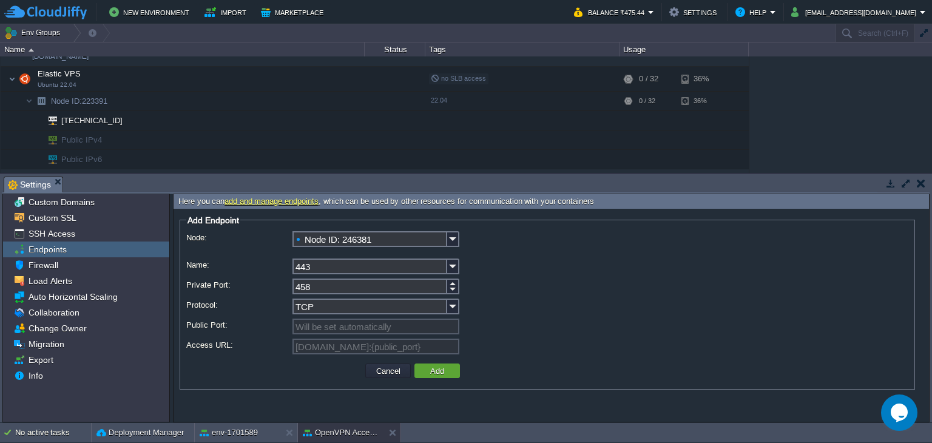
scroll to position [0, 0]
type input "458"
click at [447, 370] on button "Add" at bounding box center [437, 370] width 21 height 11
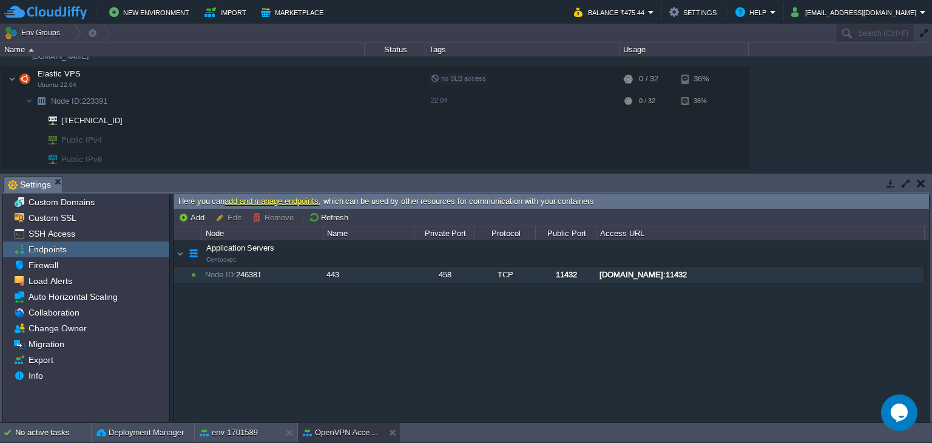
drag, startPoint x: 839, startPoint y: 275, endPoint x: 606, endPoint y: 286, distance: 233.2
click at [613, 281] on div "[DOMAIN_NAME]:11432" at bounding box center [759, 275] width 327 height 16
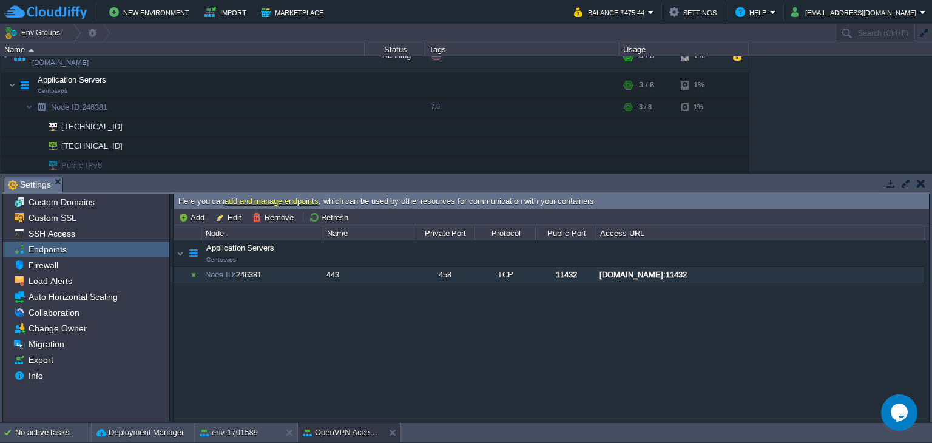
scroll to position [154, 0]
drag, startPoint x: 828, startPoint y: 275, endPoint x: 604, endPoint y: 280, distance: 223.3
click at [604, 280] on div "[DOMAIN_NAME]:11432" at bounding box center [759, 275] width 327 height 16
type input "[DOMAIN_NAME]:11432"
click at [194, 220] on button "Add" at bounding box center [193, 217] width 30 height 11
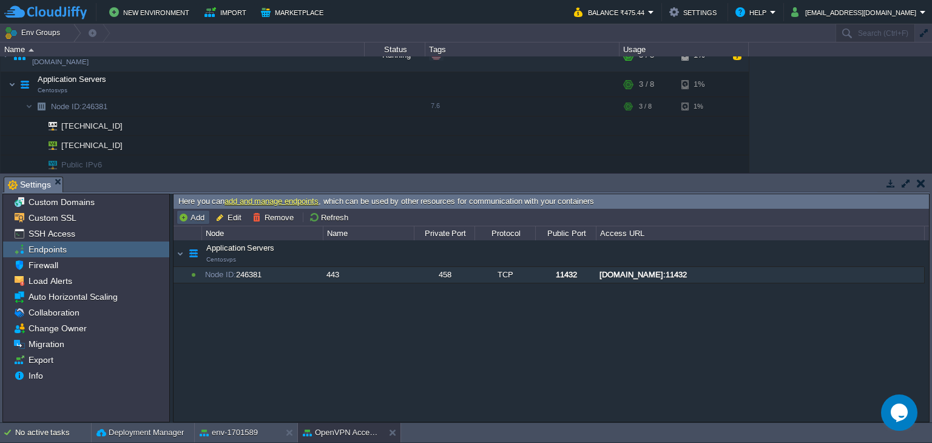
type input "Node ID: 246381"
type input "TCP"
type input "[DOMAIN_NAME]:{public_port}"
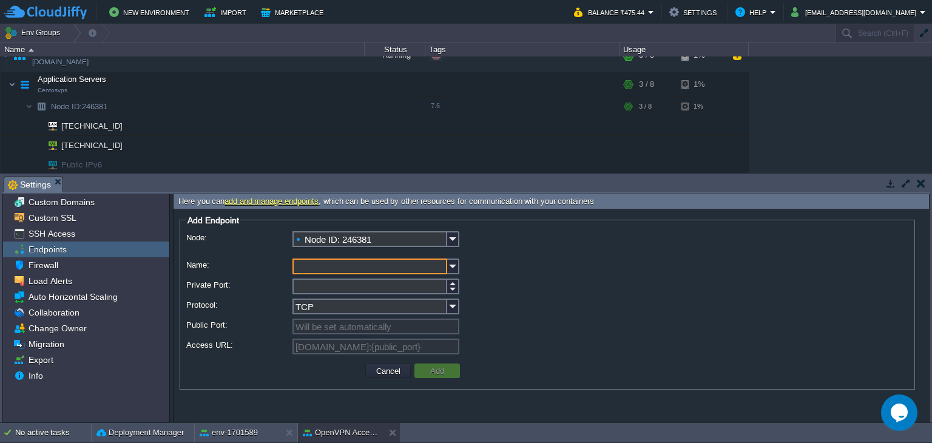
click at [383, 269] on input "Name:" at bounding box center [369, 266] width 155 height 16
type input "test"
click at [337, 291] on input "Private Port:" at bounding box center [369, 286] width 155 height 16
type input "943"
click at [430, 368] on button "Add" at bounding box center [437, 370] width 21 height 11
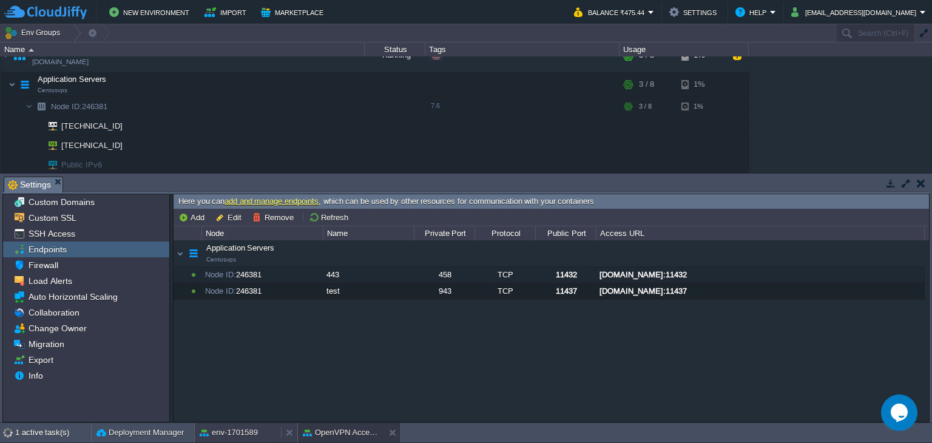
click at [221, 437] on button "env-1701589" at bounding box center [229, 433] width 58 height 12
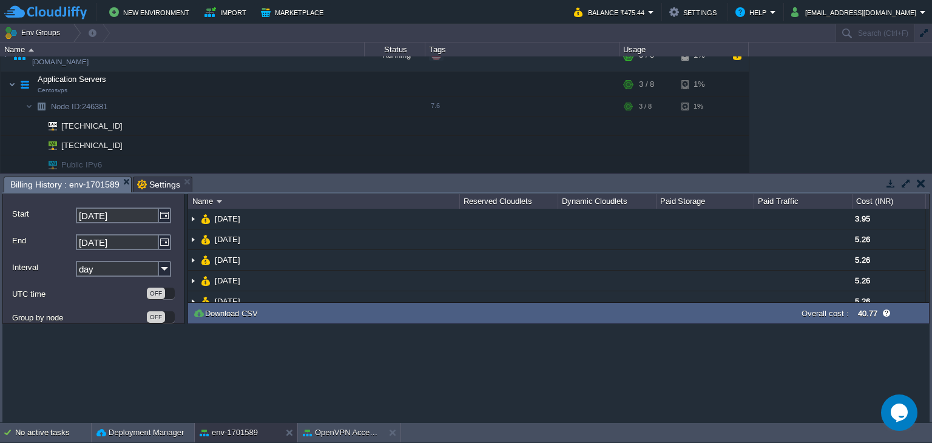
click at [70, 184] on span "Billing History : env-1701589" at bounding box center [64, 184] width 109 height 15
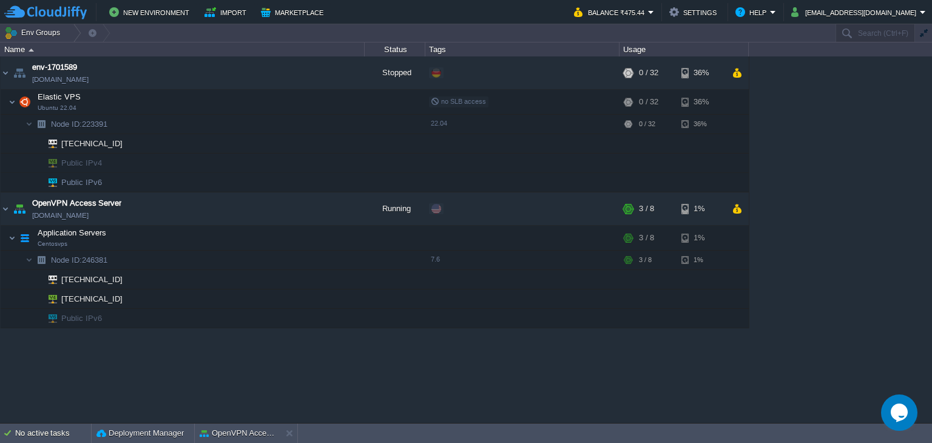
scroll to position [0, 0]
click at [284, 211] on button "button" at bounding box center [279, 208] width 11 height 11
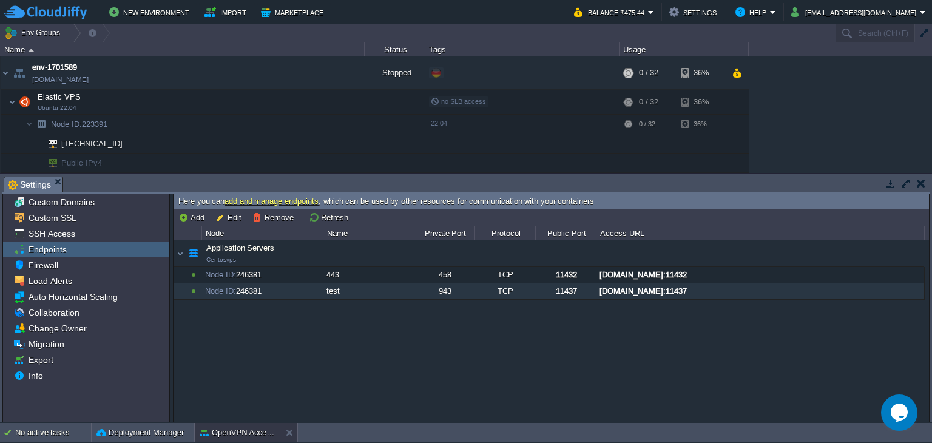
drag, startPoint x: 829, startPoint y: 286, endPoint x: 649, endPoint y: 303, distance: 181.0
click at [649, 303] on div "Application Servers Centosvps Application Servers Centosvps Node ID: 246381 443…" at bounding box center [551, 331] width 755 height 182
drag, startPoint x: 598, startPoint y: 289, endPoint x: 724, endPoint y: 291, distance: 126.2
click at [724, 291] on div "[DOMAIN_NAME]:11437" at bounding box center [759, 291] width 327 height 16
type input "[DOMAIN_NAME]:11437"
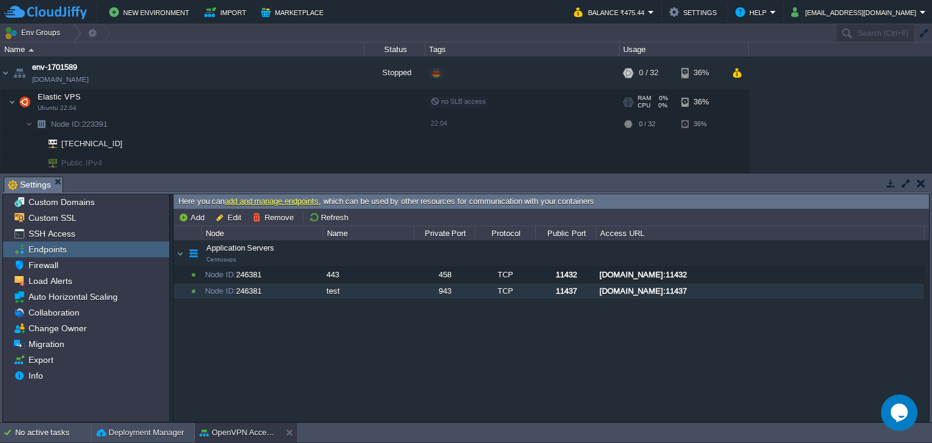
click at [196, 101] on td "Elastic VPS Ubuntu 22.04" at bounding box center [183, 102] width 364 height 25
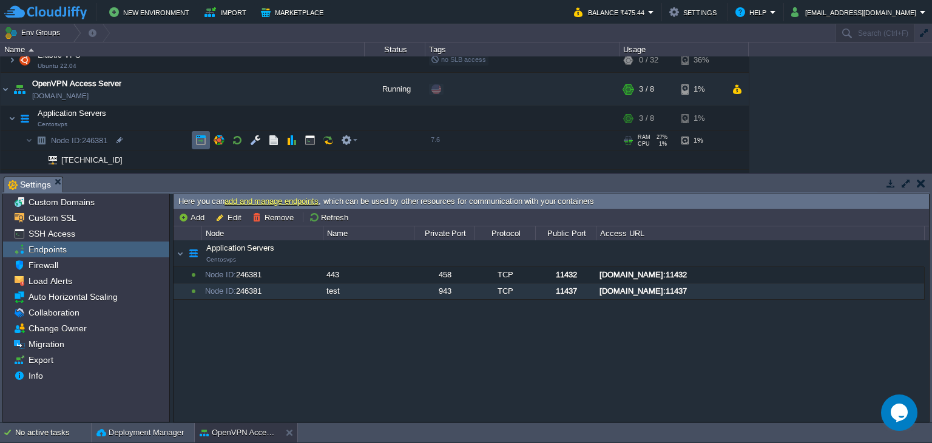
scroll to position [41, 0]
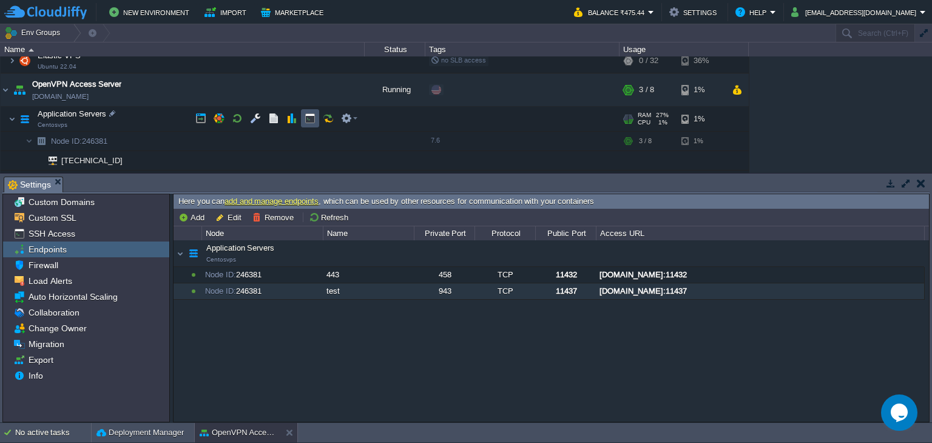
click at [305, 114] on button "button" at bounding box center [310, 118] width 11 height 11
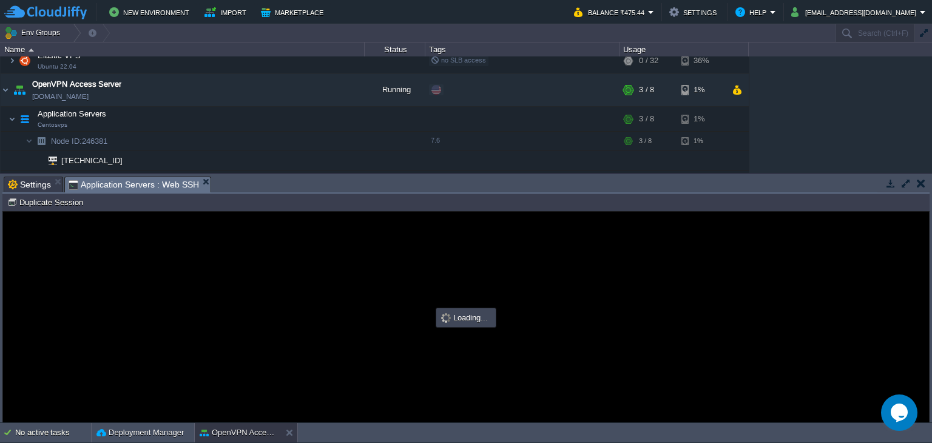
scroll to position [0, 0]
type input "#000000"
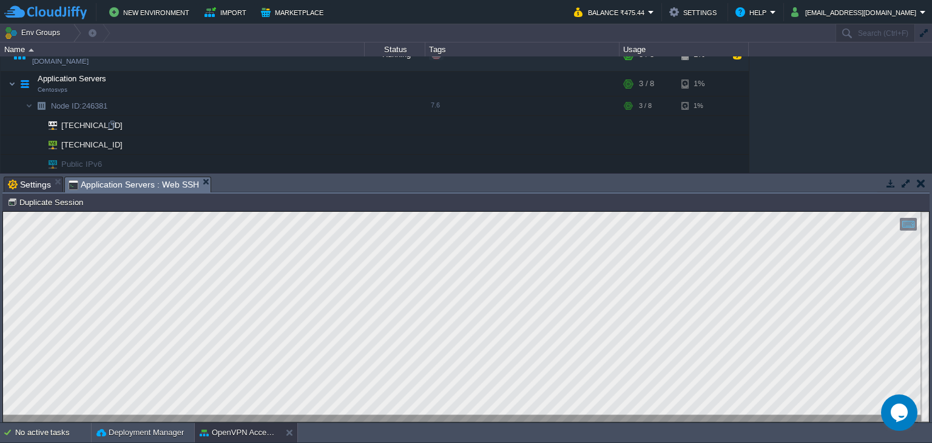
scroll to position [21, 0]
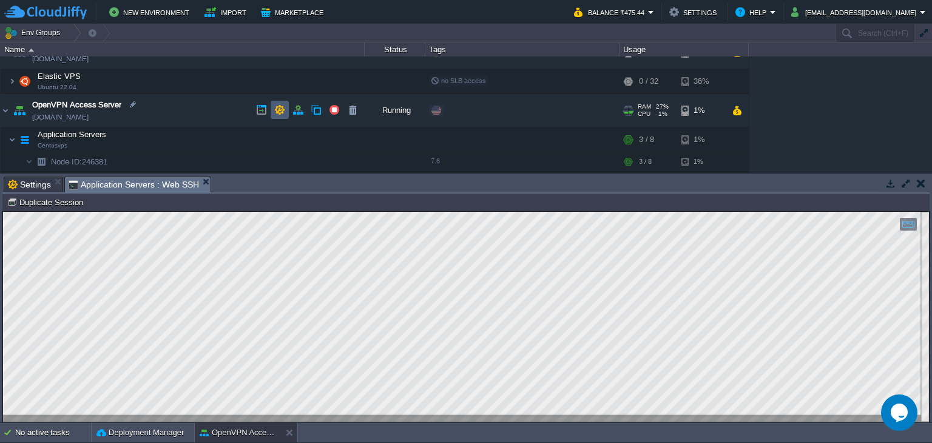
click at [280, 115] on td at bounding box center [280, 110] width 18 height 18
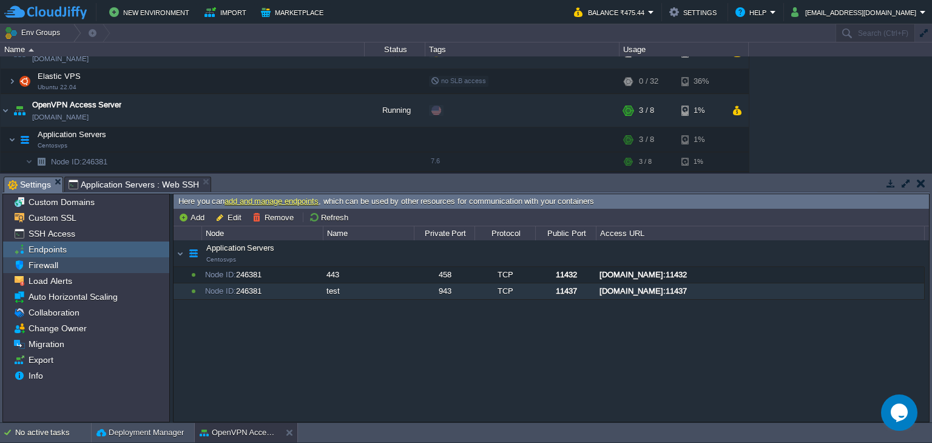
click at [102, 266] on div "Firewall" at bounding box center [86, 265] width 166 height 16
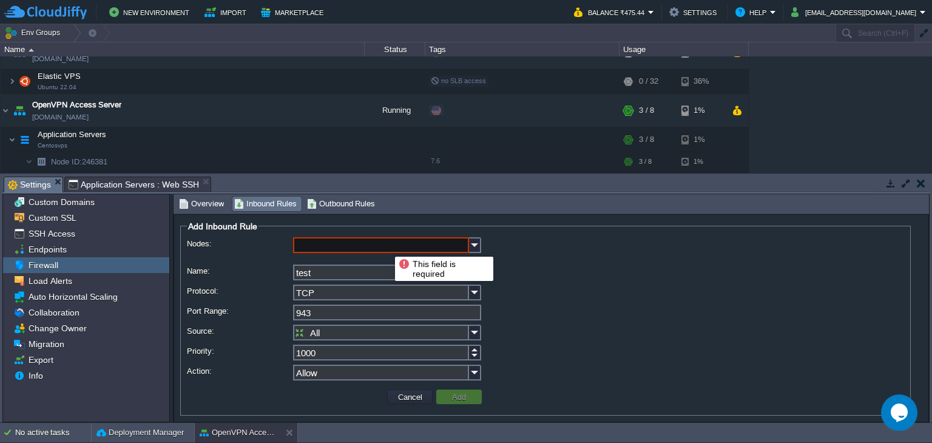
click at [386, 246] on input "Nodes:" at bounding box center [381, 245] width 176 height 16
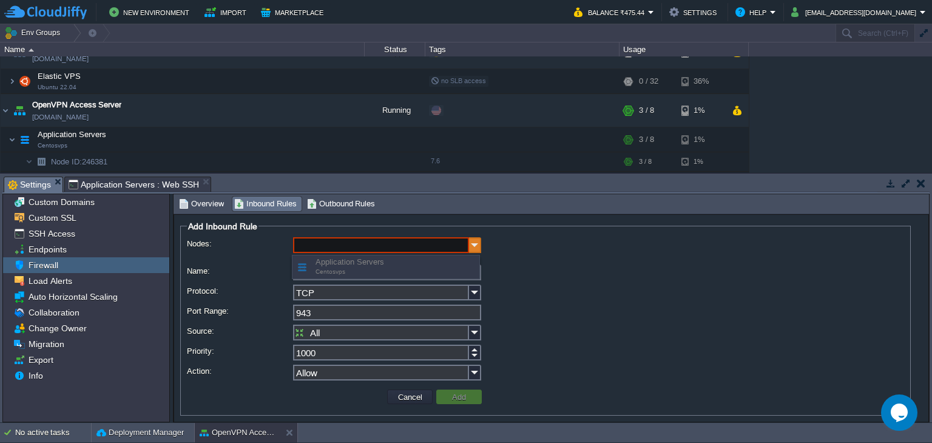
click at [476, 248] on img at bounding box center [475, 245] width 12 height 16
click at [445, 244] on input "Nodes:" at bounding box center [381, 245] width 176 height 16
click at [427, 274] on div "Application Servers Centosvps" at bounding box center [385, 266] width 187 height 23
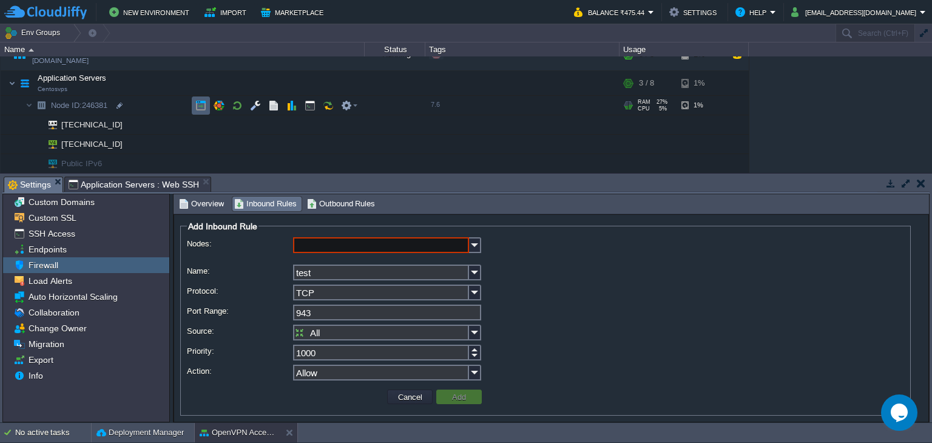
scroll to position [76, 0]
click at [204, 208] on span "Overview" at bounding box center [201, 203] width 45 height 13
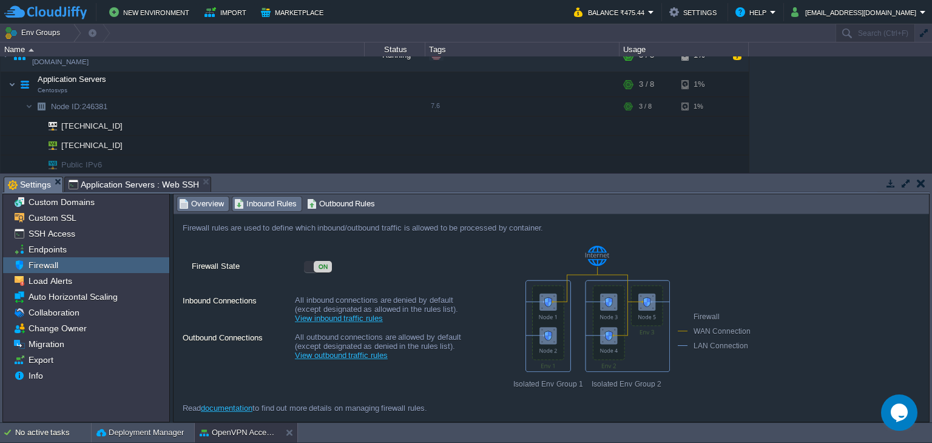
click at [255, 206] on span "Inbound Rules" at bounding box center [265, 203] width 62 height 13
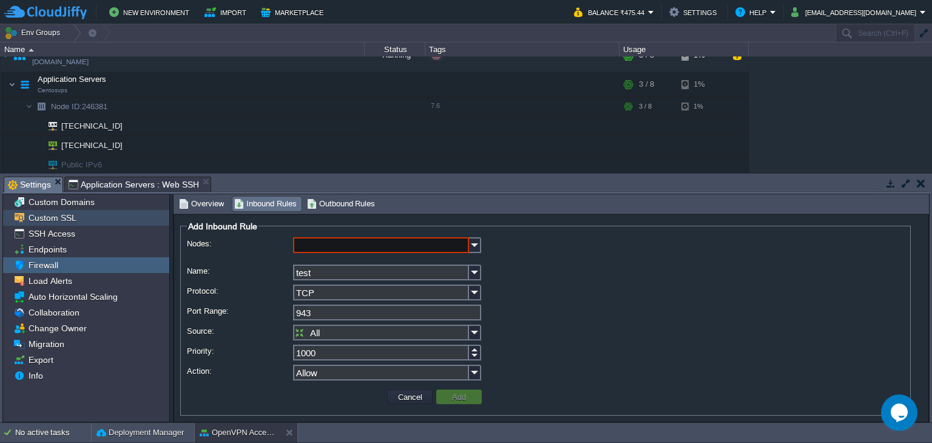
click at [86, 220] on div "Custom SSL" at bounding box center [86, 218] width 166 height 16
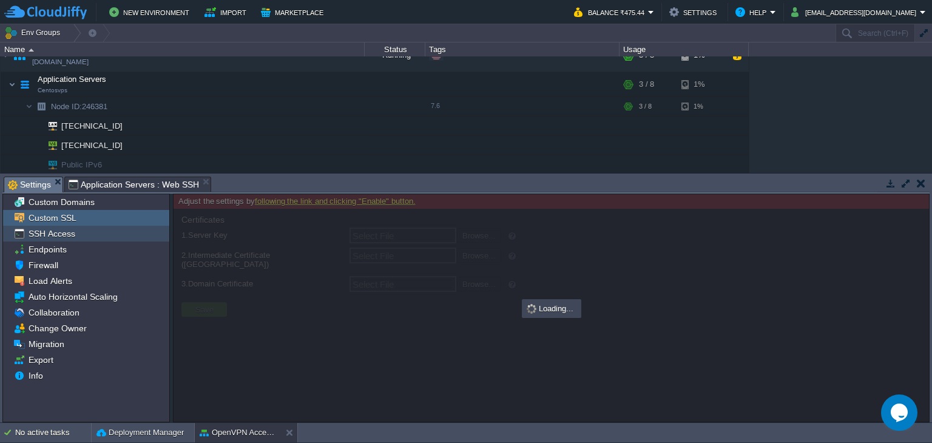
click at [78, 238] on div "SSH Access" at bounding box center [86, 234] width 166 height 16
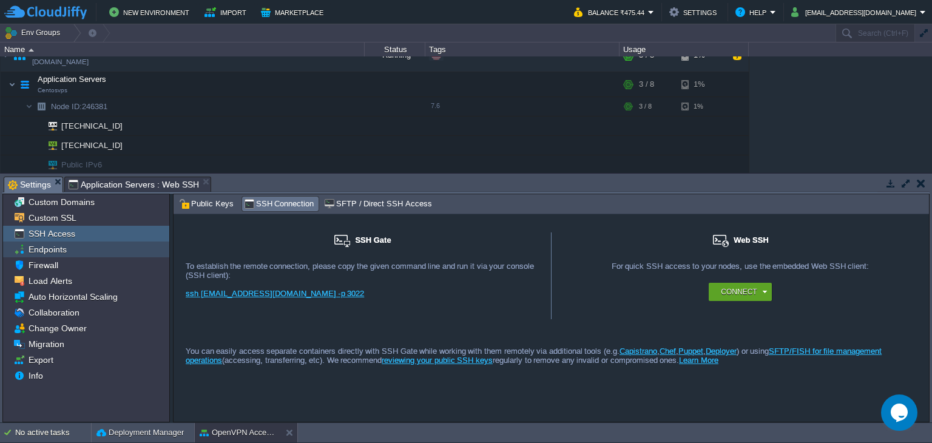
click at [74, 253] on div "Endpoints" at bounding box center [86, 249] width 166 height 16
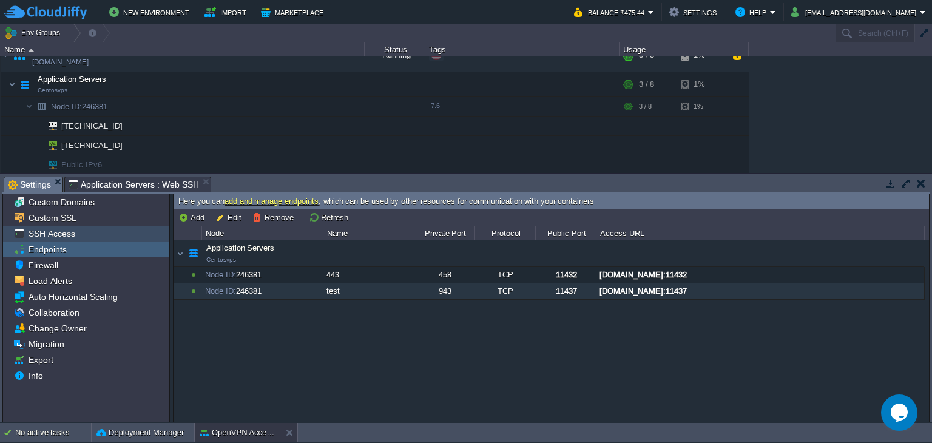
click at [83, 238] on div "SSH Access" at bounding box center [86, 234] width 166 height 16
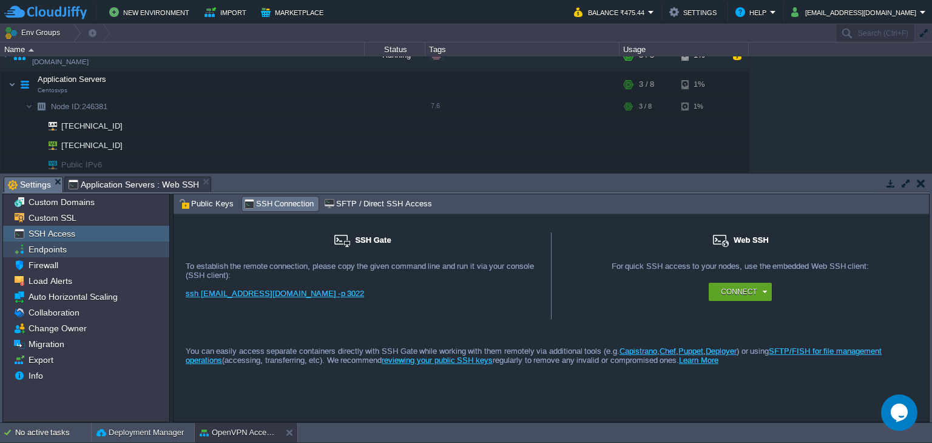
click at [86, 253] on div "Endpoints" at bounding box center [86, 249] width 166 height 16
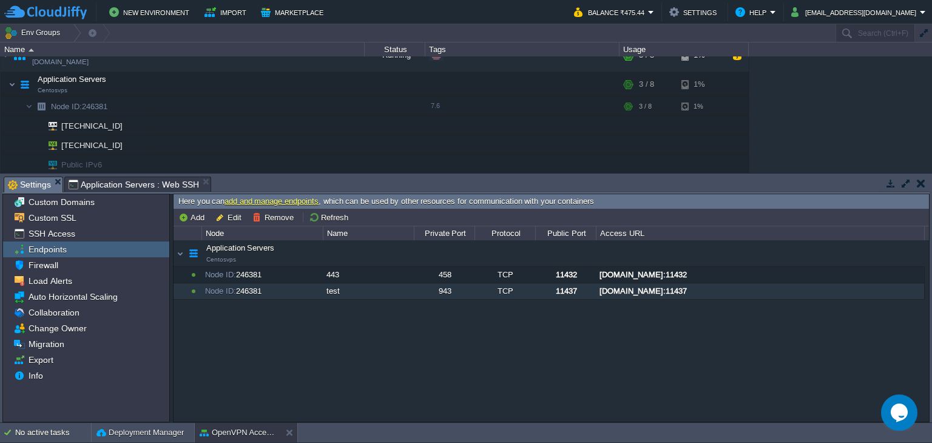
drag, startPoint x: 840, startPoint y: 287, endPoint x: 673, endPoint y: 285, distance: 166.9
click at [673, 285] on div "[DOMAIN_NAME]:11437" at bounding box center [759, 291] width 327 height 16
type input "[DOMAIN_NAME]:11437"
click at [310, 93] on td "Application Servers Centosvps" at bounding box center [183, 84] width 364 height 25
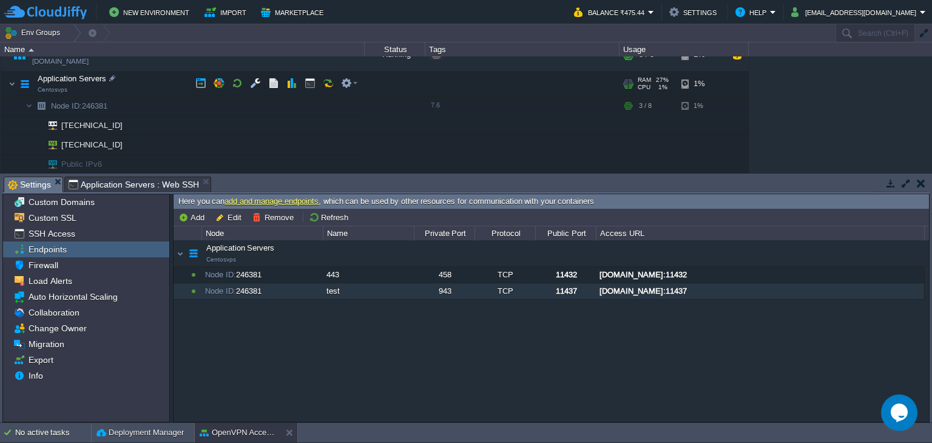
scroll to position [0, 0]
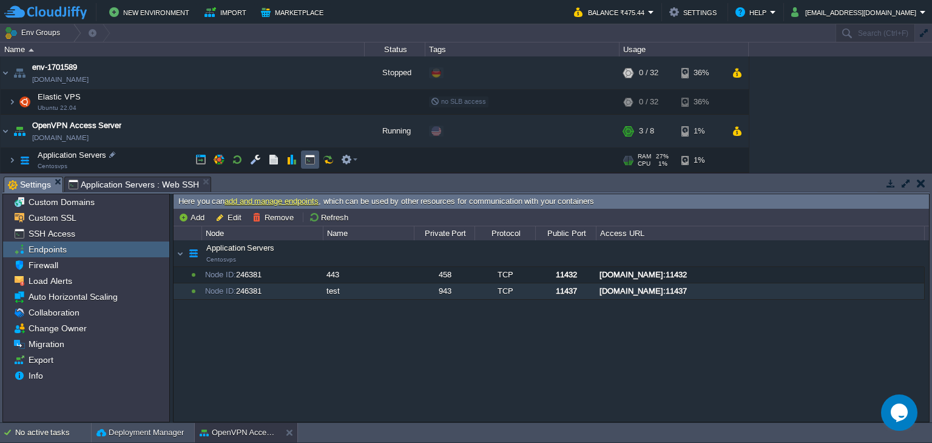
click at [310, 157] on button "button" at bounding box center [310, 159] width 11 height 11
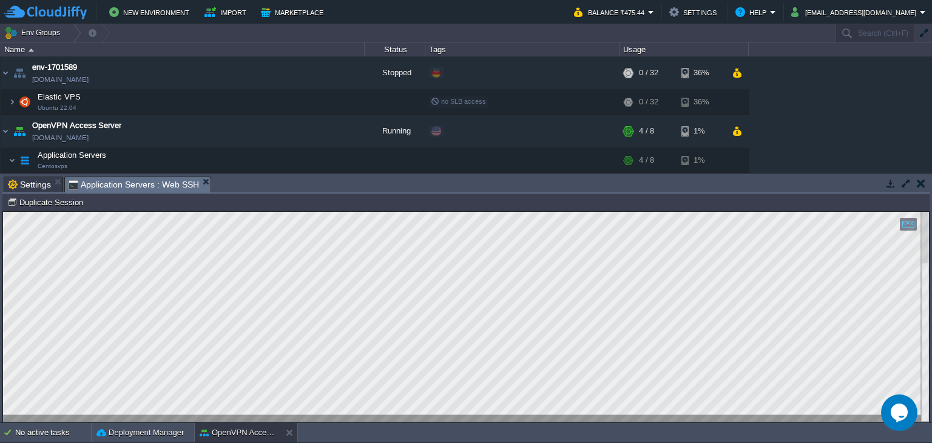
scroll to position [52, 0]
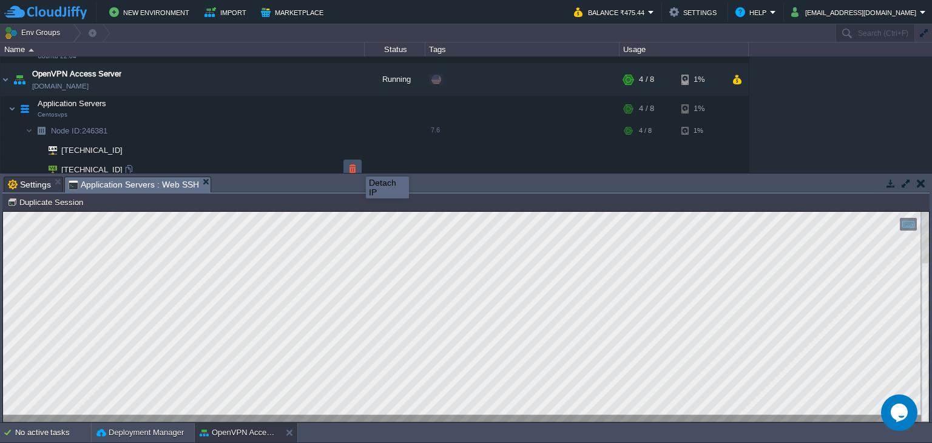
click at [357, 166] on button "button" at bounding box center [352, 168] width 11 height 11
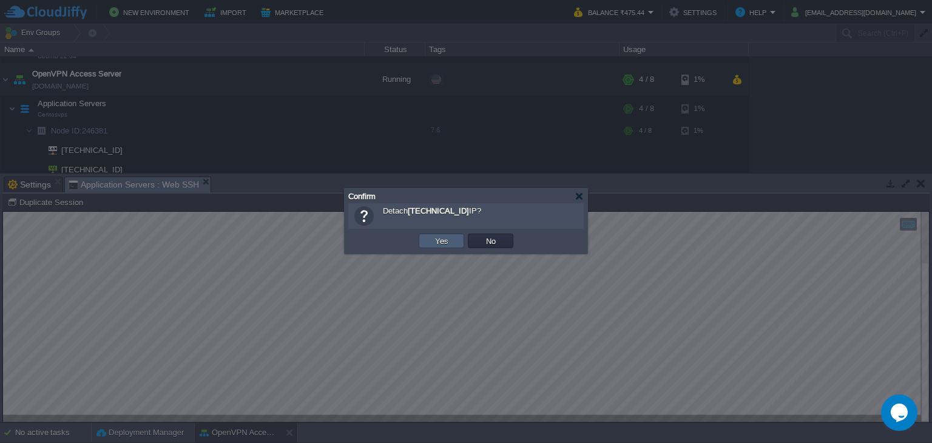
click at [442, 248] on td "Yes" at bounding box center [442, 241] width 46 height 15
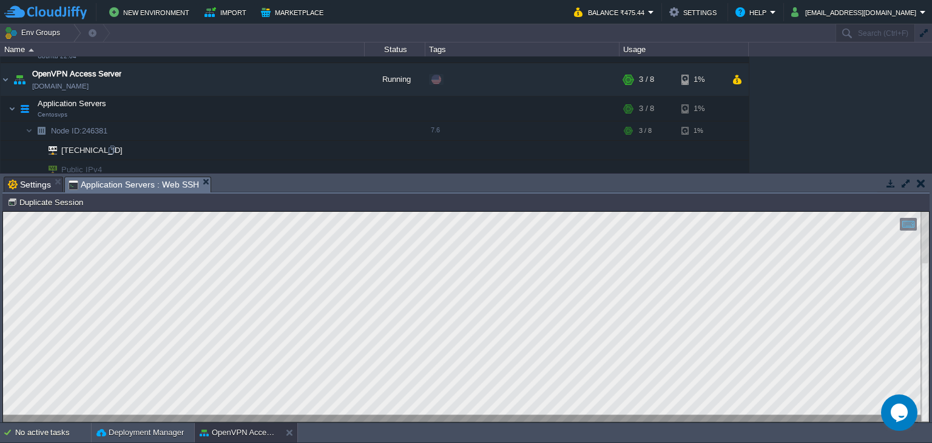
scroll to position [76, 0]
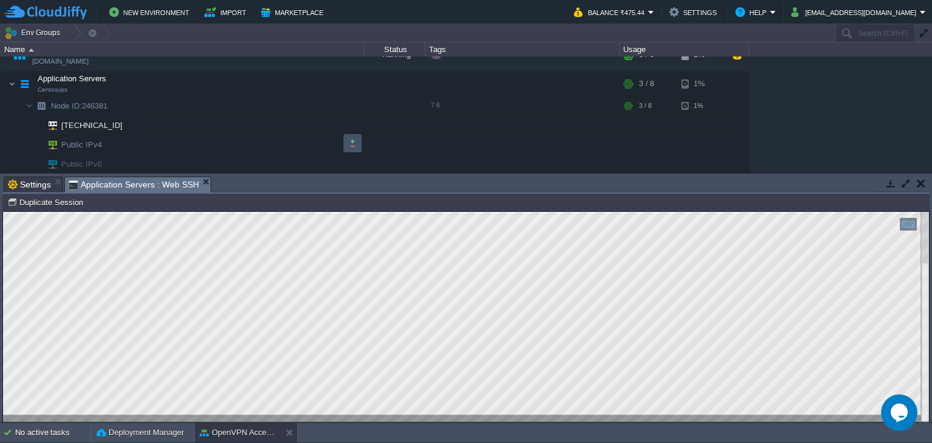
click at [354, 138] on button "button" at bounding box center [352, 143] width 11 height 11
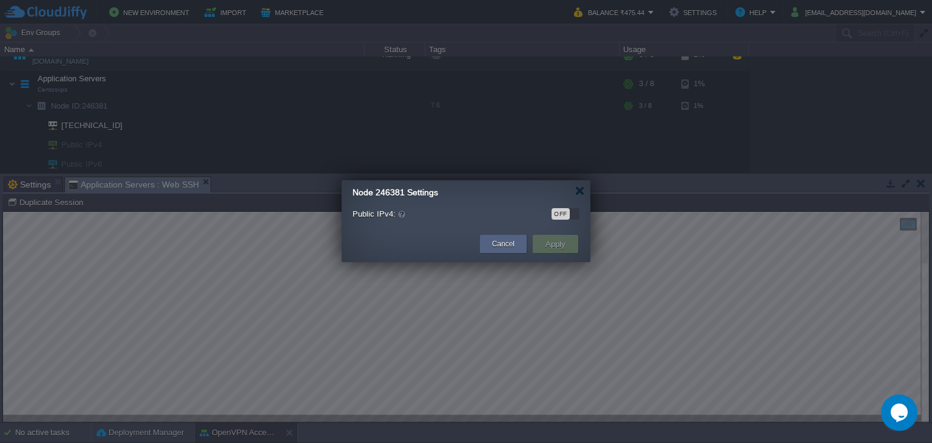
click at [567, 215] on div "OFF" at bounding box center [561, 214] width 18 height 12
click at [553, 245] on button "Apply" at bounding box center [555, 244] width 27 height 15
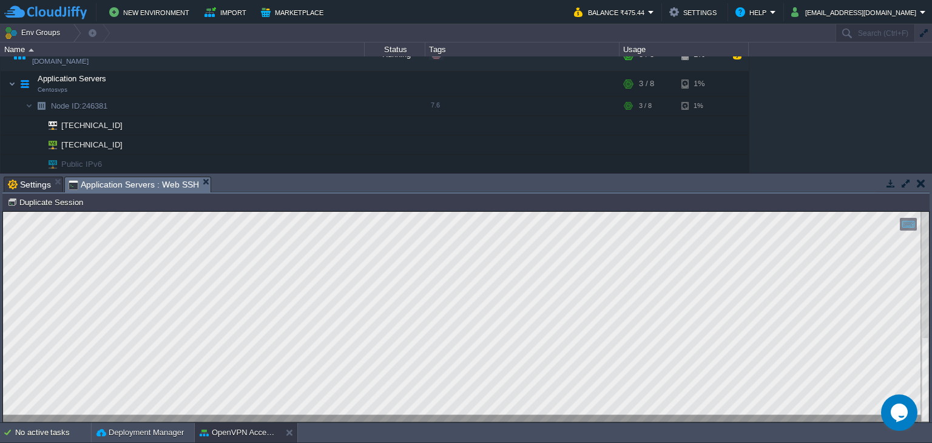
click at [155, 372] on div at bounding box center [466, 317] width 926 height 210
click at [70, 255] on div at bounding box center [466, 317] width 926 height 210
drag, startPoint x: 221, startPoint y: 416, endPoint x: 252, endPoint y: 469, distance: 61.4
click at [252, 212] on html "Copy: Ctrl + Shift + C Paste: Ctrl + V Settings: Ctrl + Shift + Alt 0" at bounding box center [466, 212] width 926 height 0
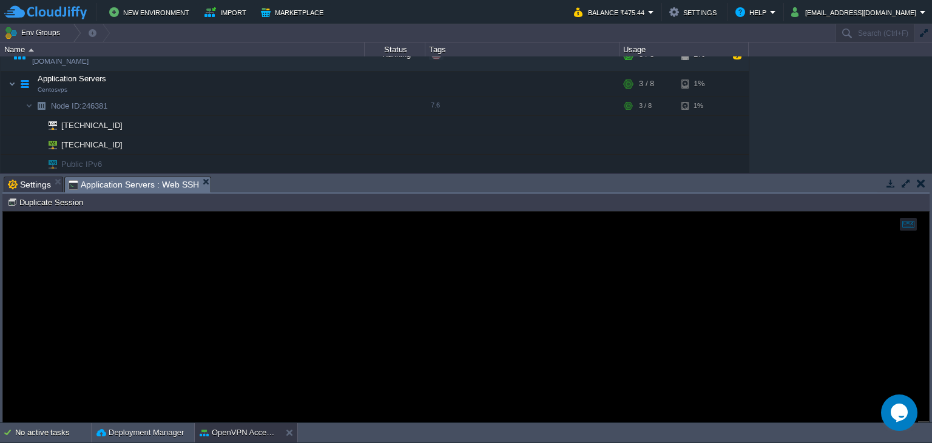
click at [38, 183] on span "Settings" at bounding box center [29, 184] width 43 height 15
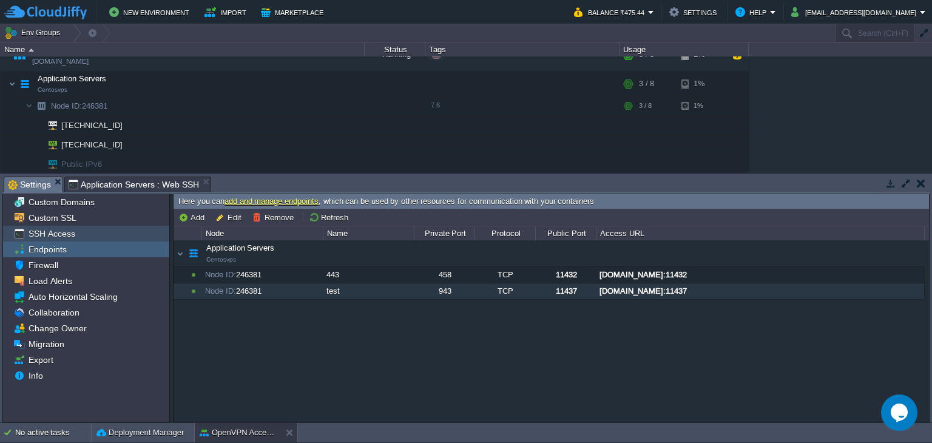
click at [83, 235] on div "SSH Access" at bounding box center [86, 234] width 166 height 16
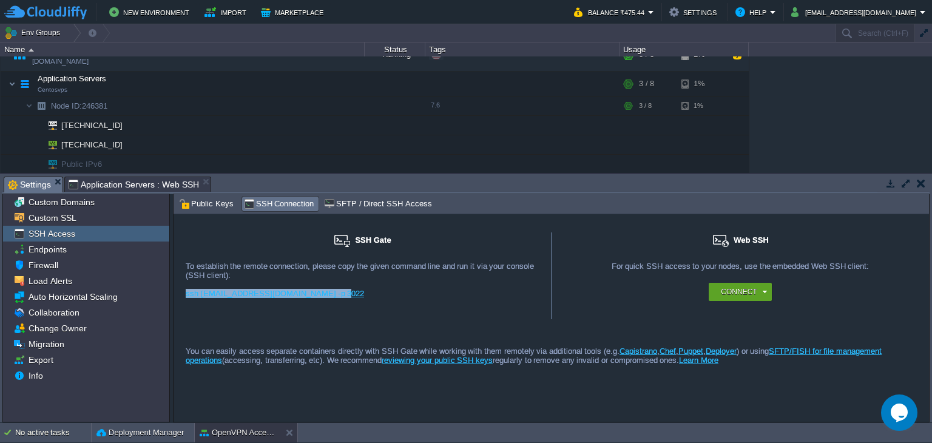
drag, startPoint x: 345, startPoint y: 299, endPoint x: 184, endPoint y: 303, distance: 160.2
click at [184, 303] on div "SSH Gate For remote connection you require SSH public key to be added to the ac…" at bounding box center [363, 275] width 378 height 87
copy link "ssh [EMAIL_ADDRESS][DOMAIN_NAME] -p 3022"
click at [199, 204] on span "Public Keys" at bounding box center [206, 203] width 55 height 13
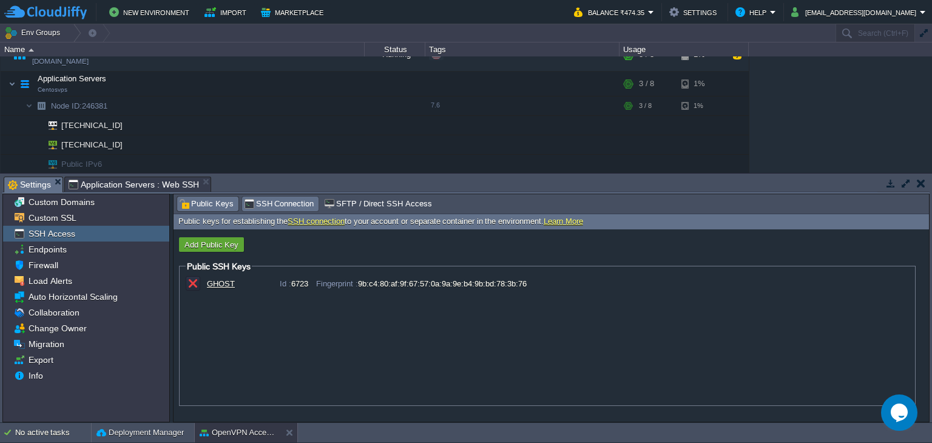
click at [257, 202] on span "SSH Connection" at bounding box center [279, 203] width 70 height 13
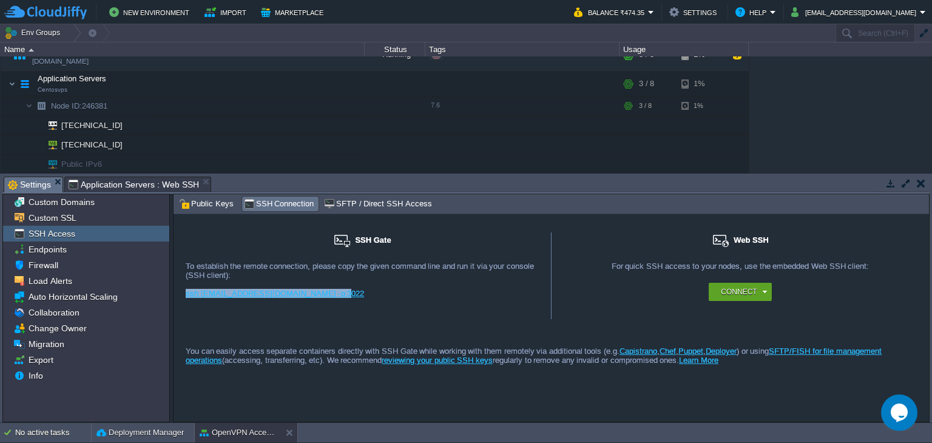
click at [343, 304] on div "ssh [EMAIL_ADDRESS][DOMAIN_NAME] -p 3022" at bounding box center [362, 298] width 353 height 18
drag, startPoint x: 275, startPoint y: 292, endPoint x: 198, endPoint y: 292, distance: 76.4
click at [198, 292] on div "ssh [EMAIL_ADDRESS][DOMAIN_NAME] -p 3022" at bounding box center [362, 298] width 353 height 18
copy link "[EMAIL_ADDRESS][DOMAIN_NAME] -p 3022"
click at [183, 203] on span "Public Keys" at bounding box center [206, 203] width 55 height 13
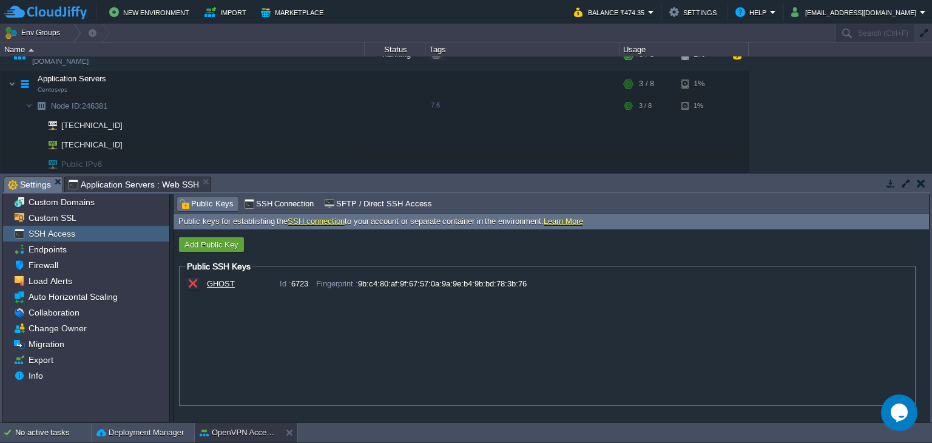
click at [215, 236] on form "Add Public Key Public SSH Keys GHOST Id : 6723 Fingerprint : 9b:c4:80:af:9f:67:…" at bounding box center [551, 326] width 755 height 194
click at [210, 246] on button "Add Public Key" at bounding box center [211, 244] width 61 height 11
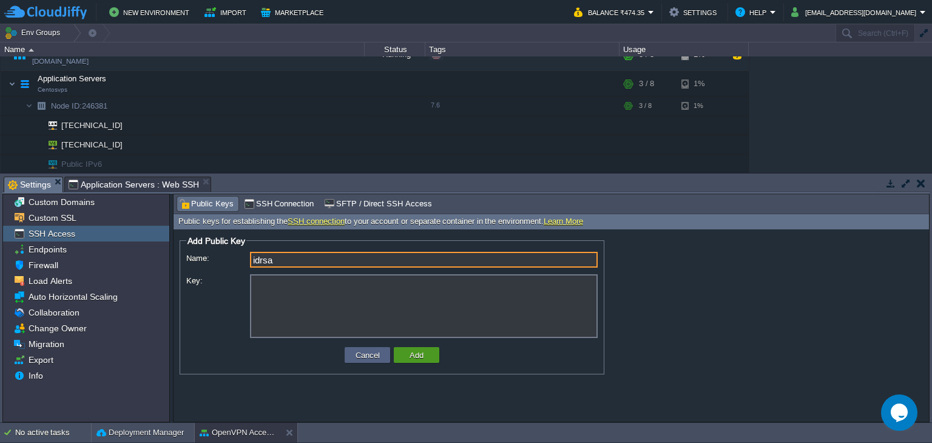
type input "idrsa"
click at [430, 357] on td "Add" at bounding box center [417, 355] width 46 height 16
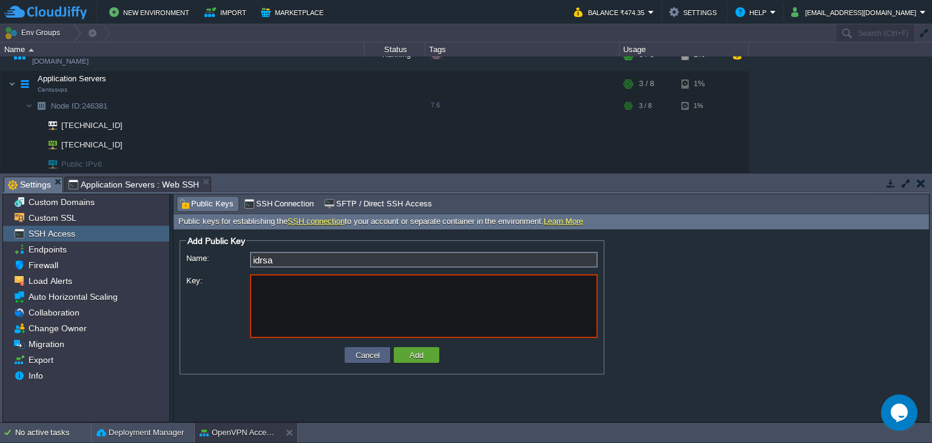
click at [428, 320] on textarea "Key:" at bounding box center [424, 306] width 348 height 64
click at [829, 284] on form "Add Public Key ID: Name: idrsa Fingerprint: Key: Cancel Add" at bounding box center [551, 326] width 755 height 194
click at [376, 308] on textarea "Key:" at bounding box center [424, 306] width 348 height 64
paste textarea "ssh-rsa AAAAB3NzaC1yc2EAAAADAQABAAABgQDO9V+vloLWDoseeCpWMj0Yu3HtGXRGXf9pX+LshEg…"
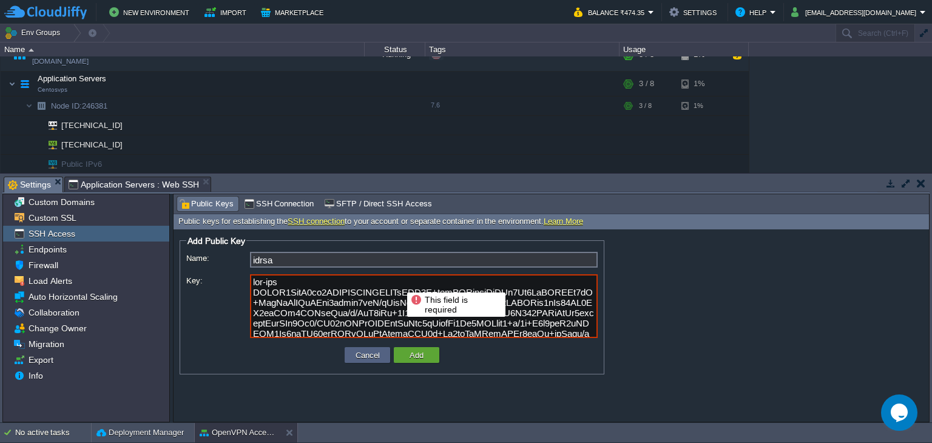
scroll to position [163, 0]
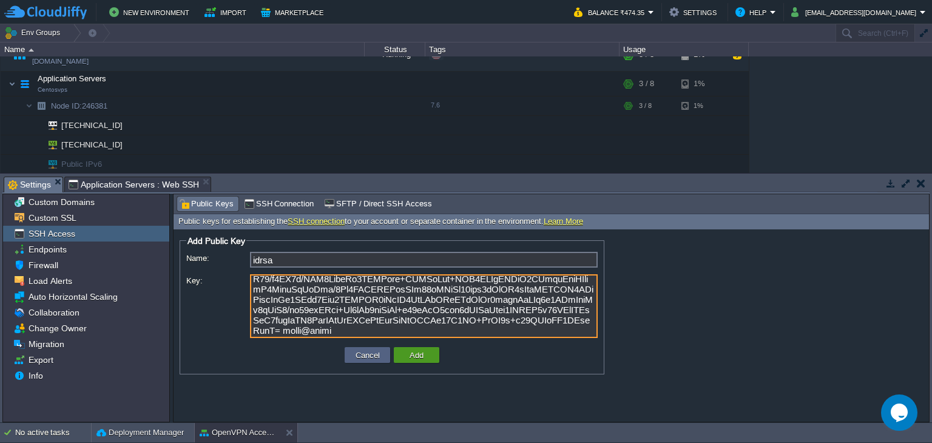
type textarea "ssh-rsa AAAAB3NzaC1yc2EAAAADAQABAAABgQDO9V+vloLWDoseeCpWMj0Yu3HtGXRGXf9pX+LshEg…"
click at [420, 356] on button "Add" at bounding box center [416, 354] width 21 height 11
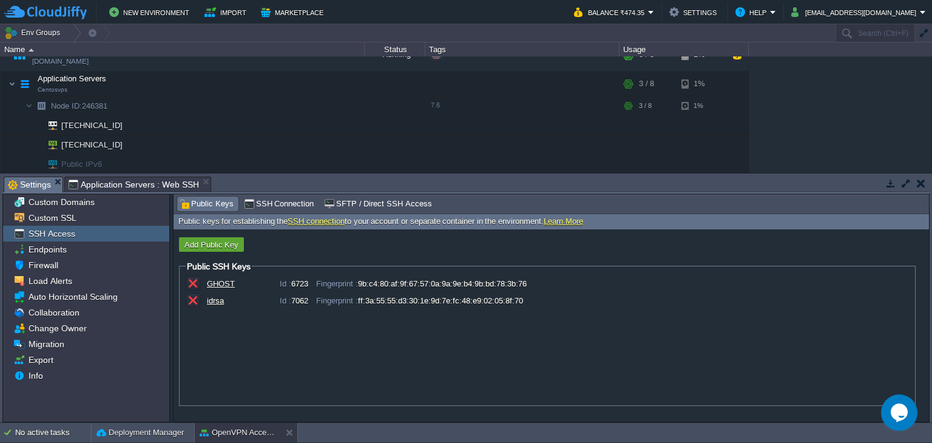
click at [856, 312] on div "GHOST Id : 6723 Fingerprint : 9b:c4:80:af:9f:67:57:0a:9a:9e:b4:9b:bd:78:3b:76 i…" at bounding box center [547, 338] width 723 height 125
click at [192, 301] on button "button" at bounding box center [192, 300] width 11 height 11
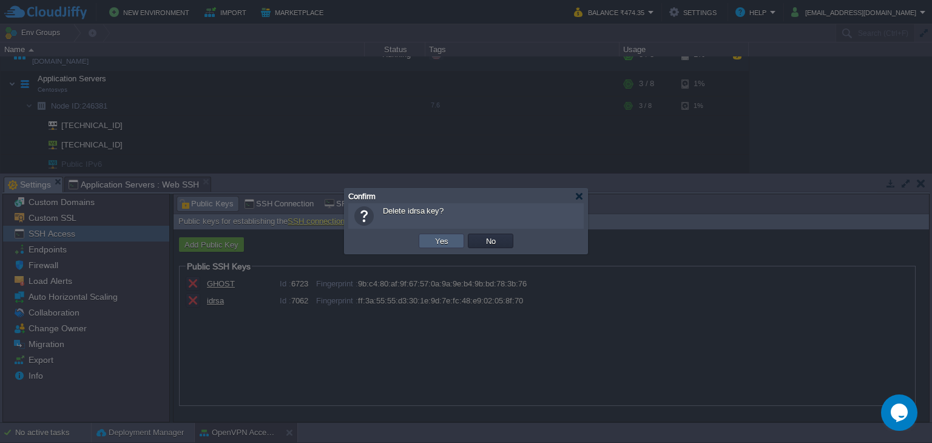
click at [442, 238] on button "Yes" at bounding box center [441, 240] width 21 height 11
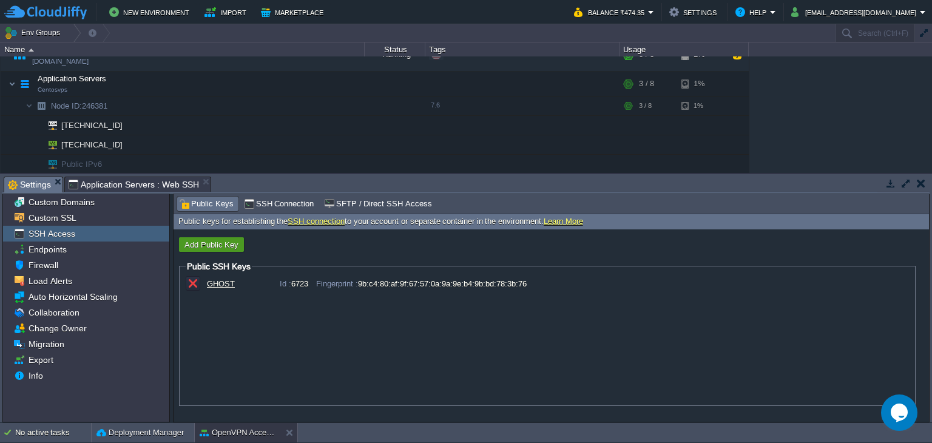
click at [218, 243] on button "Add Public Key" at bounding box center [211, 244] width 61 height 11
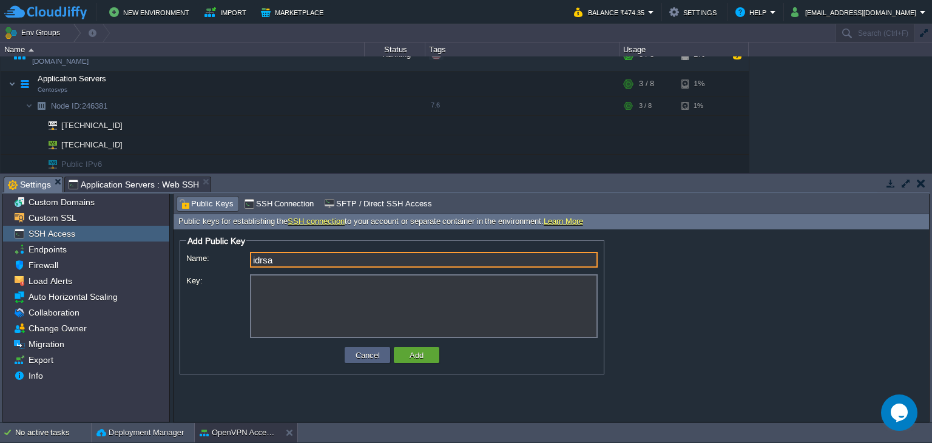
type input "idrsa"
click at [394, 295] on textarea "Key:" at bounding box center [424, 306] width 348 height 64
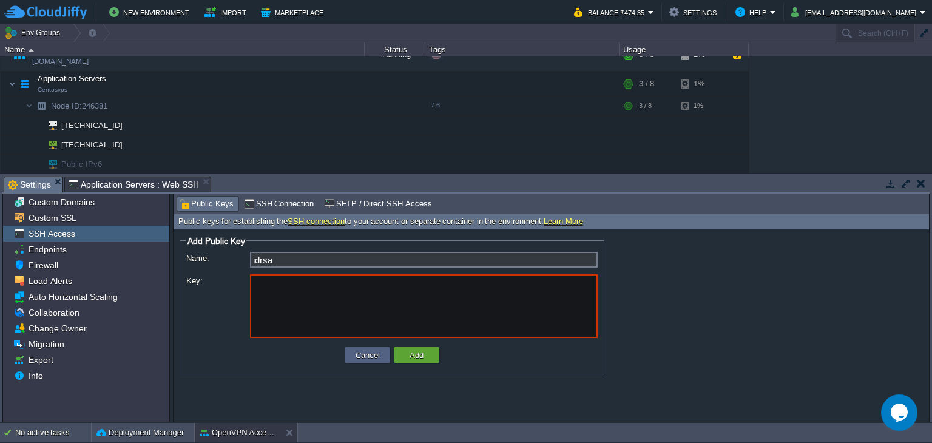
click at [860, 285] on form "Add Public Key ID: Name: idrsa Fingerprint: Key: Cancel Add" at bounding box center [551, 326] width 755 height 194
click at [365, 311] on textarea "Key:" at bounding box center [424, 306] width 348 height 64
paste textarea "ssh-rsa AAAAB3NzaC1yc2EAAAADAQABAAABgQDO9V+vloLWDoseeCpWMj0Yu3HtGXRGXf9pX+LshEg…"
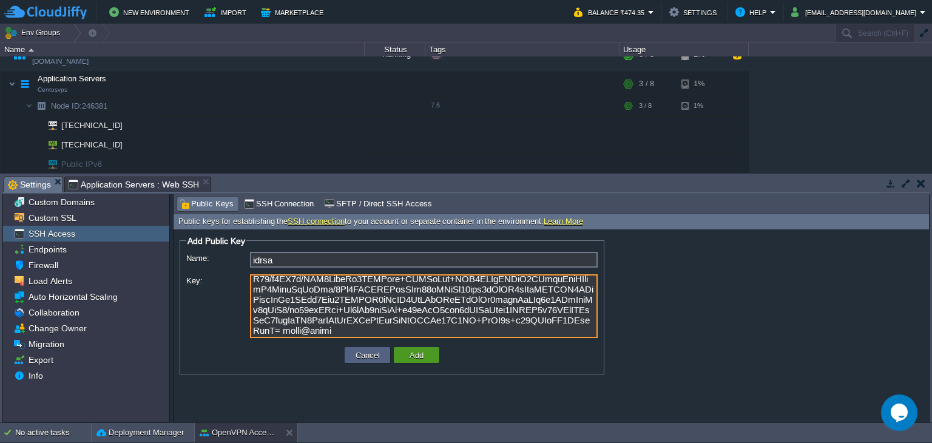
type textarea "ssh-rsa AAAAB3NzaC1yc2EAAAADAQABAAABgQDO9V+vloLWDoseeCpWMj0Yu3HtGXRGXf9pX+LshEg…"
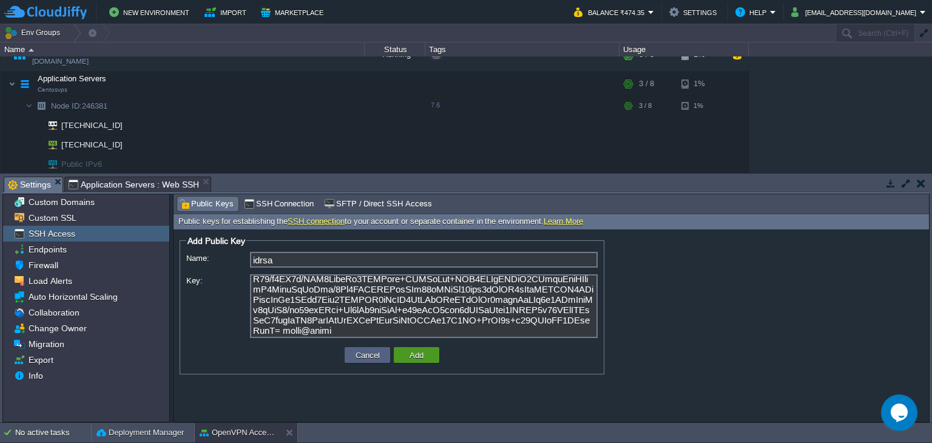
click at [408, 357] on button "Add" at bounding box center [416, 354] width 21 height 11
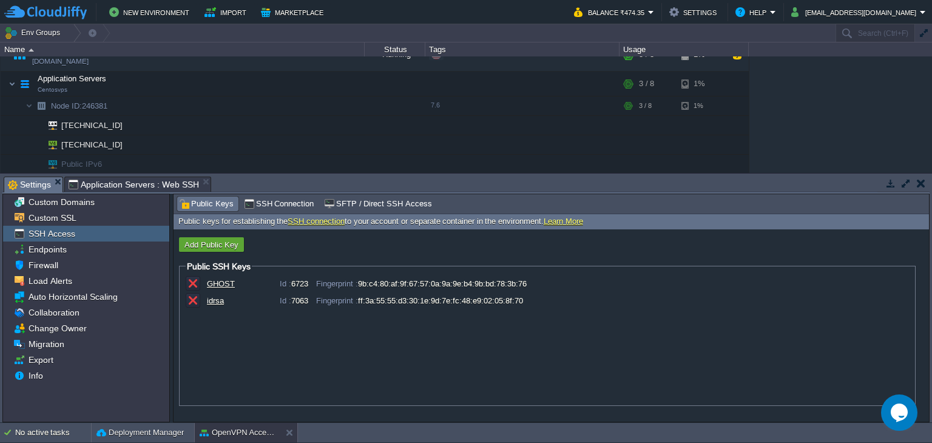
click at [849, 306] on div "idrsa Id : 7063 Fingerprint : ff:3a:55:55:d3:30:1e:9d:7e:fc:48:e9:02:05:8f:70" at bounding box center [547, 301] width 723 height 17
click at [265, 211] on span "SSH Connection" at bounding box center [279, 203] width 70 height 13
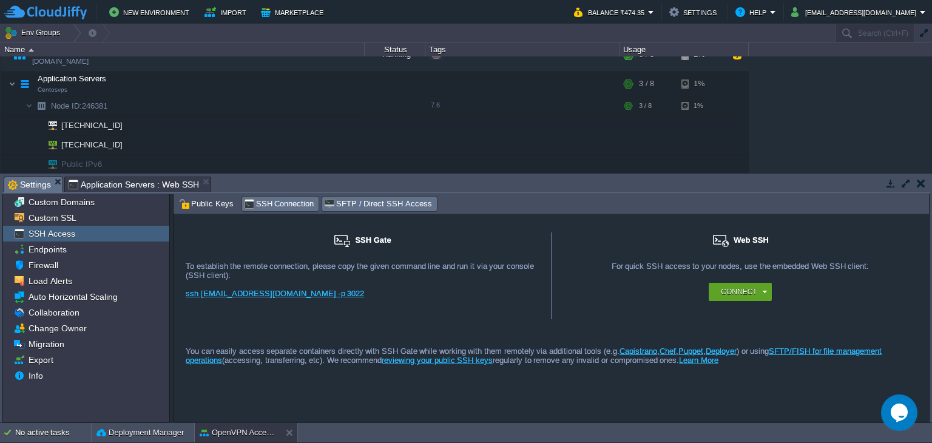
click at [350, 205] on span "SFTP / Direct SSH Access" at bounding box center [377, 203] width 107 height 13
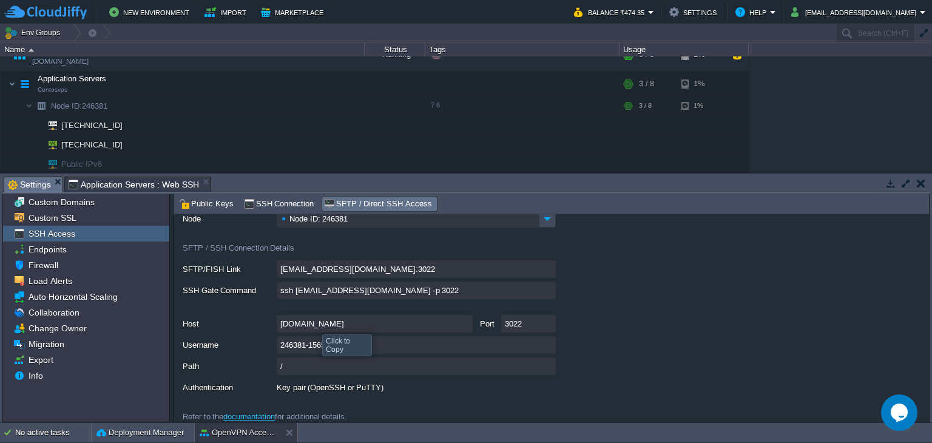
scroll to position [56, 0]
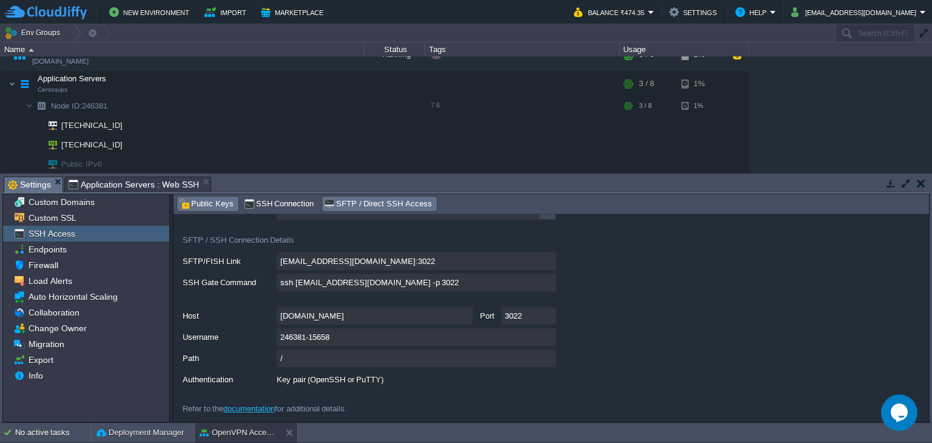
click at [219, 206] on span "Public Keys" at bounding box center [206, 203] width 55 height 13
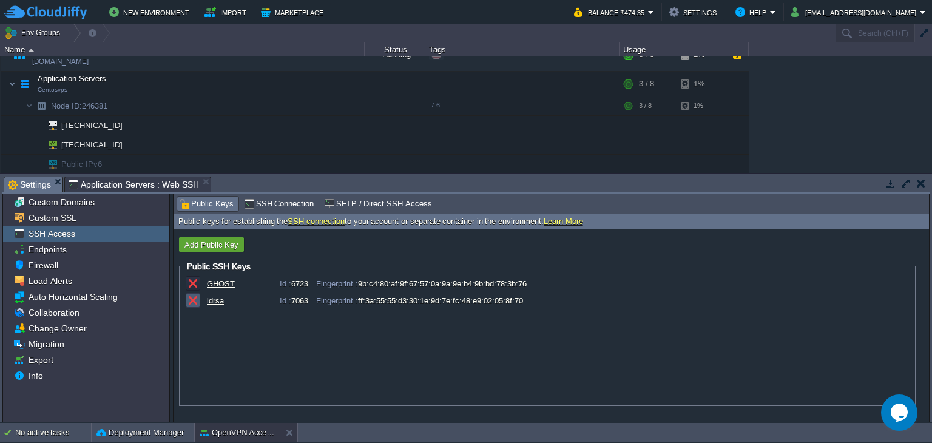
click at [187, 299] on button "button" at bounding box center [192, 300] width 11 height 11
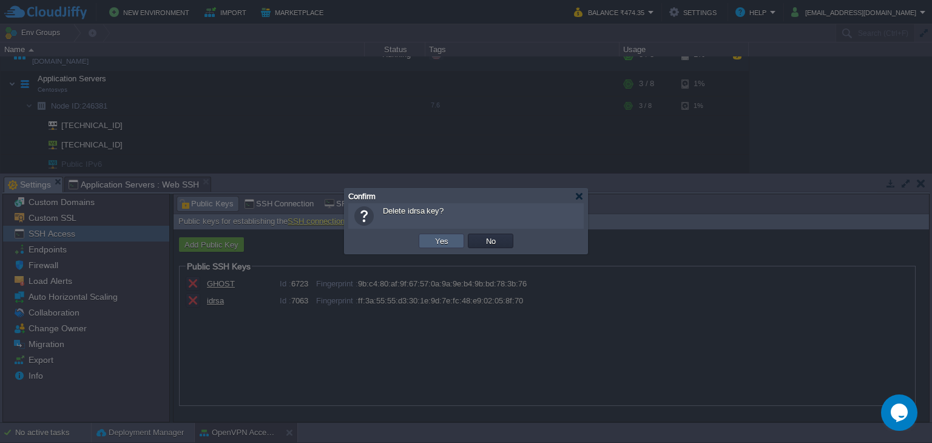
click at [451, 240] on td "Yes" at bounding box center [442, 241] width 46 height 15
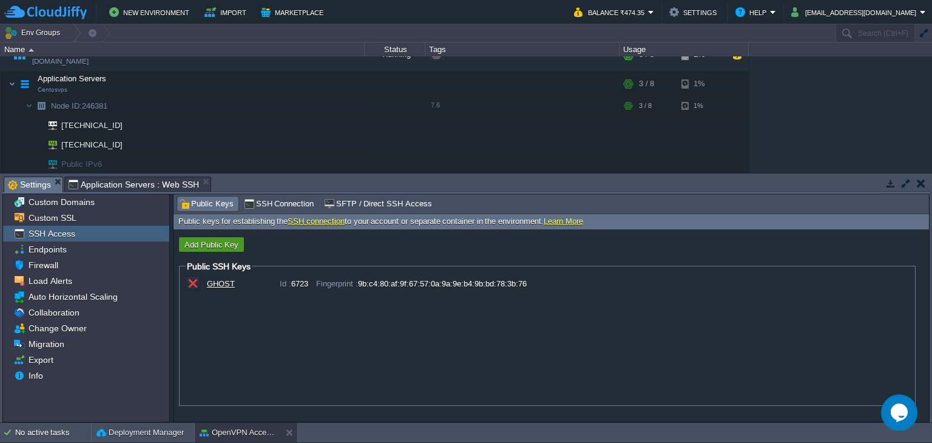
click at [214, 242] on button "Add Public Key" at bounding box center [211, 244] width 61 height 11
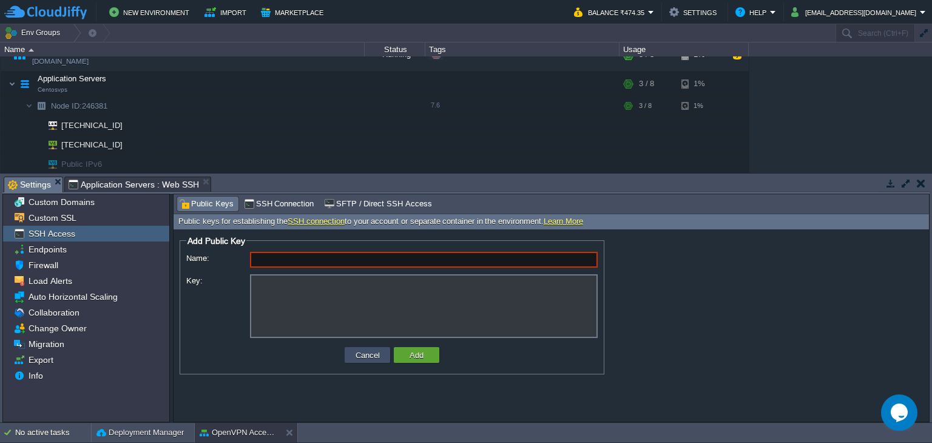
click at [369, 353] on button "Cancel" at bounding box center [368, 354] width 32 height 11
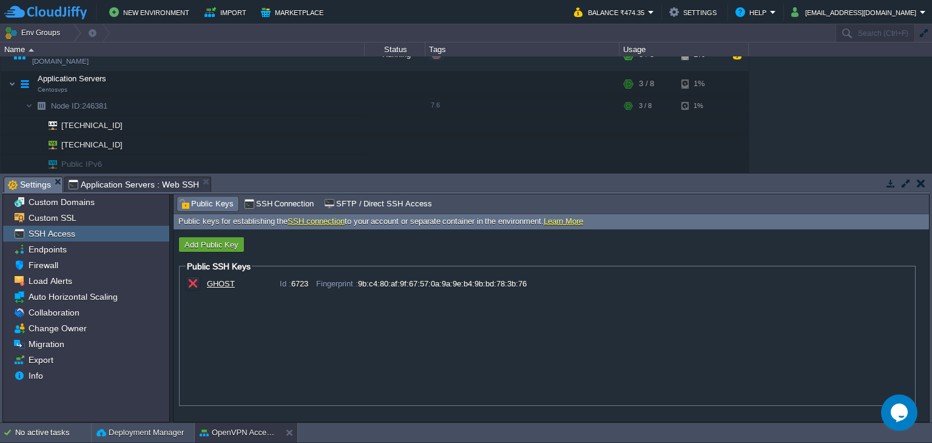
click at [815, 297] on div "GHOST Id : 6723 Fingerprint : 9b:c4:80:af:9f:67:57:0a:9a:9e:b4:9b:bd:78:3b:76" at bounding box center [547, 338] width 723 height 125
click at [227, 247] on button "Add Public Key" at bounding box center [211, 244] width 61 height 11
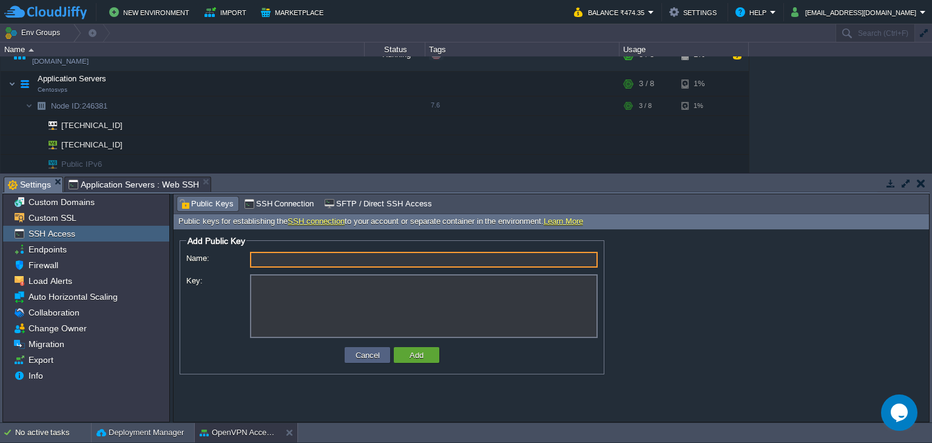
paste textarea "ssh-rsa AAAAB3NzaC1yc2EAAAADAQABAAABgQDaP49E32YRI9LR0CNi57L2qr4qdH9Xr2tGSDYhrN5…"
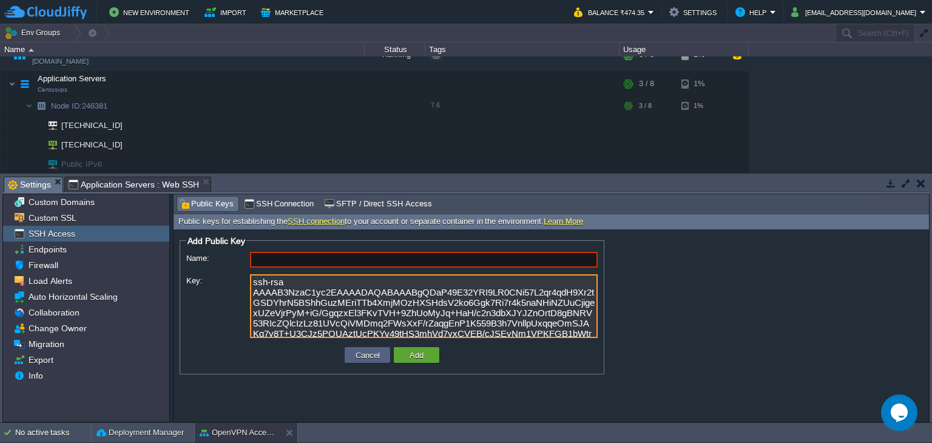
click at [334, 318] on textarea "ssh-rsa AAAAB3NzaC1yc2EAAAADAQABAAABgQDaP49E32YRI9LR0CNi57L2qr4qdH9Xr2tGSDYhrN5…" at bounding box center [424, 306] width 348 height 64
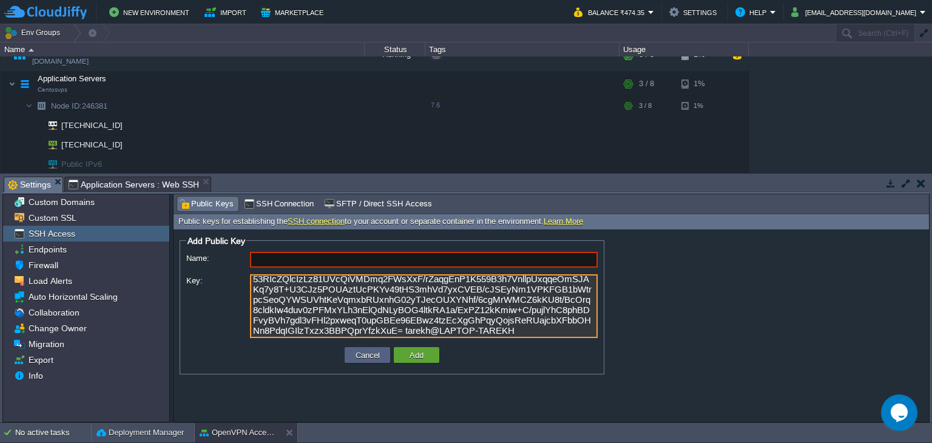
type textarea "ssh-rsa AAAAB3NzaC1yc2EAAAADAQABAAABgQDaP49E32YRI9LR0CNi57L2qr4qdH9Xr2tGSDYhrN5…"
click at [367, 258] on input "Name:" at bounding box center [424, 260] width 348 height 16
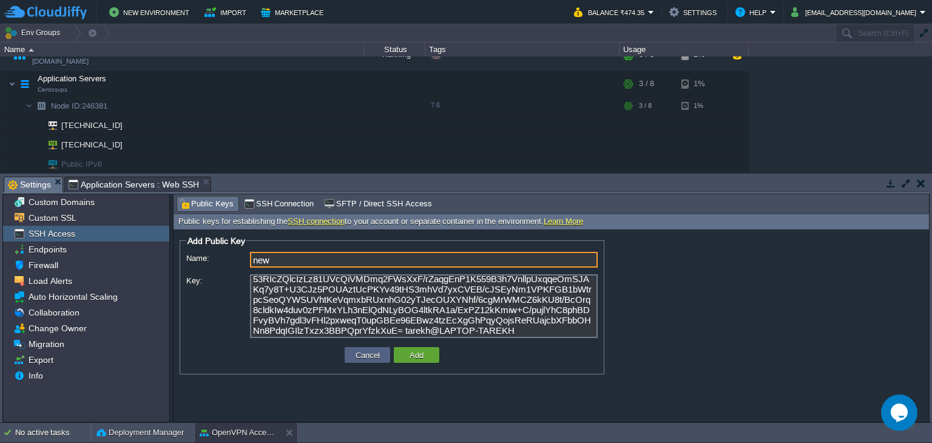
type input "new"
click at [421, 360] on button "Add" at bounding box center [416, 354] width 21 height 11
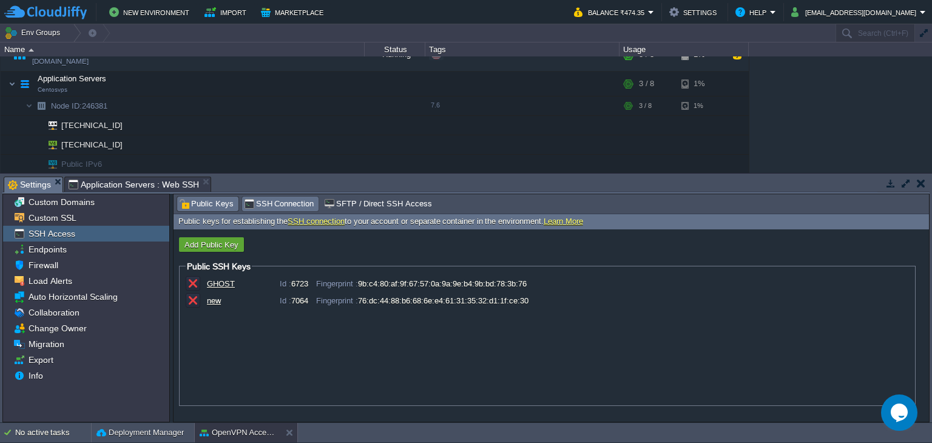
click at [271, 204] on span "SSH Connection" at bounding box center [279, 203] width 70 height 13
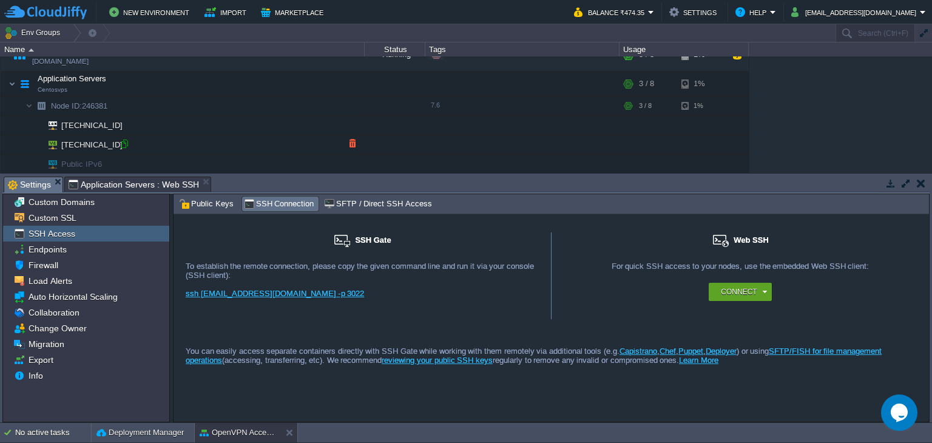
click at [121, 141] on div at bounding box center [124, 143] width 11 height 11
type input "[TECHNICAL_ID]"
click at [648, 15] on button "Balance ₹474.35" at bounding box center [611, 12] width 74 height 15
click at [742, 59] on td at bounding box center [737, 55] width 18 height 18
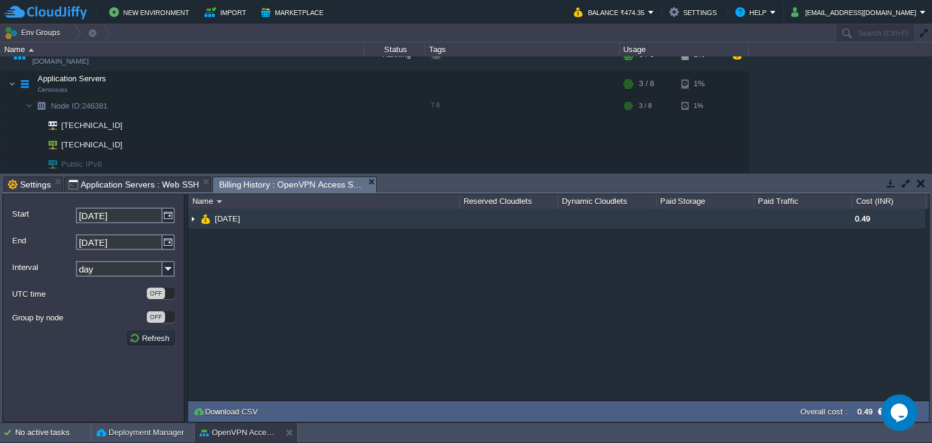
click at [853, 213] on div "0.49" at bounding box center [888, 219] width 73 height 20
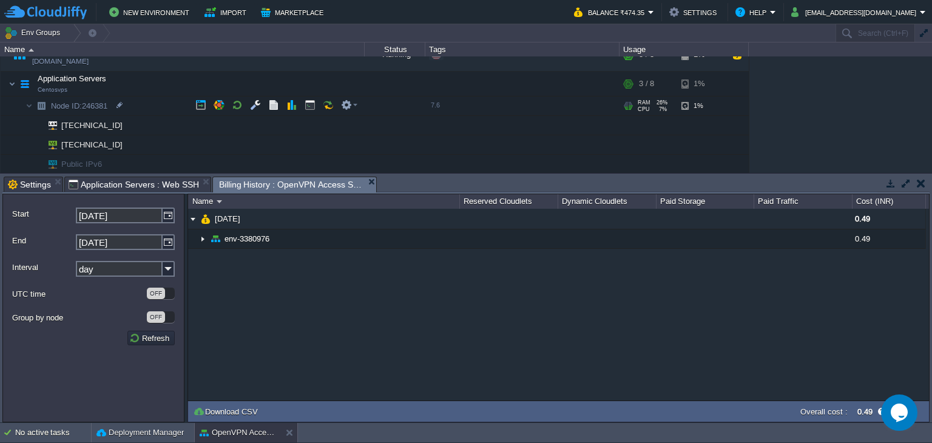
scroll to position [0, 0]
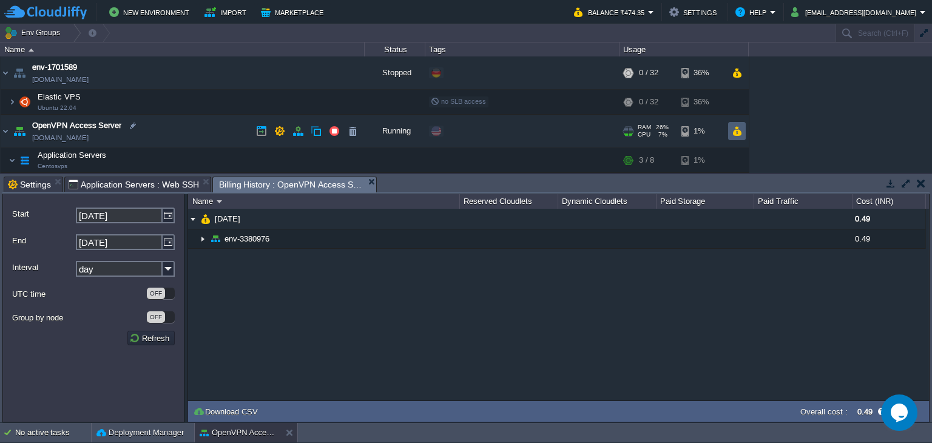
click at [737, 132] on button "button" at bounding box center [737, 131] width 10 height 11
